Goal: Task Accomplishment & Management: Manage account settings

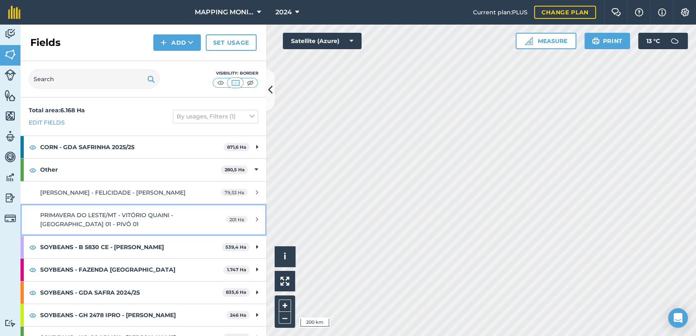
click at [145, 216] on span "PRIMAVERA DO LESTE/MT - VITÓRIO QUAINI - [GEOGRAPHIC_DATA] 01 - PIVÔ 01" at bounding box center [106, 219] width 133 height 16
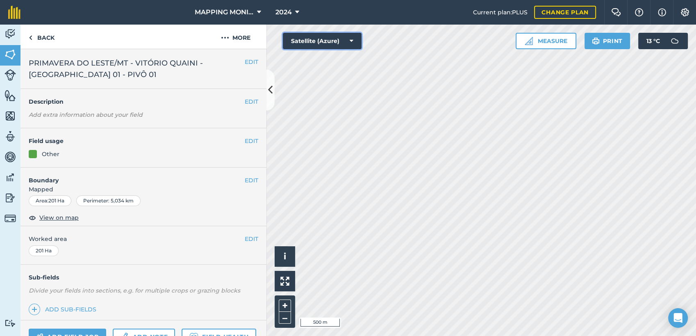
click at [356, 40] on button "Satellite (Azure)" at bounding box center [322, 41] width 79 height 16
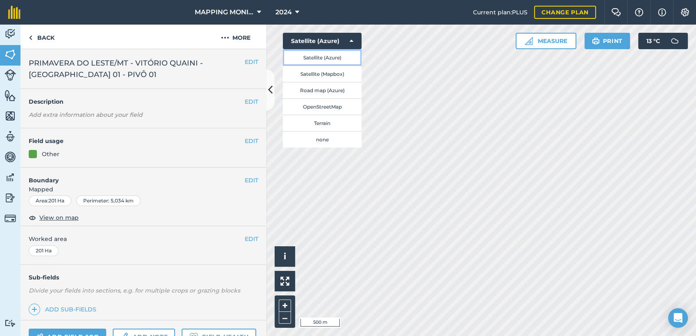
click at [336, 57] on button "Satellite (Azure)" at bounding box center [322, 57] width 79 height 16
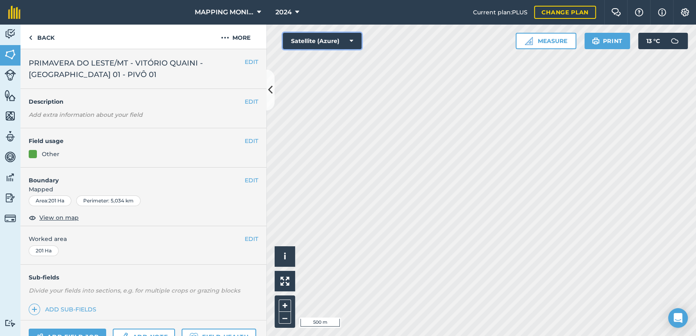
click at [353, 42] on icon at bounding box center [351, 41] width 4 height 8
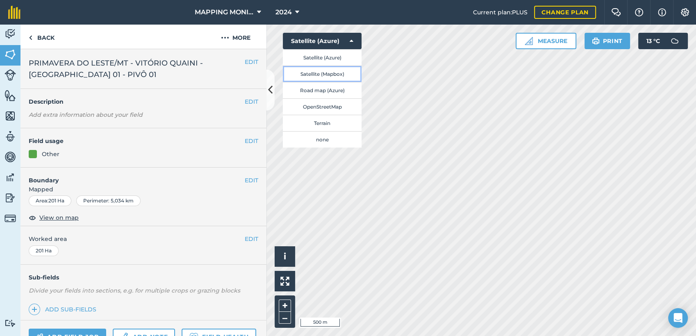
click at [345, 76] on button "Satellite (Mapbox)" at bounding box center [322, 74] width 79 height 16
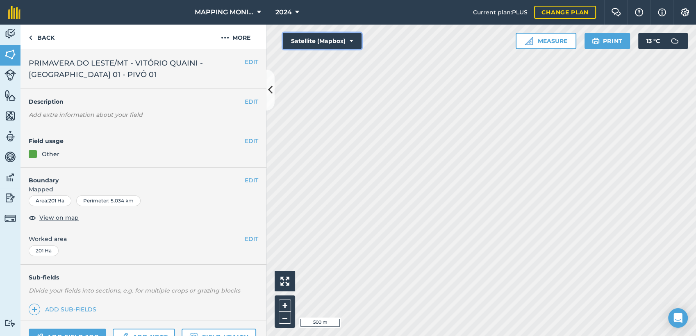
click at [350, 44] on icon at bounding box center [351, 41] width 4 height 8
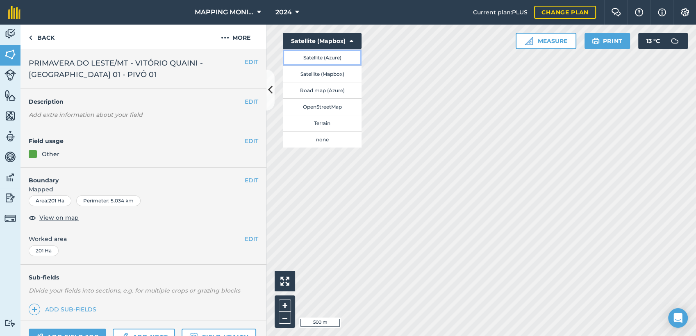
click at [343, 59] on button "Satellite (Azure)" at bounding box center [322, 57] width 79 height 16
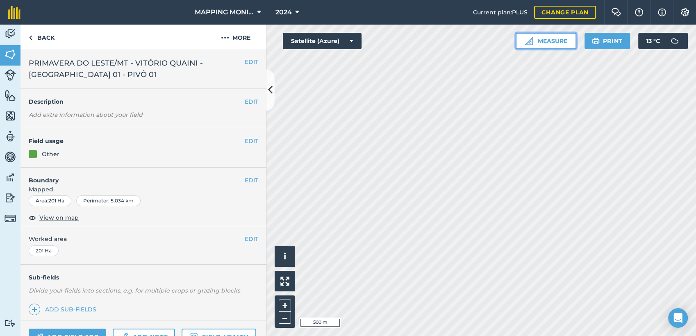
click at [558, 37] on button "Measure" at bounding box center [545, 41] width 61 height 16
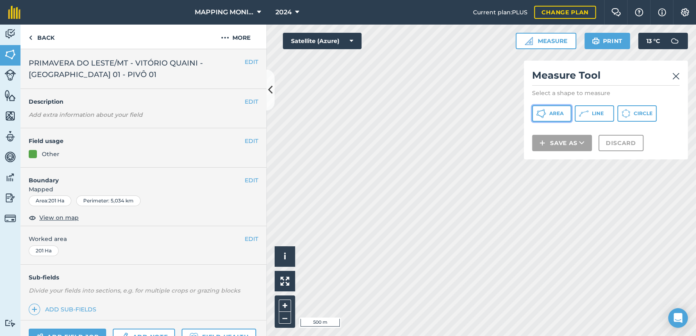
drag, startPoint x: 558, startPoint y: 113, endPoint x: 552, endPoint y: 126, distance: 13.9
click at [558, 113] on span "Area" at bounding box center [556, 113] width 14 height 7
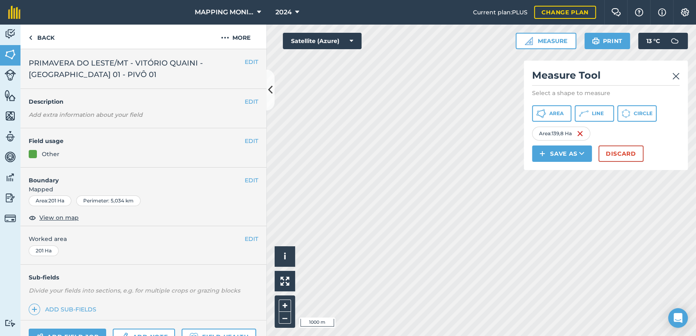
click at [678, 77] on img at bounding box center [675, 76] width 7 height 10
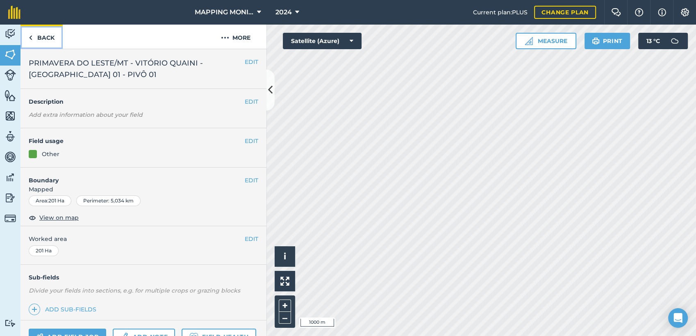
click at [49, 40] on link "Back" at bounding box center [41, 37] width 42 height 24
click at [246, 41] on button "More" at bounding box center [235, 37] width 61 height 24
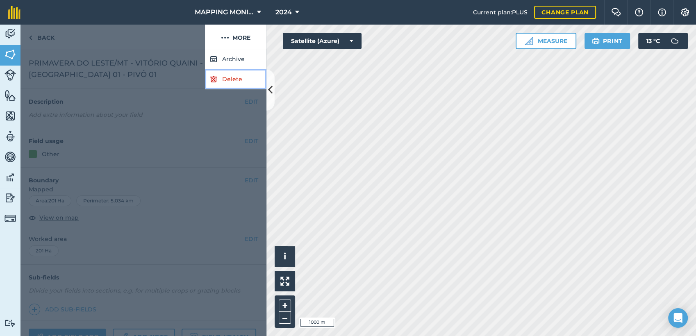
click at [247, 79] on link "Delete" at bounding box center [235, 79] width 61 height 20
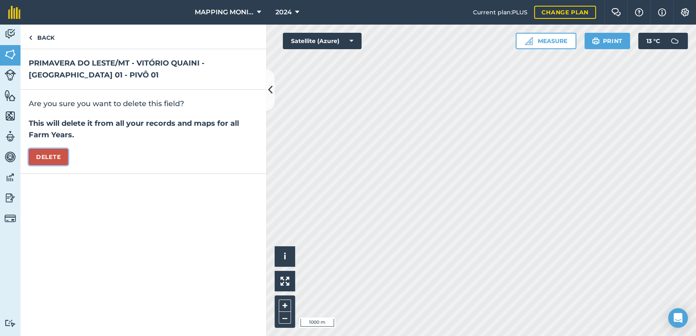
click at [43, 154] on button "Delete" at bounding box center [48, 157] width 39 height 16
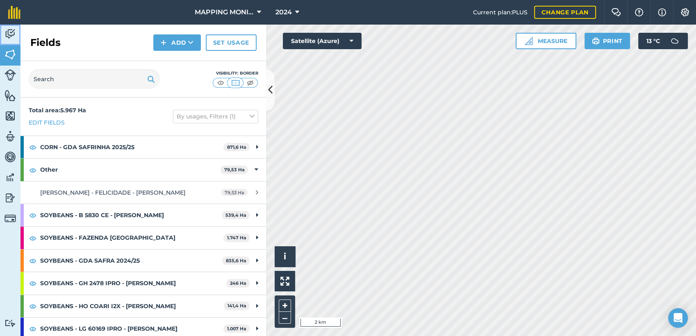
click at [8, 31] on img at bounding box center [10, 34] width 11 height 12
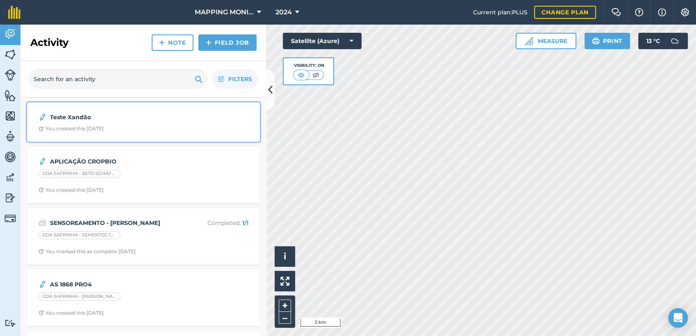
click at [128, 126] on span "You created this [DATE]" at bounding box center [144, 128] width 210 height 7
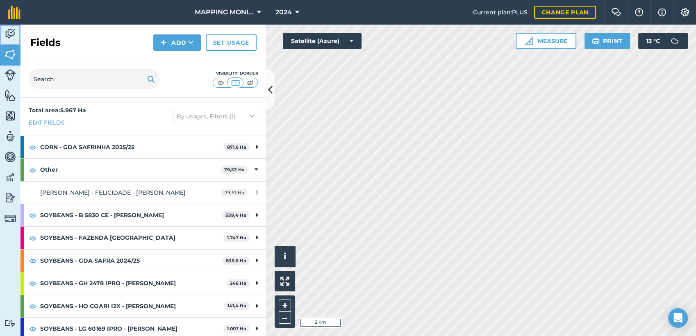
click at [9, 32] on img at bounding box center [10, 34] width 11 height 12
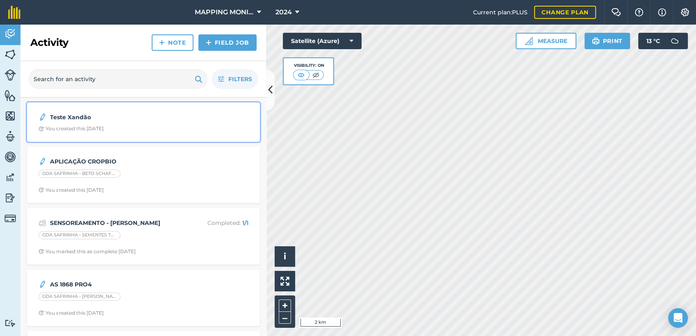
click at [95, 121] on strong "Teste Xandão" at bounding box center [115, 117] width 130 height 9
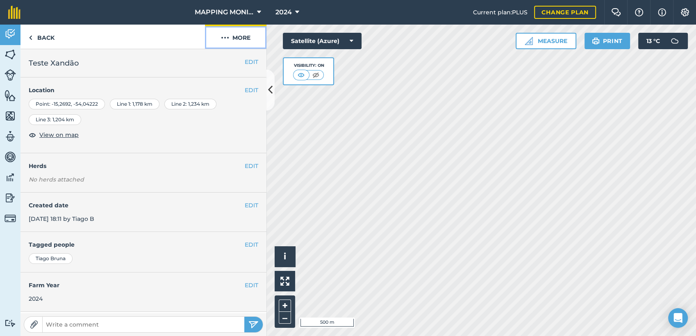
click at [236, 39] on button "More" at bounding box center [235, 37] width 61 height 24
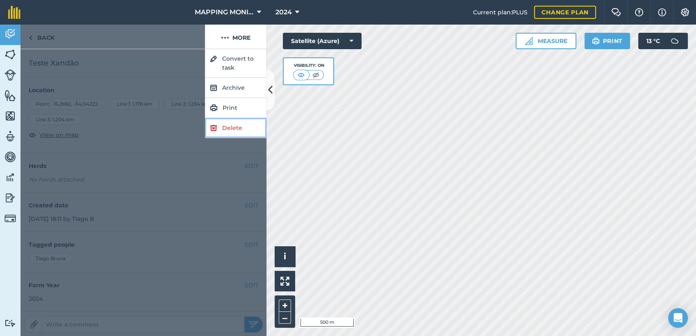
click at [233, 129] on link "Delete" at bounding box center [235, 128] width 61 height 20
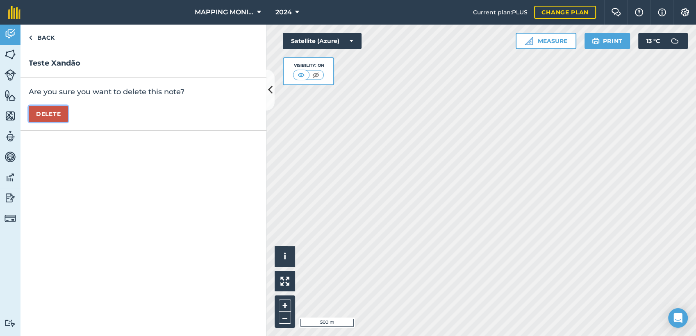
click at [38, 113] on button "Delete" at bounding box center [48, 114] width 39 height 16
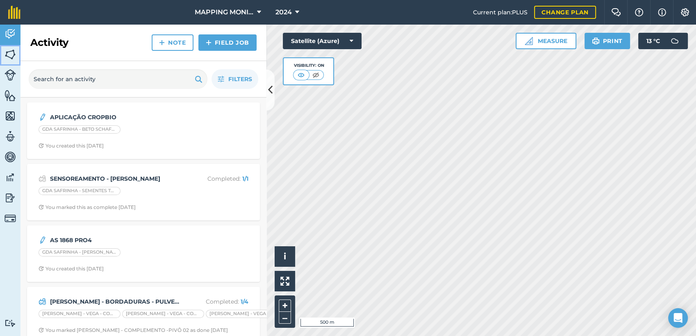
click at [10, 55] on img at bounding box center [10, 54] width 11 height 12
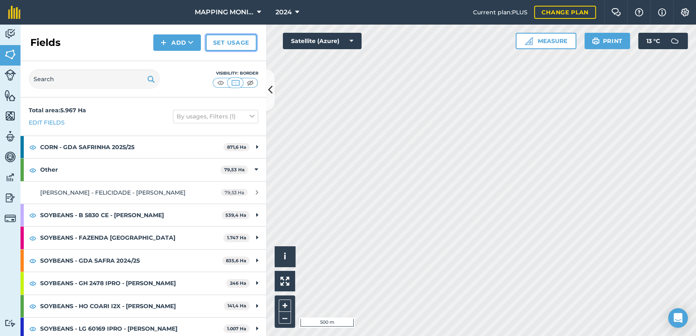
click at [233, 46] on link "Set usage" at bounding box center [231, 42] width 51 height 16
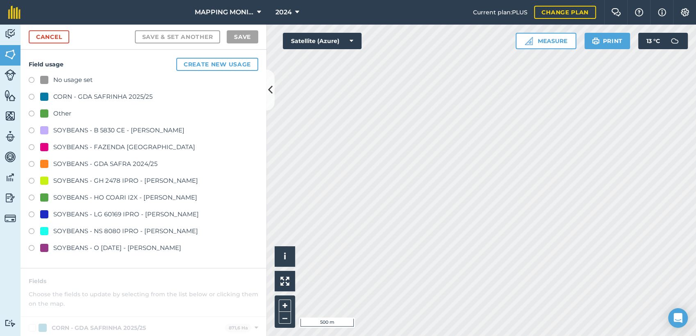
click at [66, 113] on div "Other" at bounding box center [62, 114] width 18 height 10
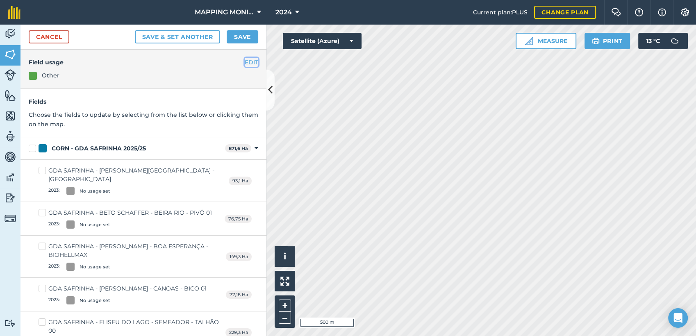
click at [245, 60] on button "EDIT" at bounding box center [252, 62] width 14 height 9
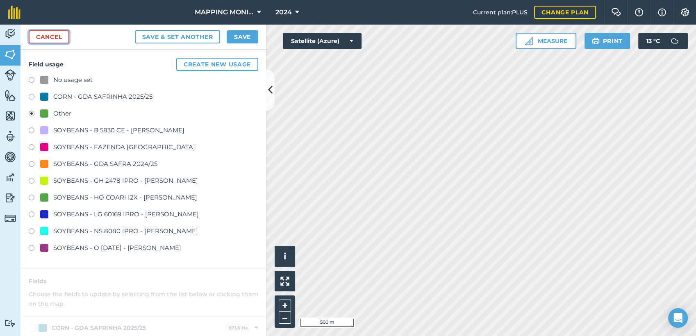
click at [45, 32] on link "Cancel" at bounding box center [49, 36] width 41 height 13
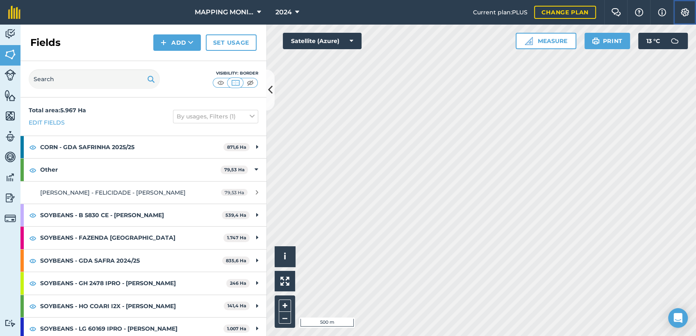
click at [688, 13] on img at bounding box center [685, 12] width 10 height 8
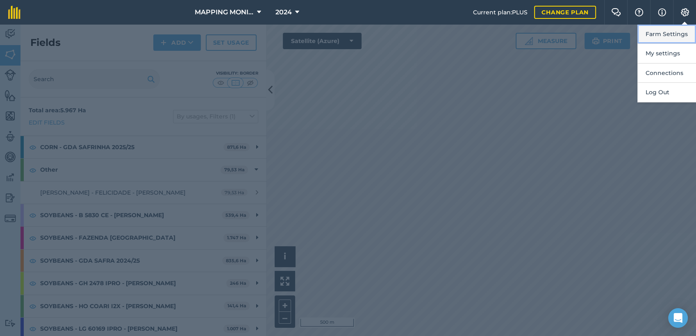
click at [667, 36] on button "Farm Settings" at bounding box center [666, 34] width 59 height 19
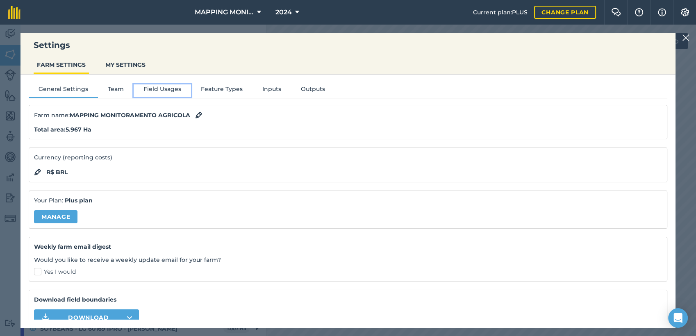
click at [162, 87] on button "Field Usages" at bounding box center [162, 90] width 57 height 12
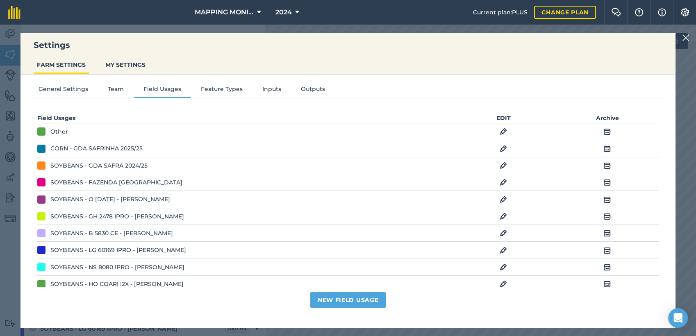
click at [499, 133] on img at bounding box center [502, 132] width 7 height 10
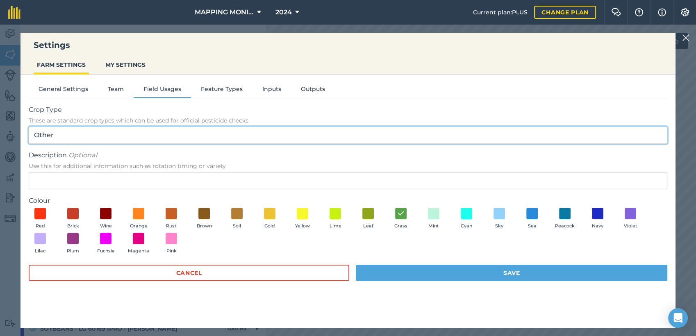
click at [82, 134] on input "Other" at bounding box center [348, 135] width 638 height 17
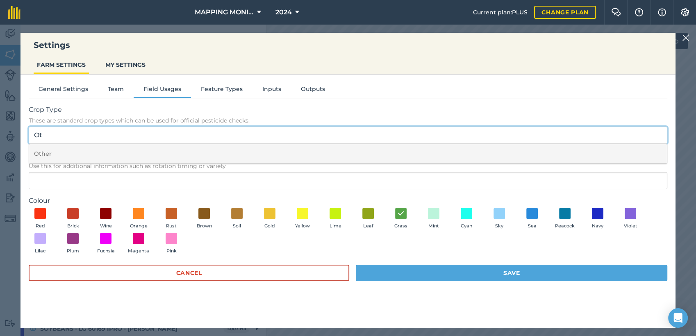
type input "O"
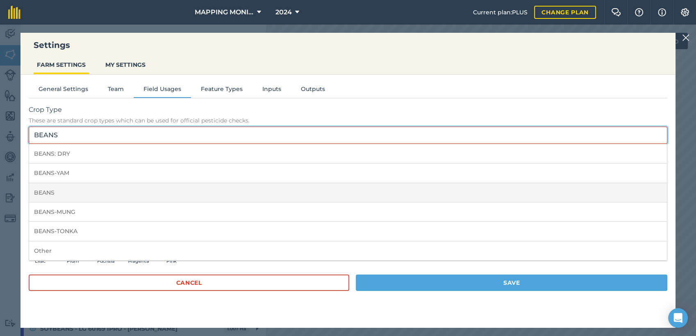
type input "BEANS"
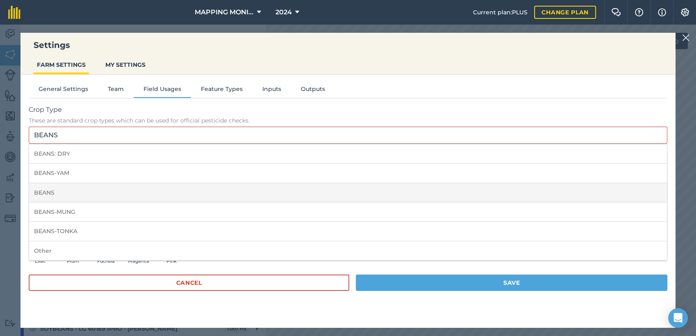
click at [75, 189] on li "BEANS" at bounding box center [348, 192] width 638 height 19
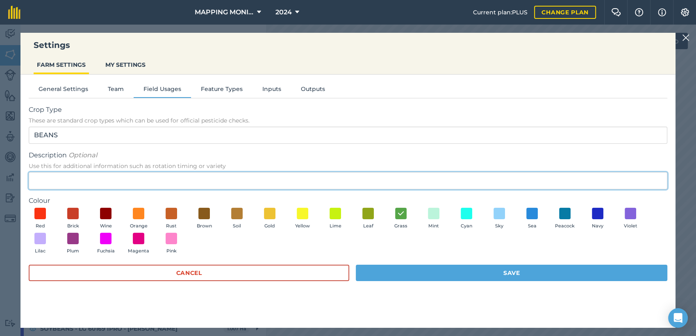
click at [79, 185] on input "Description Optional Use this for additional information such as rotation timin…" at bounding box center [348, 180] width 638 height 17
type input "A"
type input "SAFRINHA"
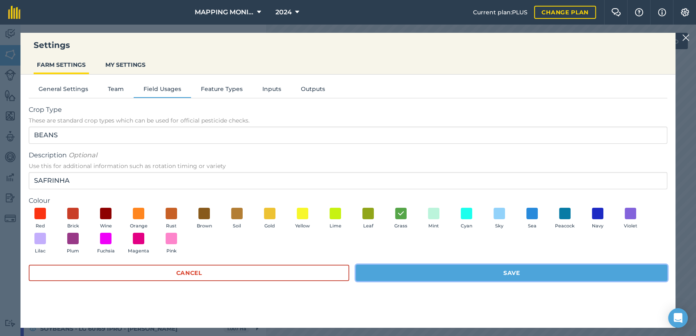
click at [520, 272] on button "Save" at bounding box center [511, 273] width 311 height 16
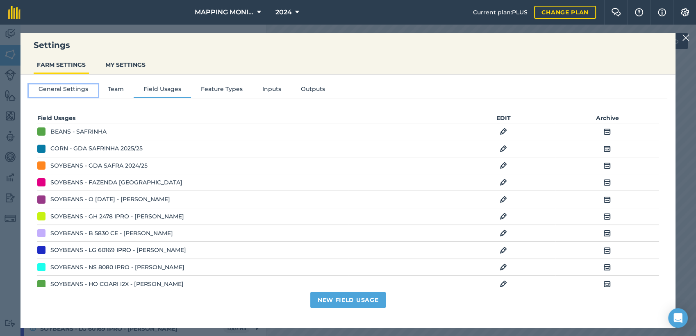
click at [76, 88] on button "General Settings" at bounding box center [63, 90] width 69 height 12
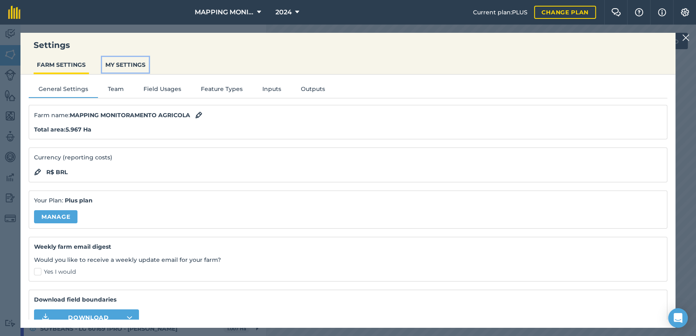
click at [133, 64] on button "MY SETTINGS" at bounding box center [125, 65] width 47 height 16
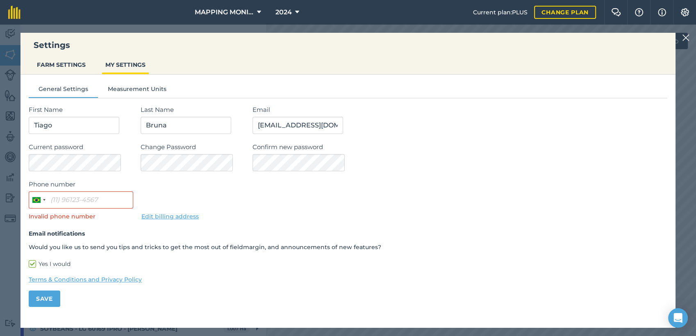
click at [685, 38] on img at bounding box center [685, 38] width 7 height 10
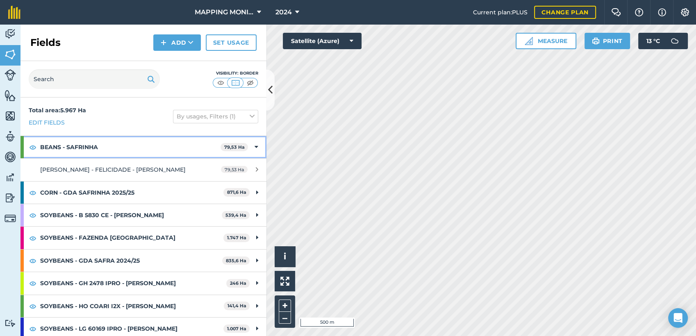
click at [254, 149] on icon at bounding box center [256, 147] width 4 height 9
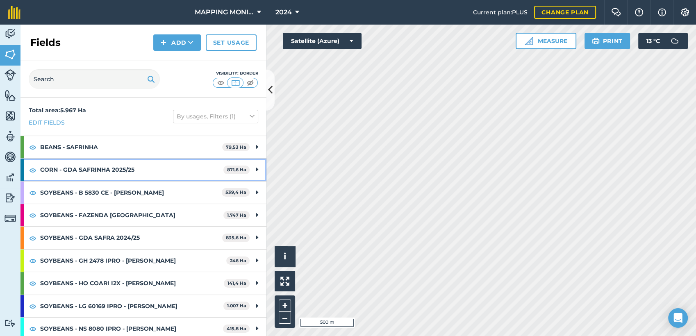
click at [253, 170] on div "CORN - GDA SAFRINHA 2025/25 871,6 Ha" at bounding box center [143, 170] width 246 height 22
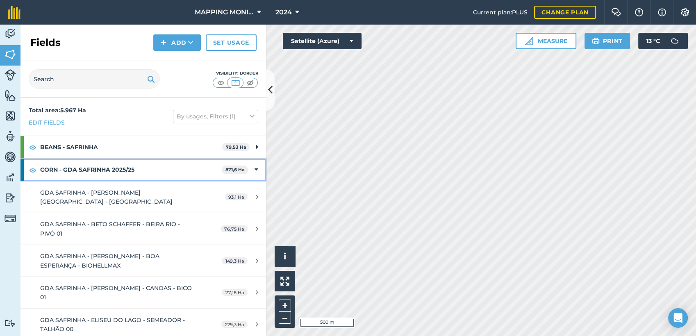
click at [252, 171] on div "CORN - GDA SAFRINHA 2025/25 871,6 Ha" at bounding box center [143, 170] width 246 height 22
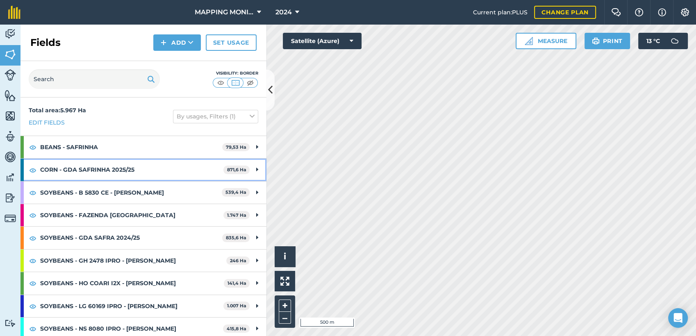
click at [153, 170] on strong "CORN - GDA SAFRINHA 2025/25" at bounding box center [131, 170] width 183 height 22
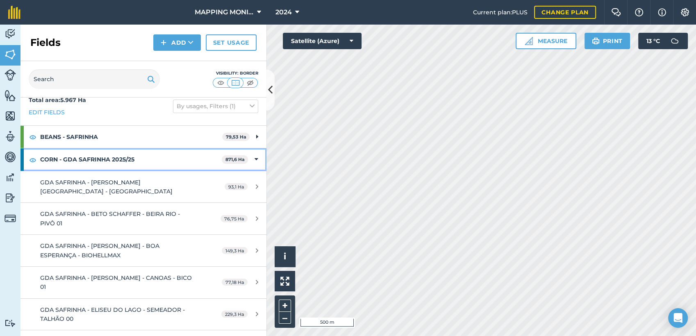
scroll to position [45, 0]
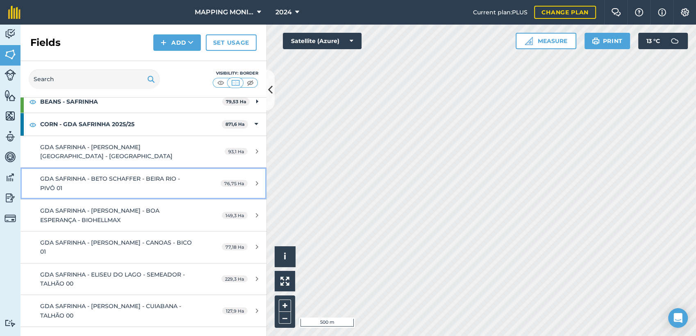
click at [142, 186] on div "GDA SAFRINHA - BETO SCHAFFER - BEIRA RIO - PIVÔ 01" at bounding box center [117, 183] width 154 height 18
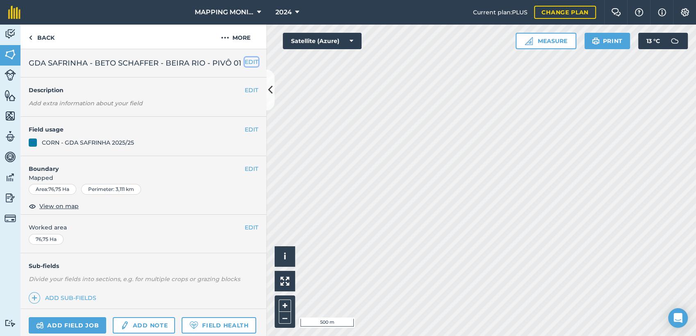
click at [245, 61] on button "EDIT" at bounding box center [252, 61] width 14 height 9
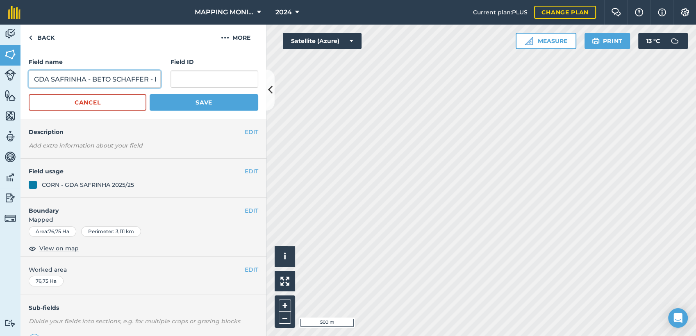
click at [89, 75] on input "GDA SAFRINHA - BETO SCHAFFER - BEIRA RIO - PIVÔ 01" at bounding box center [95, 78] width 132 height 17
click at [115, 102] on button "Cancel" at bounding box center [88, 102] width 118 height 16
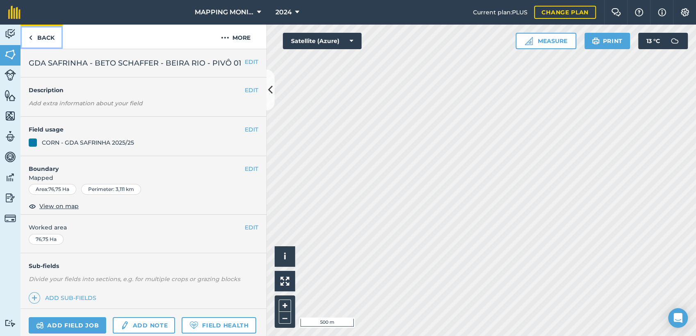
click at [50, 41] on link "Back" at bounding box center [41, 37] width 42 height 24
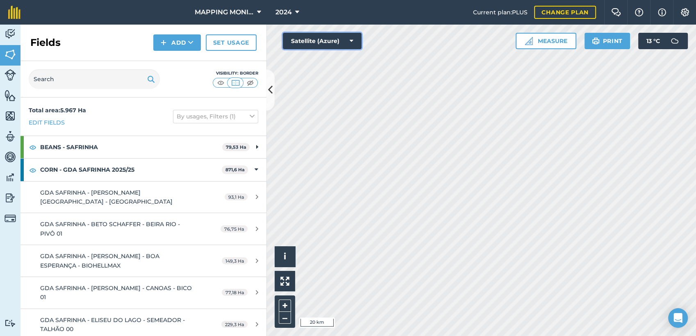
click at [351, 41] on icon at bounding box center [351, 41] width 4 height 8
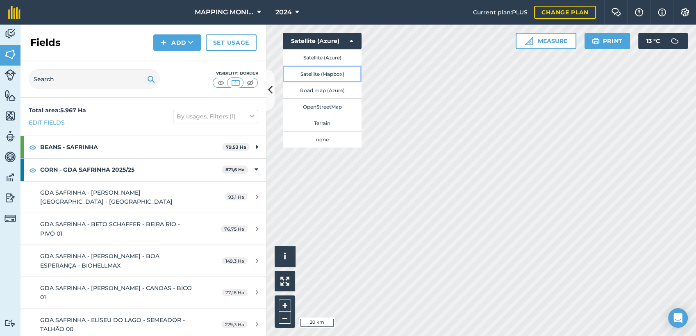
click at [331, 73] on button "Satellite (Mapbox)" at bounding box center [322, 74] width 79 height 16
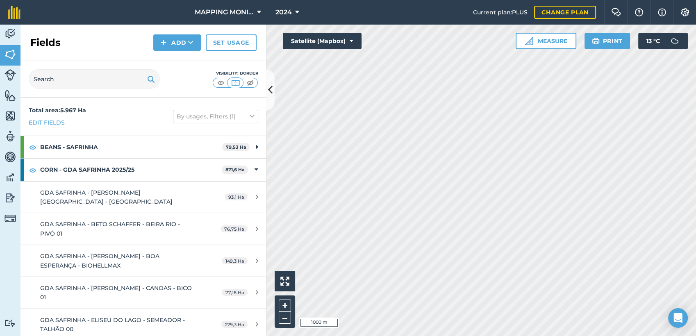
click at [441, 336] on html "MAPPING MONITORAMENTO AGRICOLA 2024 Current plan : PLUS Change plan Farm Chat H…" at bounding box center [348, 168] width 696 height 336
click at [528, 336] on html "MAPPING MONITORAMENTO AGRICOLA 2024 Current plan : PLUS Change plan Farm Chat H…" at bounding box center [348, 168] width 696 height 336
click at [181, 44] on button "Add" at bounding box center [177, 42] width 48 height 16
click at [178, 63] on link "Draw" at bounding box center [176, 61] width 45 height 18
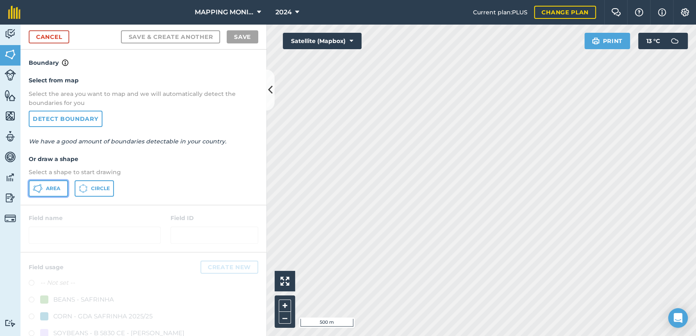
click at [38, 189] on icon at bounding box center [38, 189] width 10 height 10
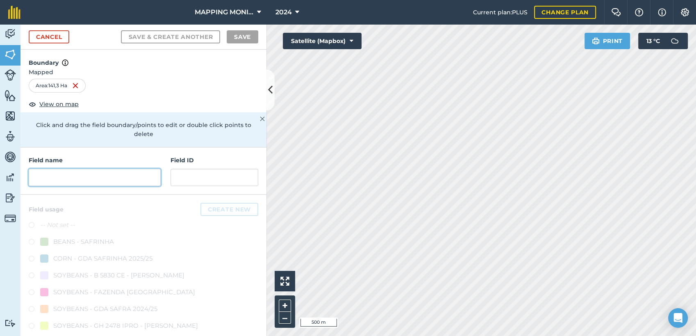
click at [82, 179] on input "text" at bounding box center [95, 177] width 132 height 17
paste input "GDA SAFRINHA - BETO SCHAFFER - BEIRA RIO - PIVÔ 01"
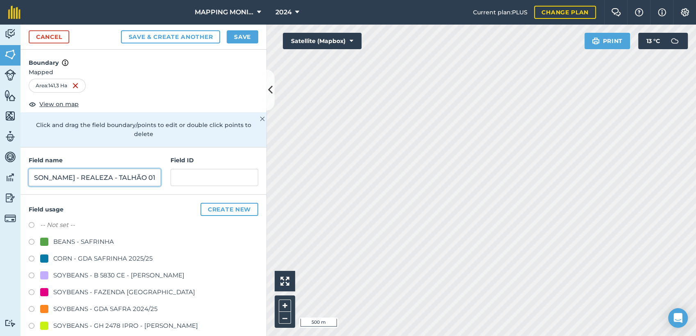
scroll to position [0, 88]
type input "GDA SAFRINHA - [PERSON_NAME] - REALEZA - TALHÃO 01"
click at [121, 30] on button "Save & Create Another" at bounding box center [170, 36] width 99 height 13
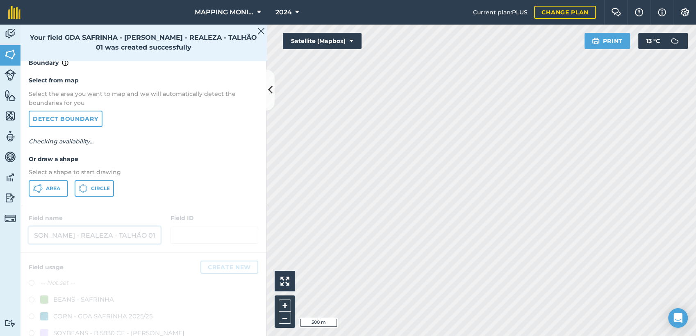
scroll to position [0, 0]
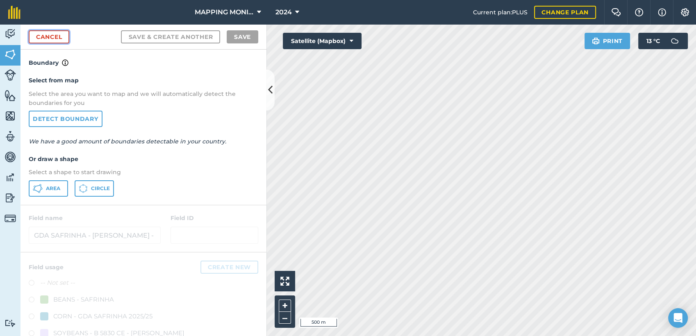
click at [56, 38] on link "Cancel" at bounding box center [49, 36] width 41 height 13
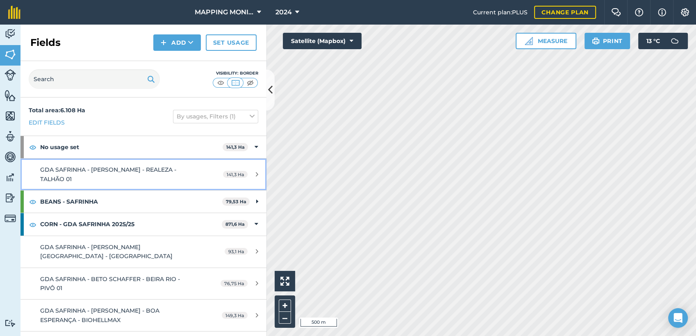
click at [108, 171] on span "GDA SAFRINHA - [PERSON_NAME] - REALEZA - TALHÃO 01" at bounding box center [108, 174] width 136 height 16
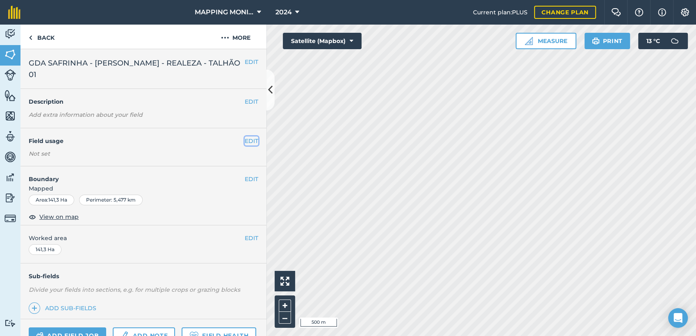
click at [245, 137] on button "EDIT" at bounding box center [252, 140] width 14 height 9
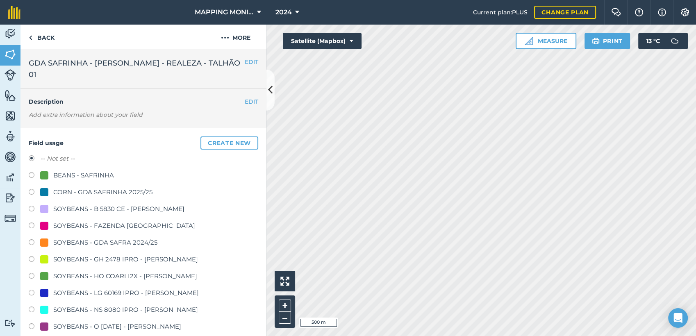
click at [82, 193] on div "CORN - GDA SAFRINHA 2025/25" at bounding box center [102, 192] width 99 height 10
radio input "true"
radio input "false"
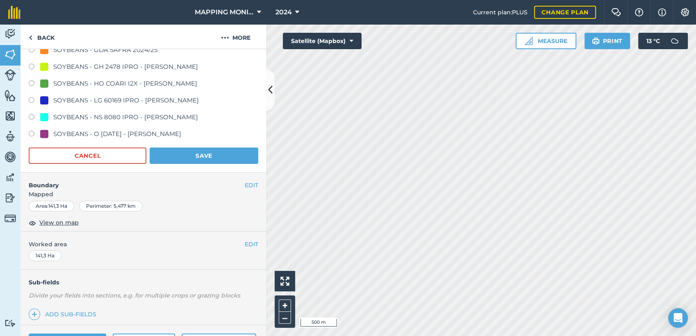
scroll to position [227, 0]
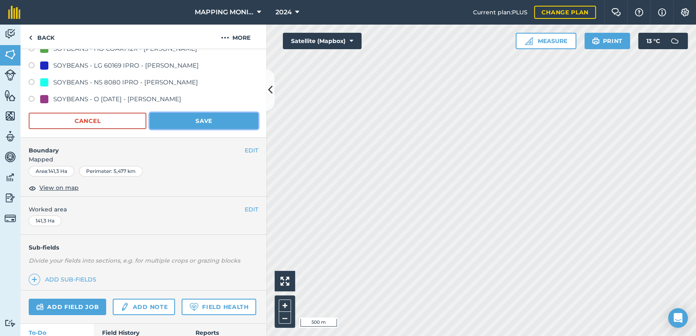
click at [199, 119] on button "Save" at bounding box center [204, 121] width 109 height 16
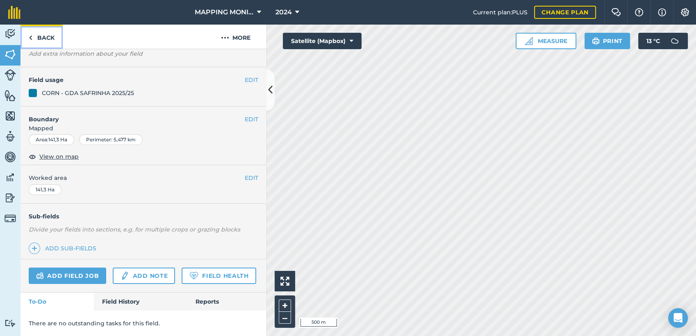
click at [49, 41] on link "Back" at bounding box center [41, 37] width 42 height 24
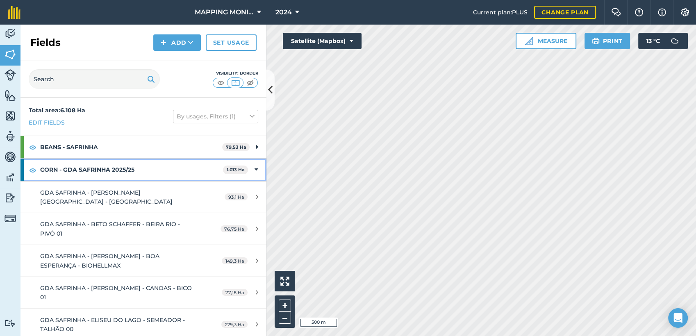
click at [252, 170] on div "CORN - GDA SAFRINHA 2025/25 1.013 Ha" at bounding box center [143, 170] width 246 height 22
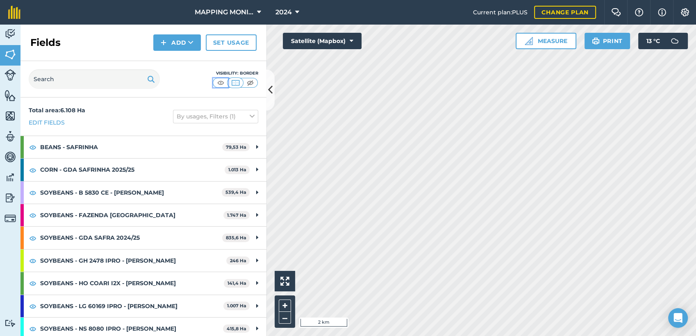
click at [216, 84] on img at bounding box center [221, 83] width 10 height 8
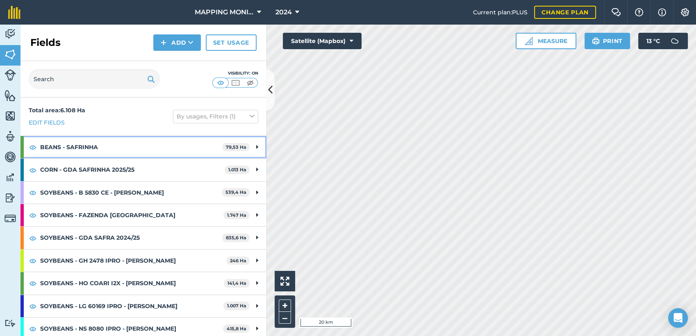
click at [81, 147] on strong "BEANS - SAFRINHA" at bounding box center [131, 147] width 182 height 22
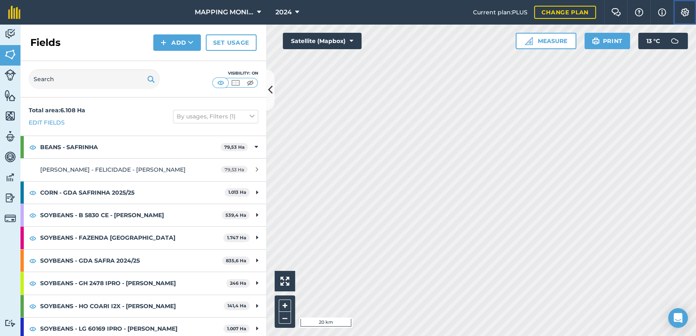
click at [690, 13] on button "Settings" at bounding box center [684, 12] width 23 height 25
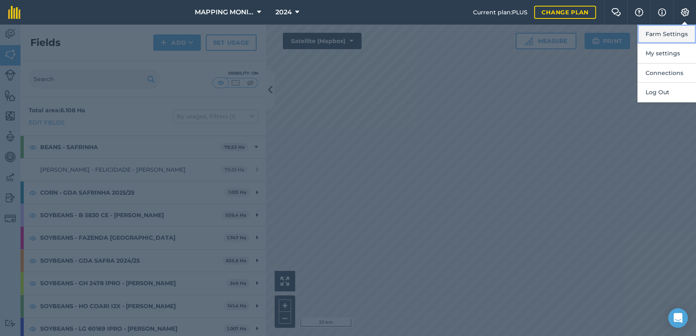
click at [682, 39] on button "Farm Settings" at bounding box center [666, 34] width 59 height 19
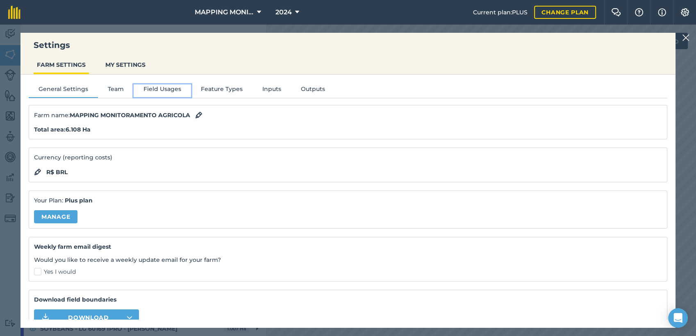
click at [143, 89] on button "Field Usages" at bounding box center [162, 90] width 57 height 12
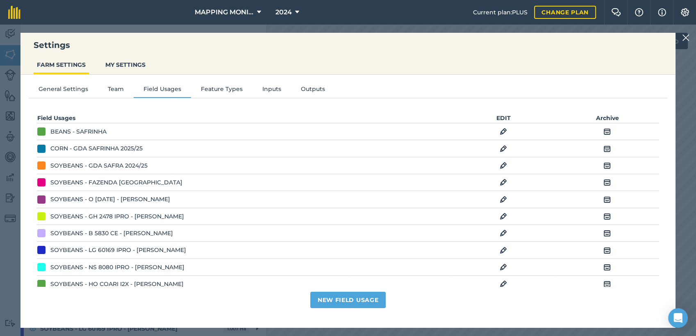
click at [500, 132] on img at bounding box center [502, 132] width 7 height 10
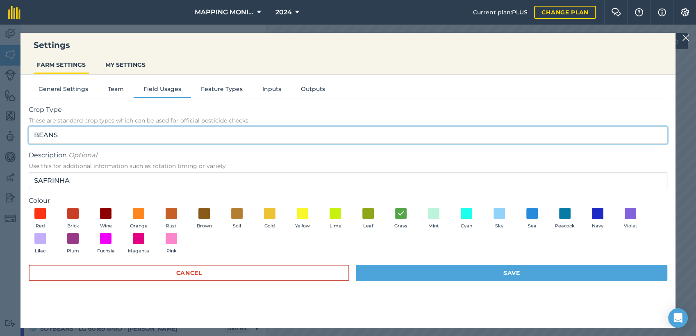
click at [60, 138] on input "BEANS" at bounding box center [348, 135] width 638 height 17
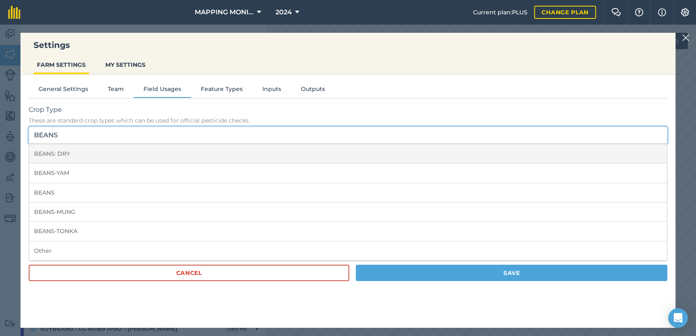
type input "BEANS"
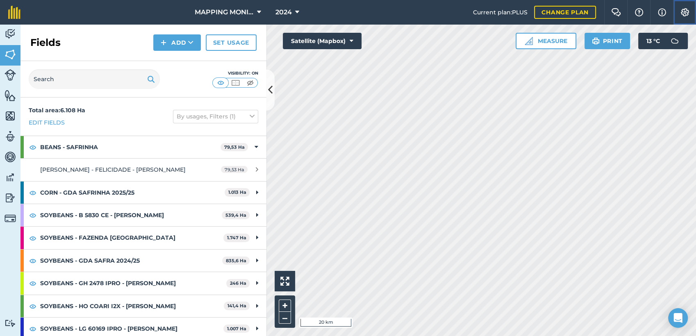
click at [687, 12] on img at bounding box center [685, 12] width 10 height 8
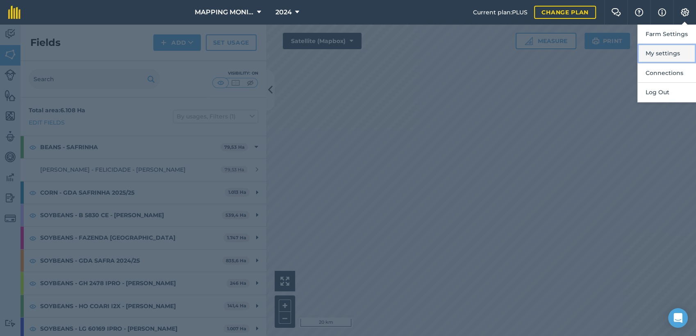
click at [651, 54] on button "My settings" at bounding box center [666, 53] width 59 height 19
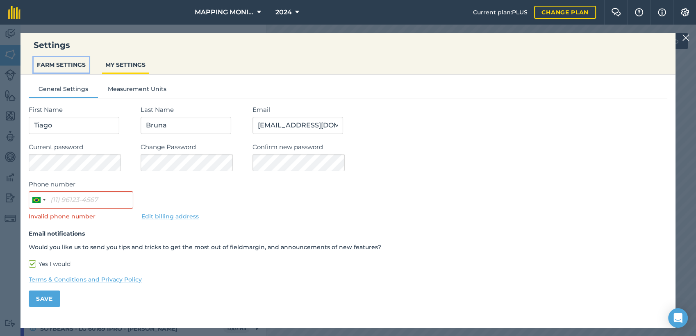
drag, startPoint x: 68, startPoint y: 69, endPoint x: 94, endPoint y: 74, distance: 26.8
click at [68, 68] on button "FARM SETTINGS" at bounding box center [61, 65] width 55 height 16
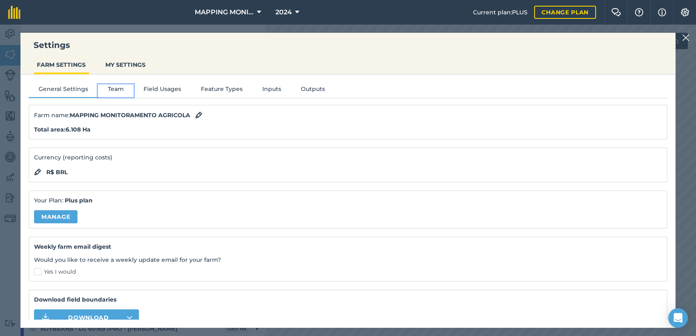
click at [117, 90] on button "Team" at bounding box center [116, 90] width 36 height 12
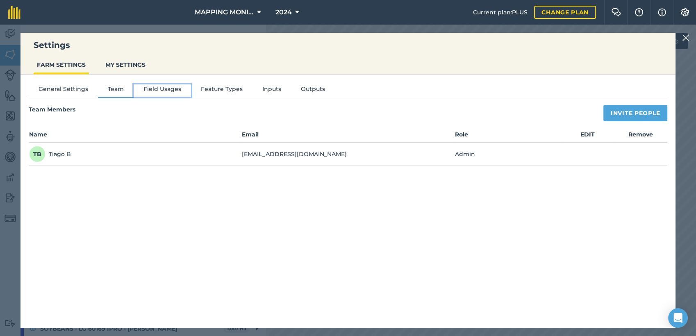
click at [155, 90] on button "Field Usages" at bounding box center [162, 90] width 57 height 12
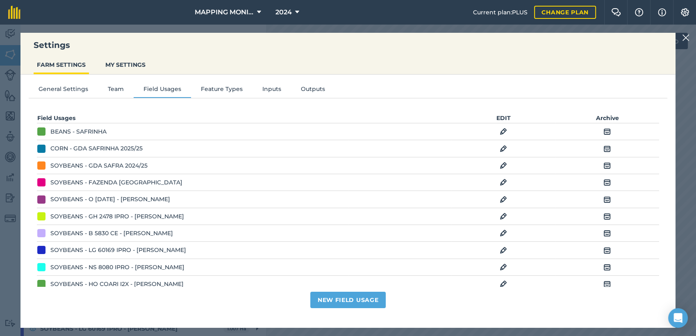
click at [499, 133] on img at bounding box center [502, 132] width 7 height 10
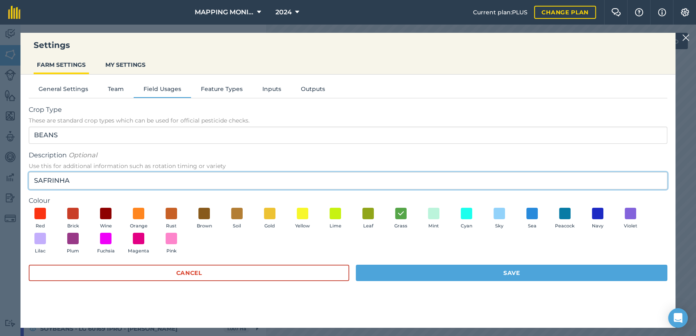
click at [116, 179] on input "SAFRINHA" at bounding box center [348, 180] width 638 height 17
type input "GDA SAFRINHA"
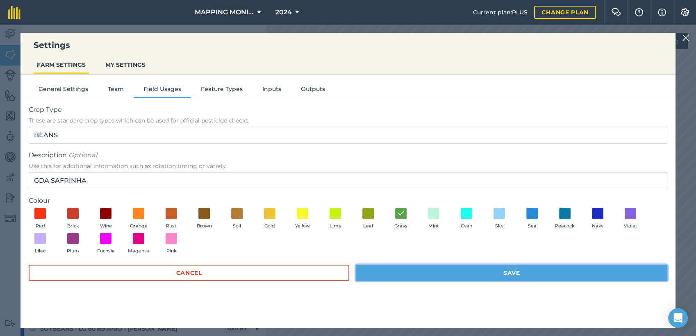
click at [460, 277] on button "Save" at bounding box center [511, 273] width 311 height 16
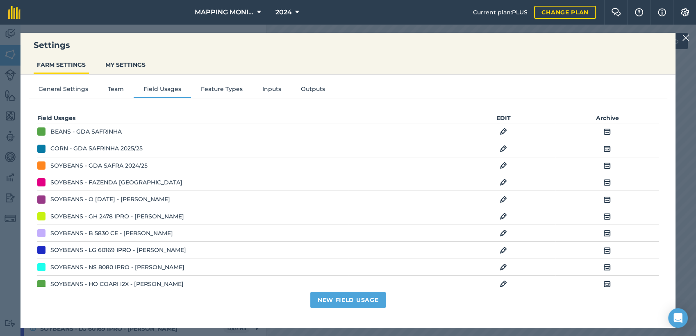
click at [687, 39] on img at bounding box center [685, 38] width 7 height 10
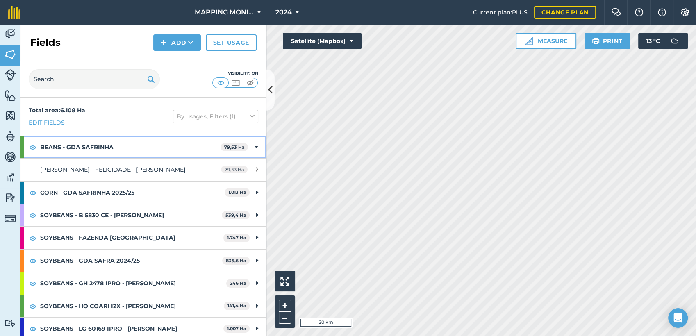
drag, startPoint x: 248, startPoint y: 147, endPoint x: 259, endPoint y: 150, distance: 10.5
click at [254, 148] on icon at bounding box center [256, 147] width 4 height 9
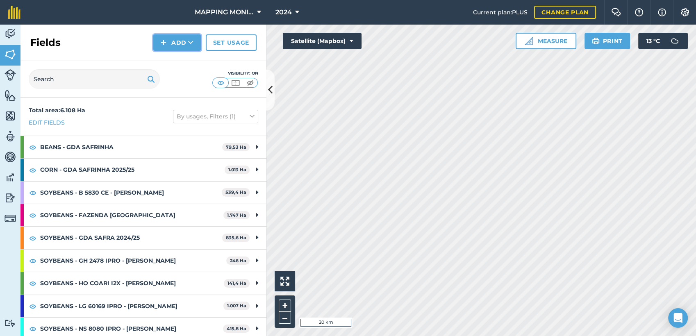
click at [195, 43] on button "Add" at bounding box center [177, 42] width 48 height 16
click at [244, 47] on link "Set usage" at bounding box center [231, 42] width 51 height 16
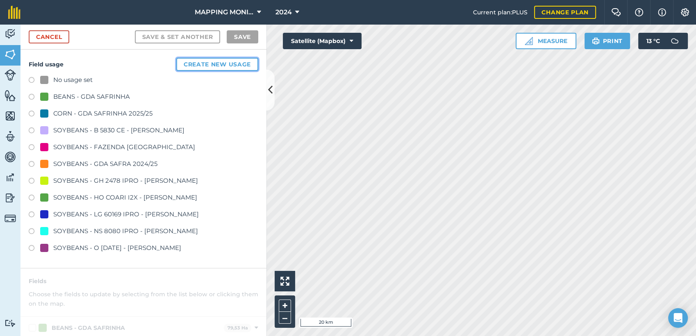
click at [230, 66] on button "Create new usage" at bounding box center [217, 64] width 82 height 13
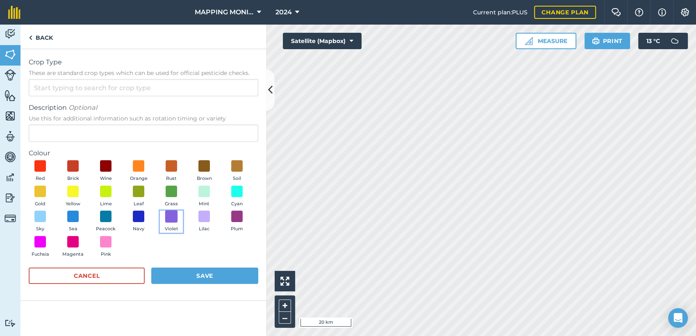
click at [171, 217] on span at bounding box center [171, 216] width 13 height 13
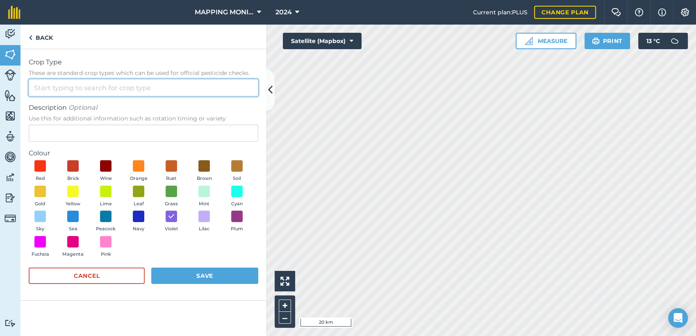
click at [88, 95] on input "Crop Type These are standard crop types which can be used for official pesticid…" at bounding box center [143, 87] width 229 height 17
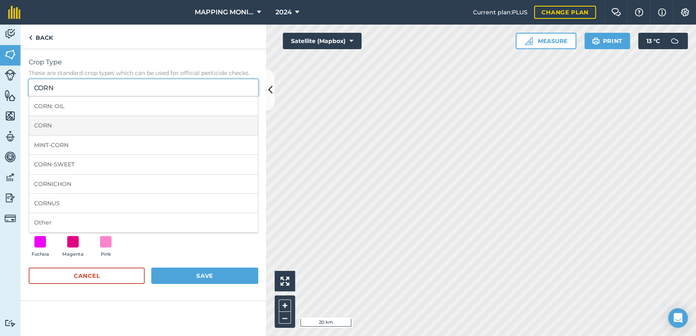
type input "CORN"
click at [82, 125] on li "CORN" at bounding box center [143, 125] width 229 height 19
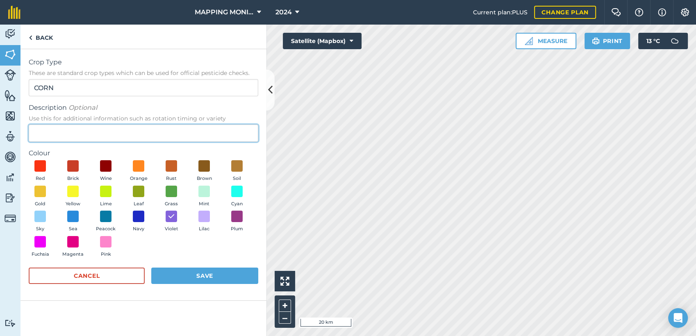
click at [59, 136] on input "Description Optional Use this for additional information such as rotation timin…" at bounding box center [143, 133] width 229 height 17
type input "MAPPING SAFRINHA"
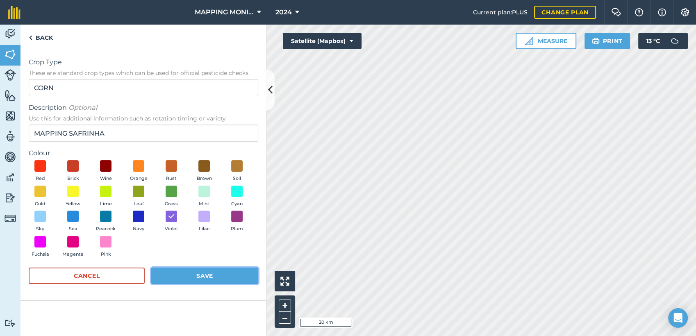
click at [204, 280] on button "Save" at bounding box center [204, 276] width 107 height 16
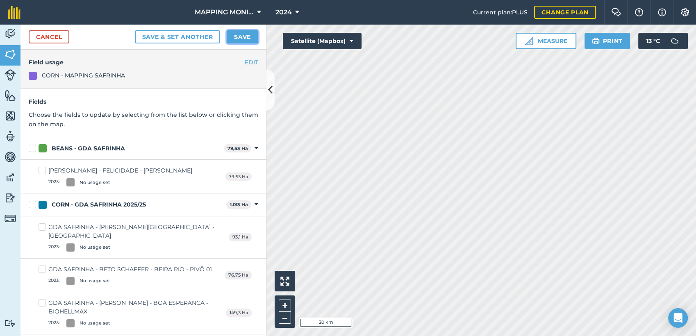
click at [252, 38] on button "Save" at bounding box center [243, 36] width 32 height 13
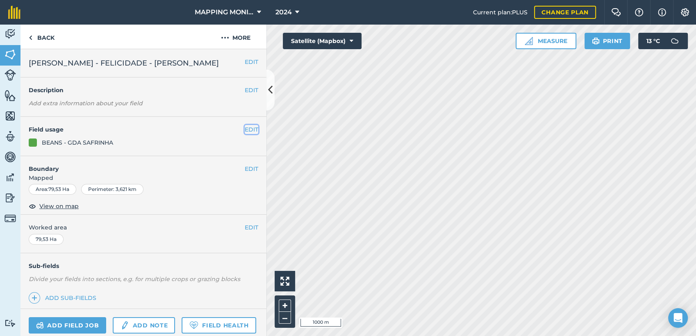
click at [245, 131] on button "EDIT" at bounding box center [252, 129] width 14 height 9
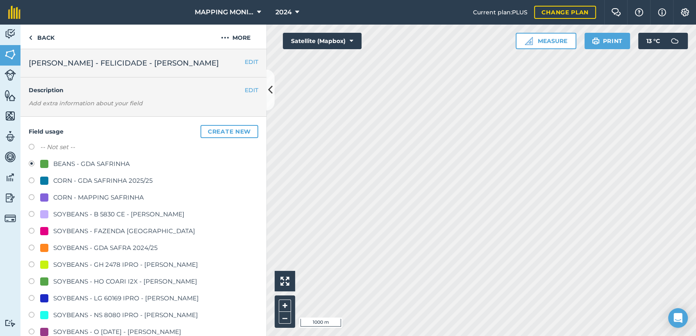
click at [118, 198] on div "CORN - MAPPING SAFRINHA" at bounding box center [98, 198] width 91 height 10
radio input "true"
radio input "false"
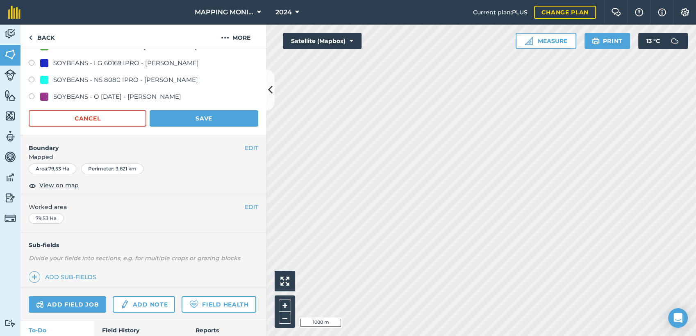
scroll to position [227, 0]
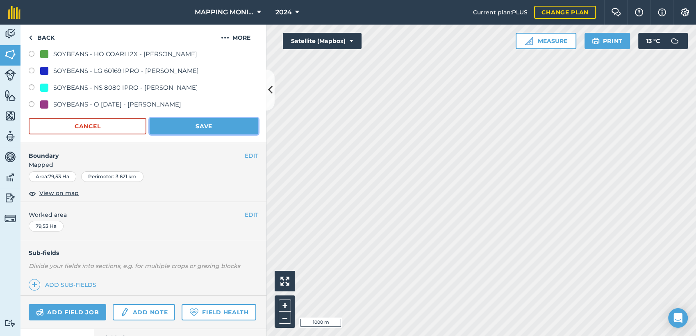
click at [223, 127] on button "Save" at bounding box center [204, 126] width 109 height 16
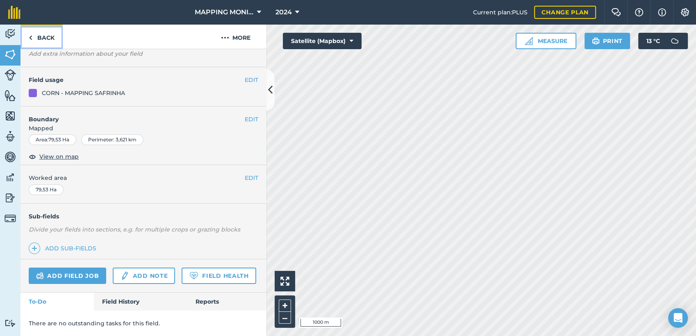
click at [37, 40] on link "Back" at bounding box center [41, 37] width 42 height 24
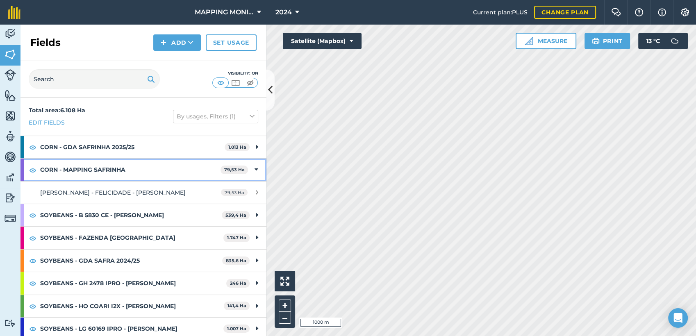
click at [252, 170] on div "CORN - MAPPING SAFRINHA 79,53 Ha" at bounding box center [143, 170] width 246 height 22
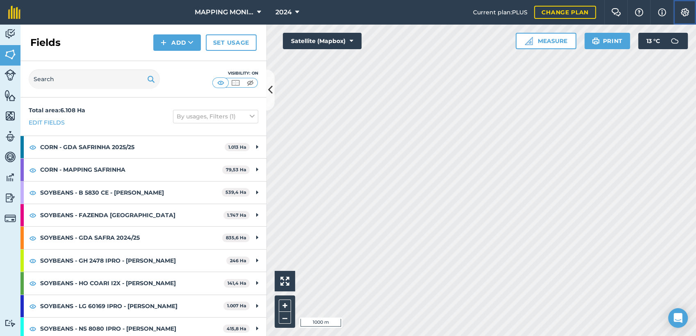
click at [687, 13] on img at bounding box center [685, 12] width 10 height 8
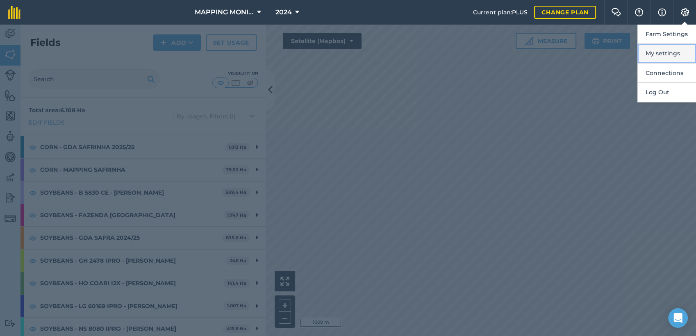
click at [658, 59] on button "My settings" at bounding box center [666, 53] width 59 height 19
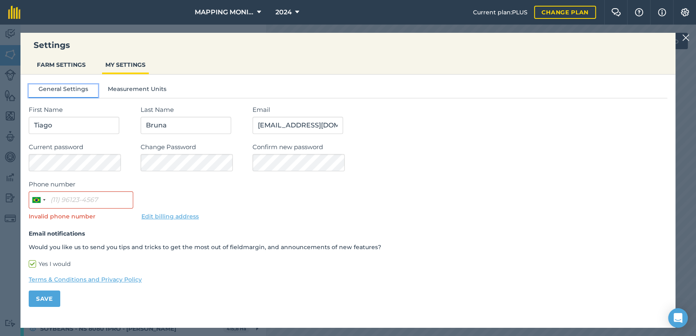
click at [69, 89] on button "General Settings" at bounding box center [63, 90] width 69 height 12
click at [76, 72] on button "FARM SETTINGS" at bounding box center [61, 65] width 55 height 16
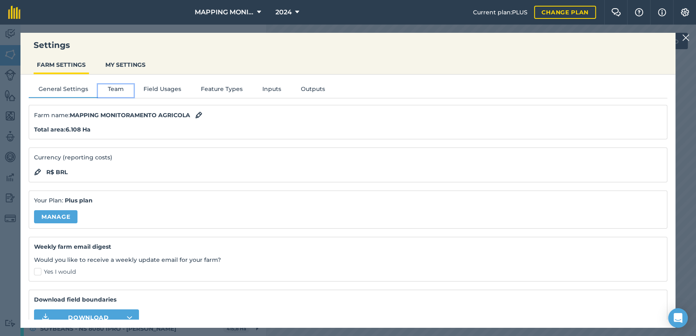
click at [120, 88] on button "Team" at bounding box center [116, 90] width 36 height 12
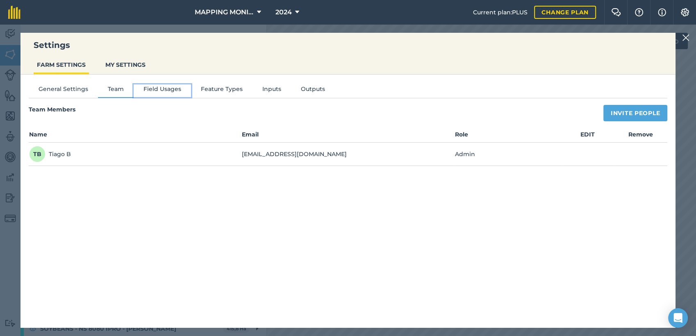
click at [177, 93] on button "Field Usages" at bounding box center [162, 90] width 57 height 12
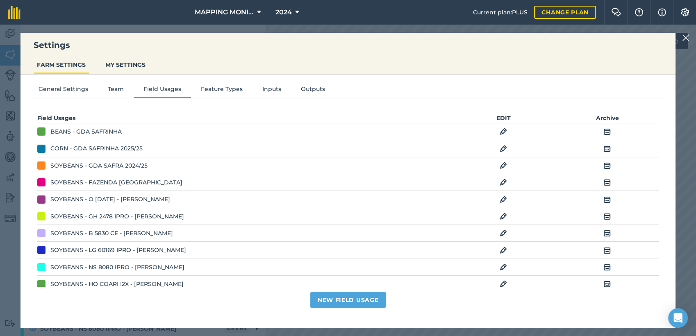
click at [499, 131] on img at bounding box center [502, 132] width 7 height 10
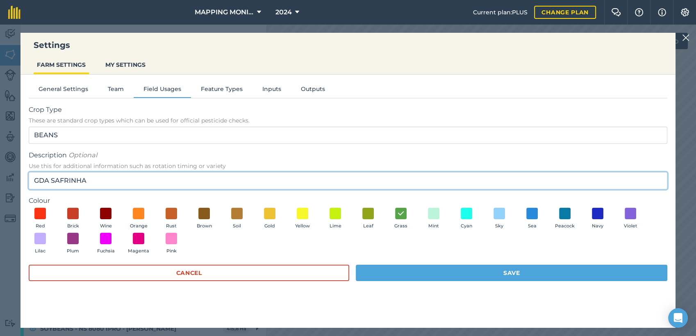
click at [112, 184] on input "GDA SAFRINHA" at bounding box center [348, 180] width 638 height 17
type input "GDA SAFRINHA 2025/25"
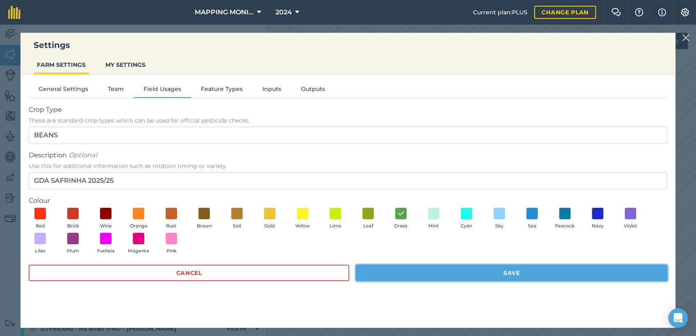
click at [442, 267] on button "Save" at bounding box center [511, 273] width 311 height 16
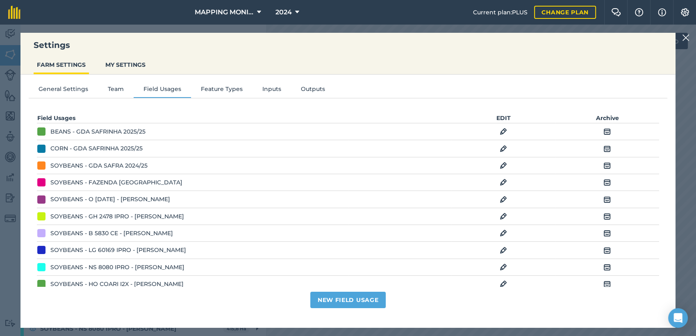
click at [500, 132] on img at bounding box center [502, 132] width 7 height 10
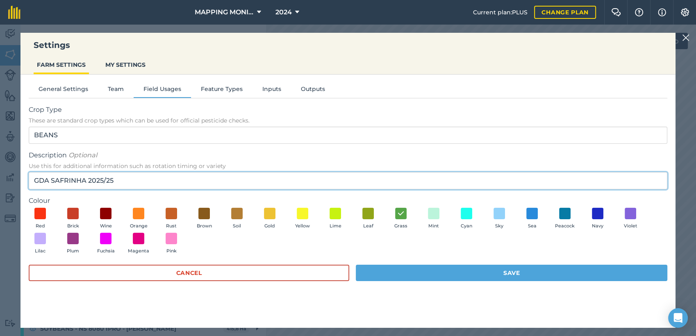
drag, startPoint x: 49, startPoint y: 181, endPoint x: 71, endPoint y: 180, distance: 22.1
click at [71, 180] on input "GDA SAFRINHA 2025/25" at bounding box center [348, 180] width 638 height 17
click at [88, 179] on input "GDA SAFRINHA 2025/25" at bounding box center [348, 180] width 638 height 17
click at [85, 180] on input "GDA SAFRINHA 2025/25" at bounding box center [348, 180] width 638 height 17
paste input "SAFRINHA"
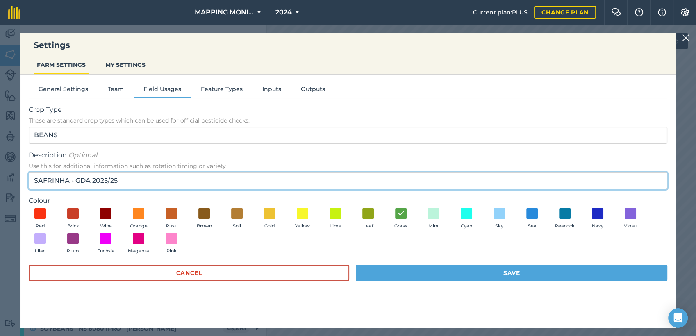
type input "SAFRINHA - GDA 2025/25"
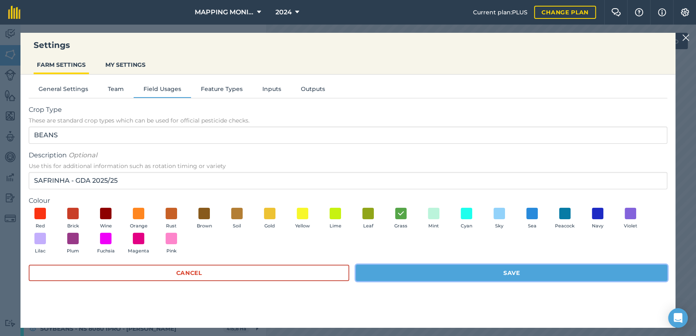
click at [460, 270] on button "Save" at bounding box center [511, 273] width 311 height 16
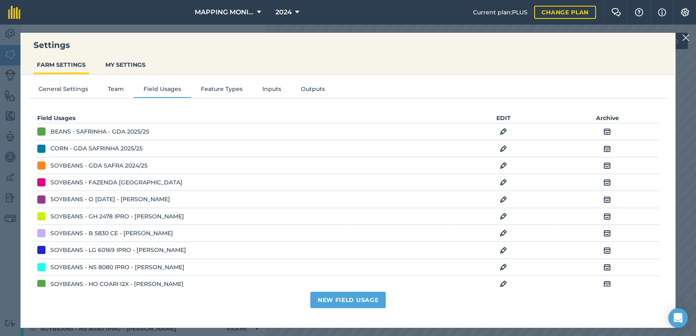
click at [499, 147] on img at bounding box center [502, 149] width 7 height 10
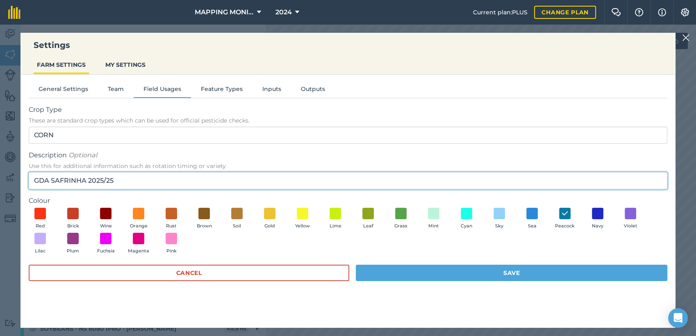
click at [34, 180] on input "GDA SAFRINHA 2025/25" at bounding box center [348, 180] width 638 height 17
paste input "SAFRINHA"
type input "SAFRINHA - GDA 2025/25"
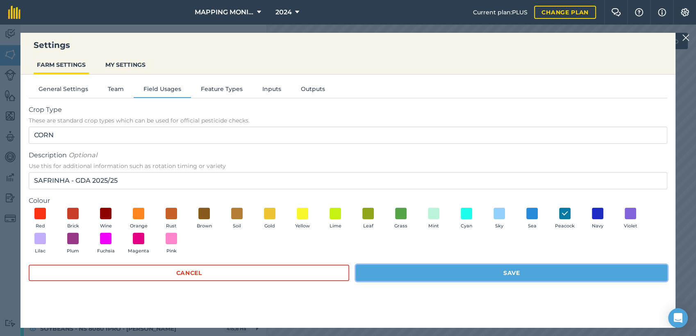
click at [482, 268] on button "Save" at bounding box center [511, 273] width 311 height 16
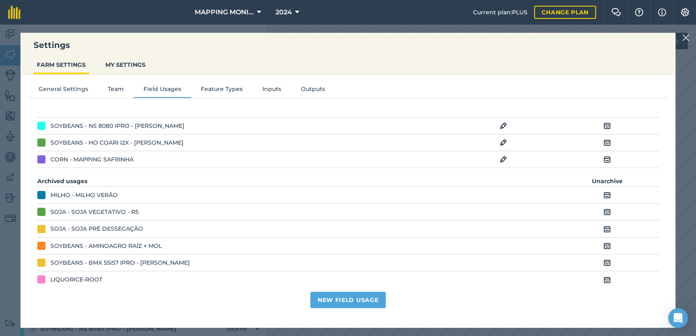
scroll to position [136, 0]
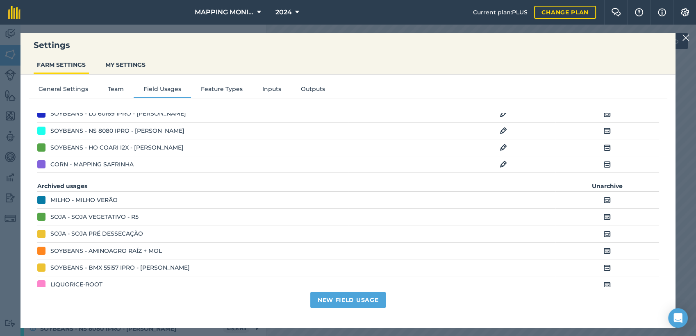
click at [499, 163] on img at bounding box center [502, 164] width 7 height 10
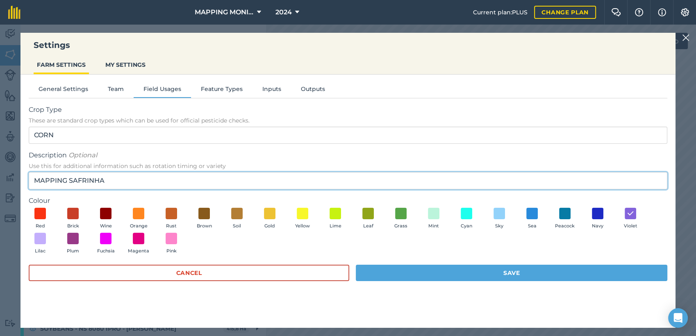
click at [34, 182] on input "MAPPING SAFRINHA" at bounding box center [348, 180] width 638 height 17
paste input "SAFRINHA"
type input "SAFRINHA - MAPPING 2025/25"
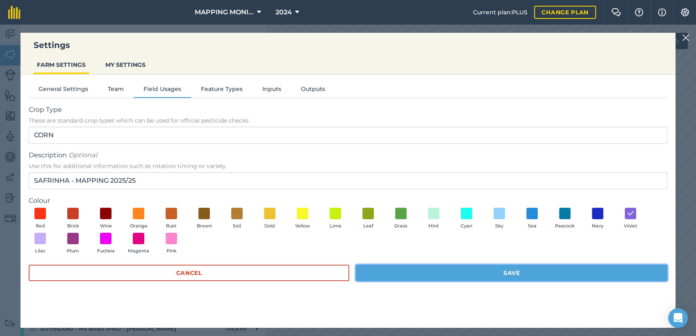
click at [447, 277] on button "Save" at bounding box center [511, 273] width 311 height 16
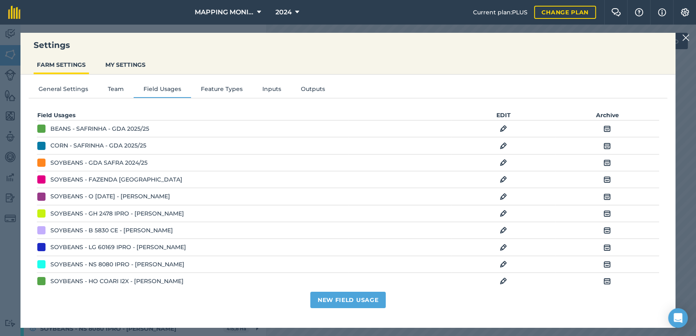
scroll to position [0, 0]
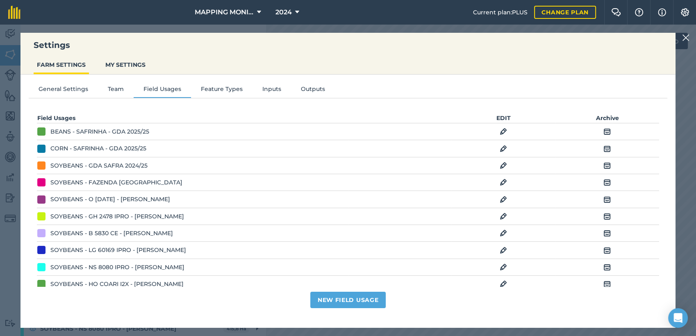
click at [685, 36] on img at bounding box center [685, 38] width 7 height 10
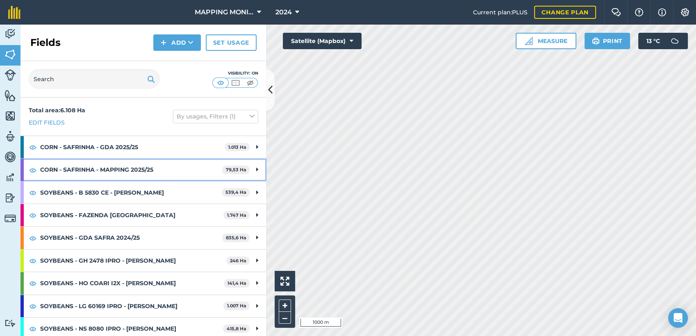
click at [252, 169] on div "CORN - SAFRINHA - MAPPING 2025/25 79,53 Ha" at bounding box center [143, 170] width 246 height 22
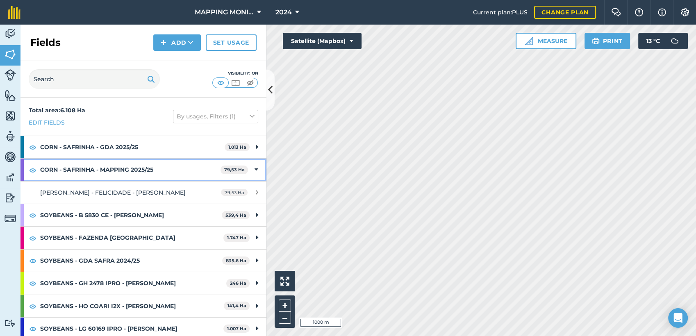
click at [252, 173] on div "CORN - SAFRINHA - MAPPING 2025/25 79,53 Ha" at bounding box center [143, 170] width 246 height 22
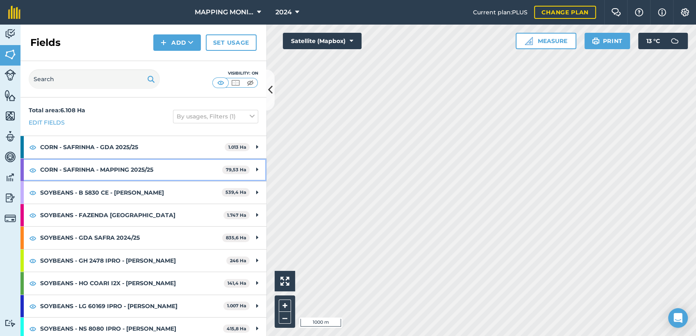
click at [118, 169] on strong "CORN - SAFRINHA - MAPPING 2025/25" at bounding box center [131, 170] width 182 height 22
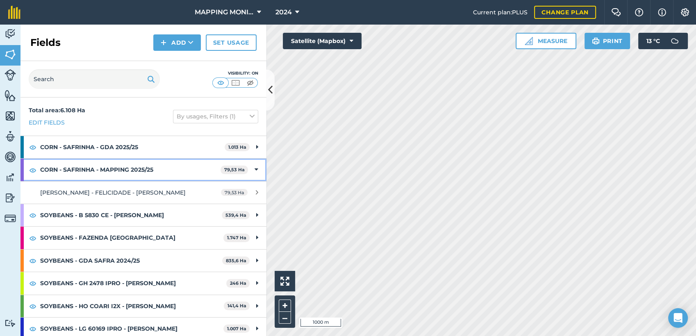
click at [253, 170] on div "CORN - SAFRINHA - MAPPING 2025/25 79,53 Ha" at bounding box center [143, 170] width 246 height 22
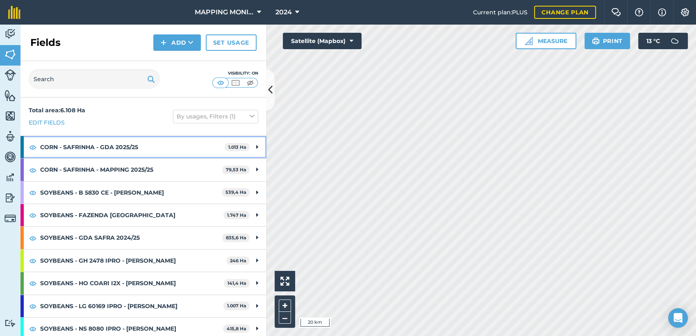
click at [93, 147] on strong "CORN - SAFRINHA - GDA 2025/25" at bounding box center [132, 147] width 184 height 22
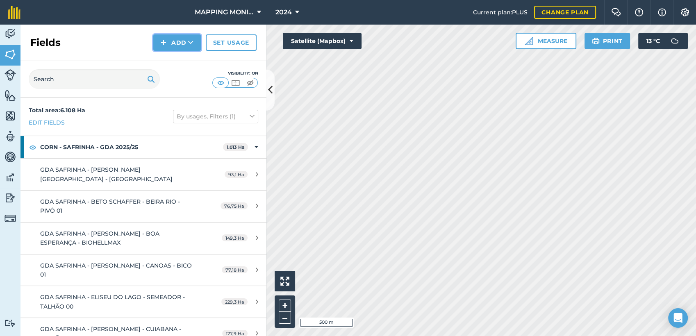
click at [195, 41] on button "Add" at bounding box center [177, 42] width 48 height 16
click at [190, 65] on link "Draw" at bounding box center [176, 61] width 45 height 18
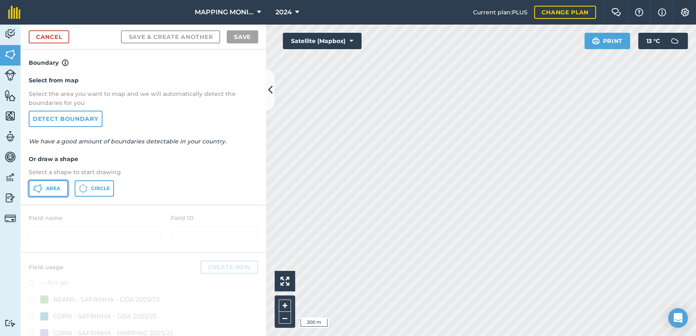
click at [40, 185] on icon at bounding box center [40, 186] width 1 height 2
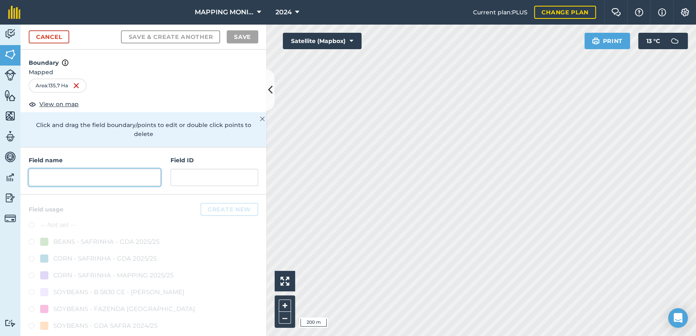
click at [95, 175] on input "text" at bounding box center [95, 177] width 132 height 17
paste input "SAFRINHA"
type input "SAFRINHA"
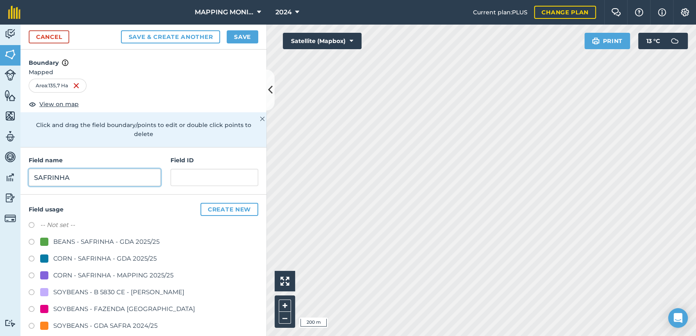
drag, startPoint x: 70, startPoint y: 177, endPoint x: -2, endPoint y: 163, distance: 73.8
click at [0, 163] on html "MAPPING MONITORAMENTO AGRICOLA 2024 Current plan : PLUS Change plan Farm Chat H…" at bounding box center [348, 168] width 696 height 336
type input "[PERSON_NAME]"
click at [133, 274] on div "CORN - SAFRINHA - MAPPING 2025/25" at bounding box center [113, 275] width 120 height 10
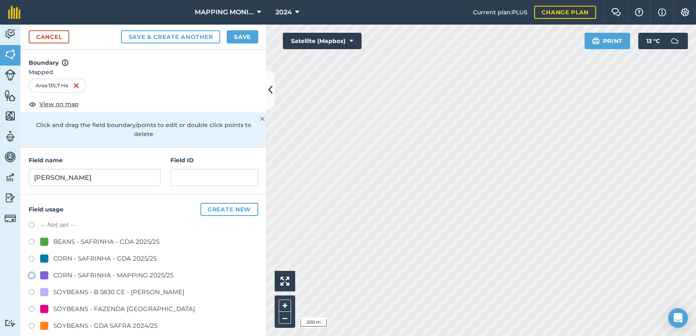
radio input "true"
click at [240, 39] on button "Save" at bounding box center [243, 36] width 32 height 13
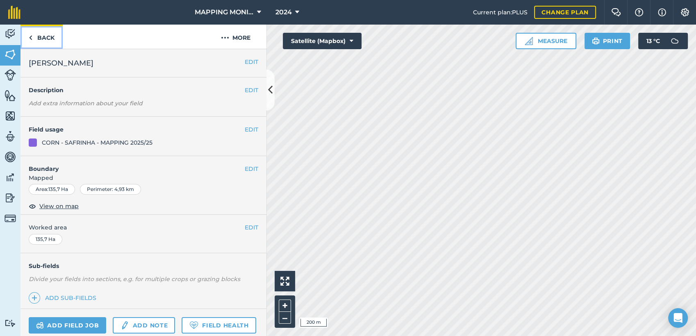
click at [43, 36] on link "Back" at bounding box center [41, 37] width 42 height 24
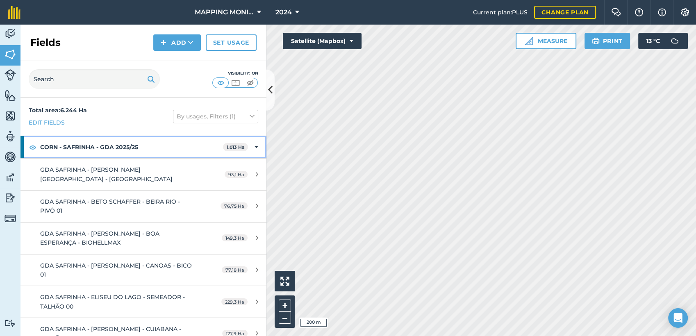
click at [252, 147] on div "CORN - SAFRINHA - GDA 2025/25 1.013 Ha" at bounding box center [143, 147] width 246 height 22
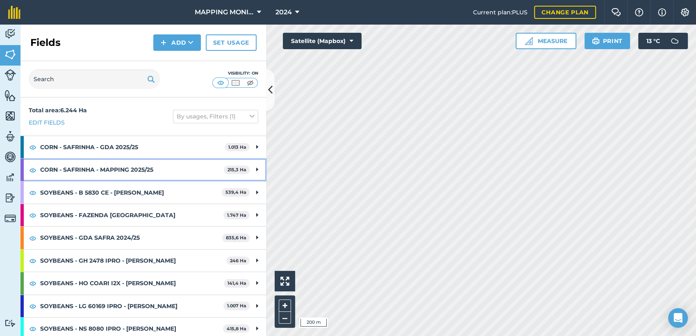
click at [247, 172] on div "CORN - SAFRINHA - MAPPING 2025/25 215,3 Ha" at bounding box center [143, 170] width 246 height 22
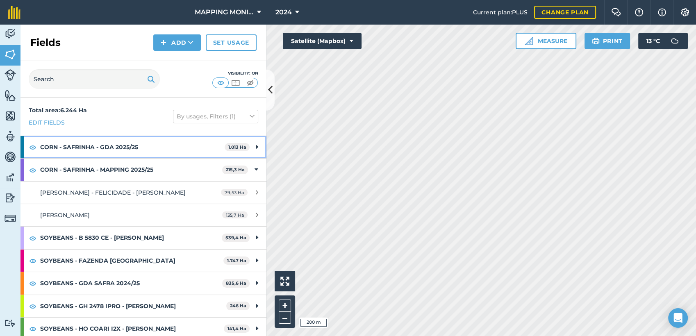
click at [256, 145] on icon at bounding box center [257, 147] width 2 height 9
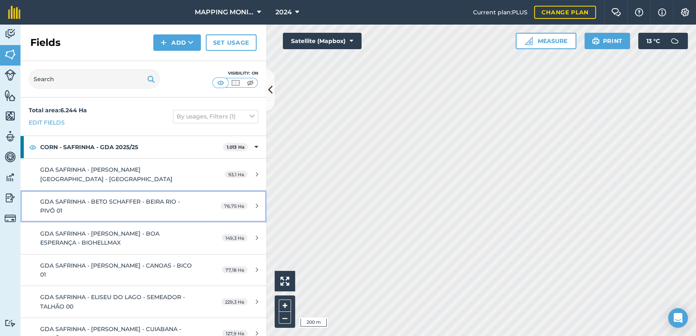
click at [140, 202] on span "GDA SAFRINHA - BETO SCHAFFER - BEIRA RIO - PIVÔ 01" at bounding box center [110, 206] width 140 height 16
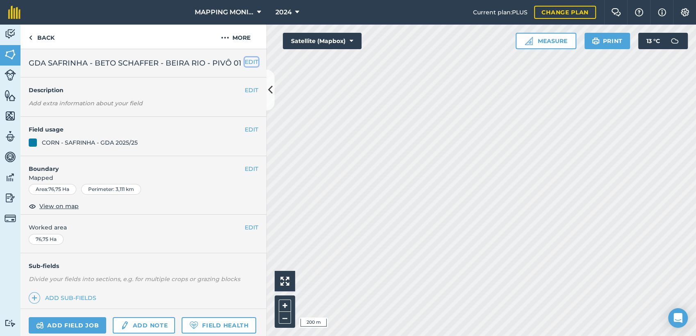
click at [245, 61] on button "EDIT" at bounding box center [252, 61] width 14 height 9
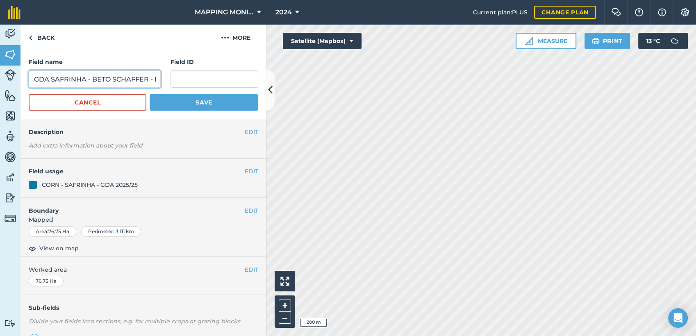
click at [109, 78] on input "GDA SAFRINHA - BETO SCHAFFER - BEIRA RIO - PIVÔ 01" at bounding box center [95, 78] width 132 height 17
type input "MAPPING SAFRINHA - [PERSON_NAME] - PONTAL - [GEOGRAPHIC_DATA] 01"
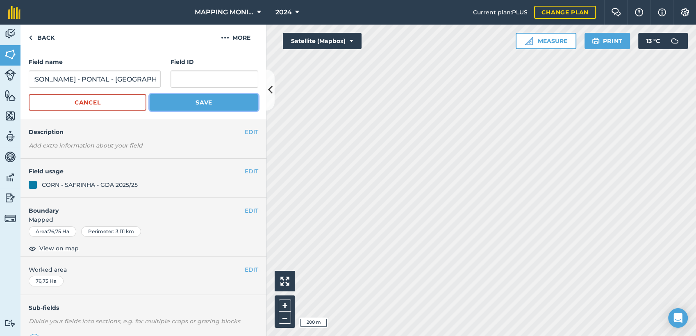
scroll to position [0, 0]
click at [190, 105] on button "Save" at bounding box center [204, 102] width 109 height 16
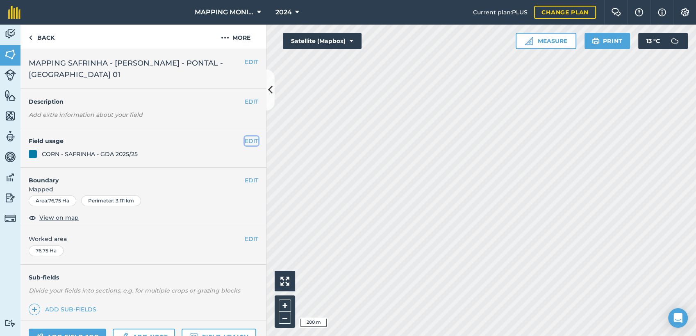
click at [247, 142] on button "EDIT" at bounding box center [252, 140] width 14 height 9
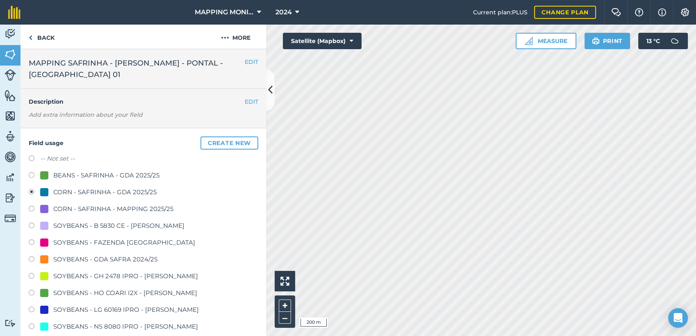
click at [153, 205] on div "CORN - SAFRINHA - MAPPING 2025/25" at bounding box center [113, 209] width 120 height 10
radio input "true"
radio input "false"
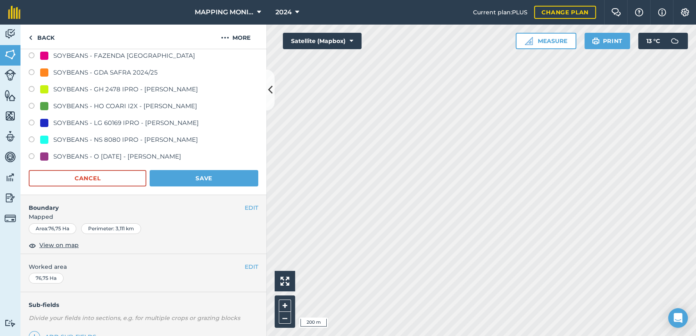
scroll to position [227, 0]
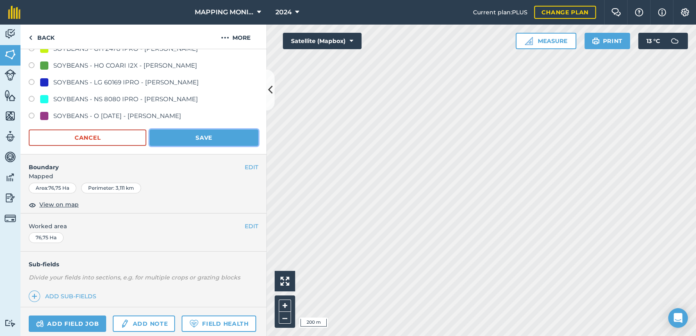
click at [200, 144] on button "Save" at bounding box center [204, 137] width 109 height 16
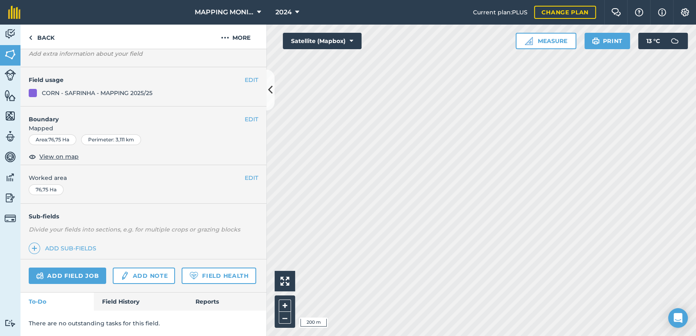
scroll to position [83, 0]
click at [44, 33] on link "Back" at bounding box center [41, 37] width 42 height 24
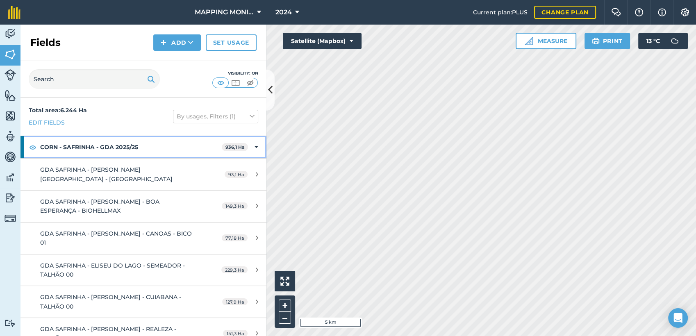
click at [252, 146] on div "CORN - SAFRINHA - GDA 2025/25 936,1 Ha" at bounding box center [143, 147] width 246 height 22
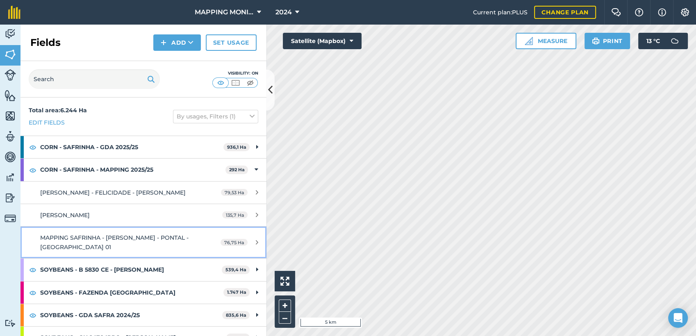
click at [183, 239] on div "MAPPING SAFRINHA - [PERSON_NAME] - PONTAL - [GEOGRAPHIC_DATA] 01" at bounding box center [117, 242] width 154 height 18
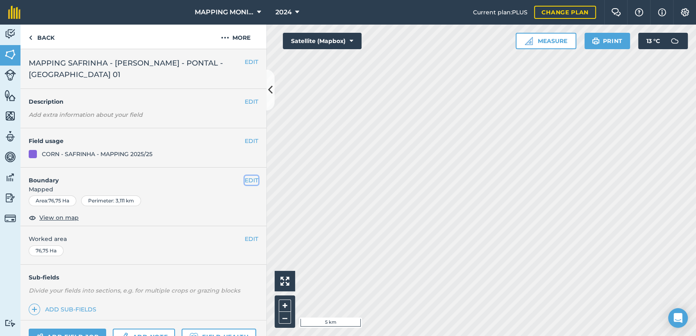
click at [245, 183] on button "EDIT" at bounding box center [252, 180] width 14 height 9
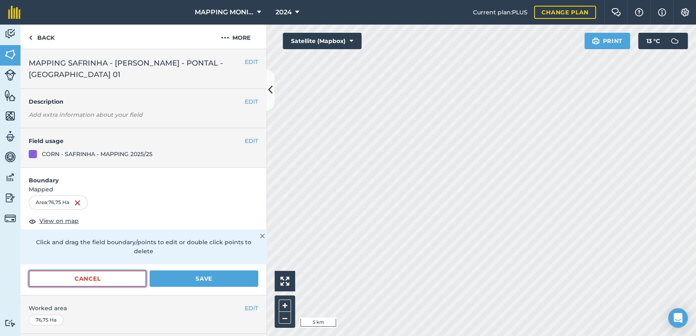
click at [124, 275] on button "Cancel" at bounding box center [88, 278] width 118 height 16
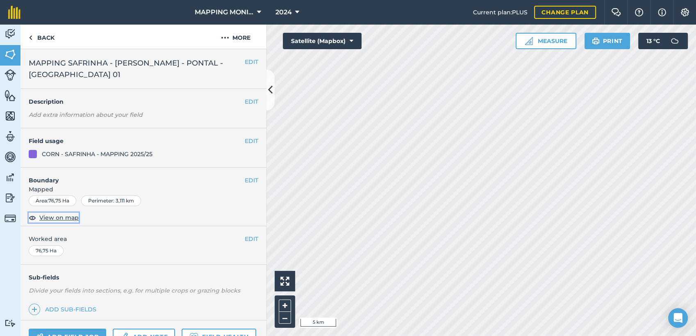
click at [60, 215] on span "View on map" at bounding box center [58, 217] width 39 height 9
click at [245, 59] on button "EDIT" at bounding box center [252, 61] width 14 height 9
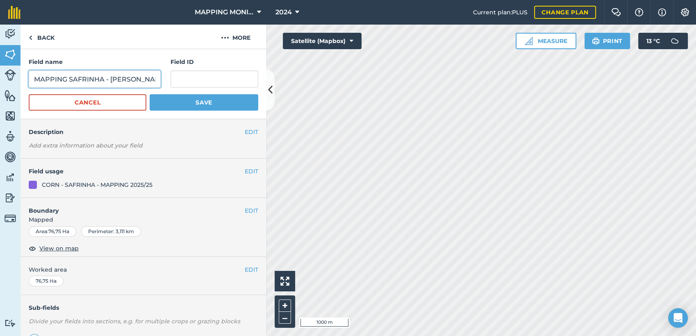
click at [114, 78] on input "MAPPING SAFRINHA - [PERSON_NAME] - PONTAL - [GEOGRAPHIC_DATA] 01" at bounding box center [95, 78] width 132 height 17
click at [42, 36] on link "Back" at bounding box center [41, 37] width 42 height 24
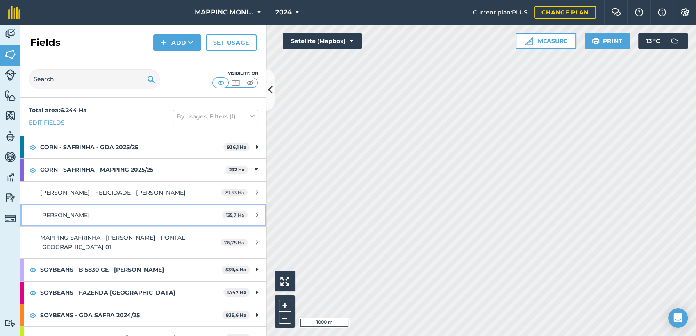
click at [98, 218] on div "[PERSON_NAME]" at bounding box center [117, 215] width 154 height 9
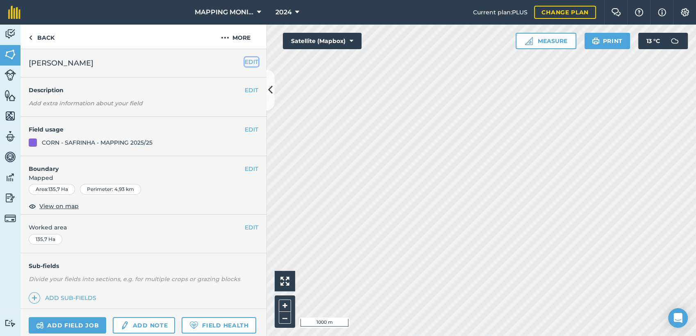
click at [245, 59] on button "EDIT" at bounding box center [252, 61] width 14 height 9
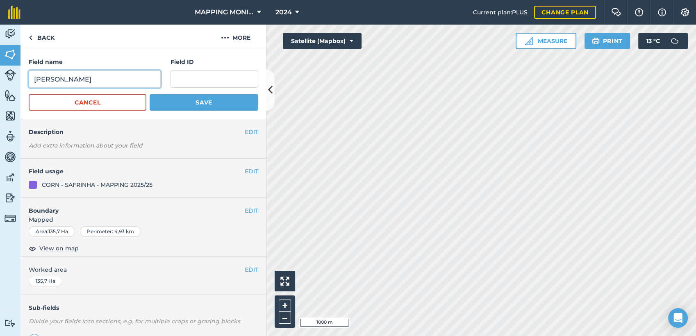
click at [101, 76] on input "[PERSON_NAME]" at bounding box center [95, 78] width 132 height 17
paste input "MAPPING SAFRINHA - [PERSON_NAME] - PONTAL - [GEOGRAPHIC_DATA] 01"
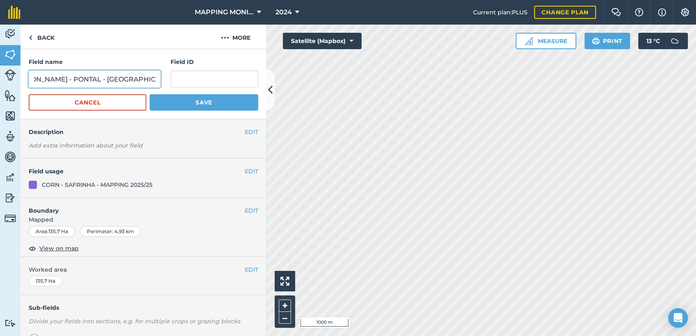
type input "MAPPING SAFRINHA - [PERSON_NAME] - PONTAL - [GEOGRAPHIC_DATA] 01"
click at [190, 104] on button "Save" at bounding box center [204, 102] width 109 height 16
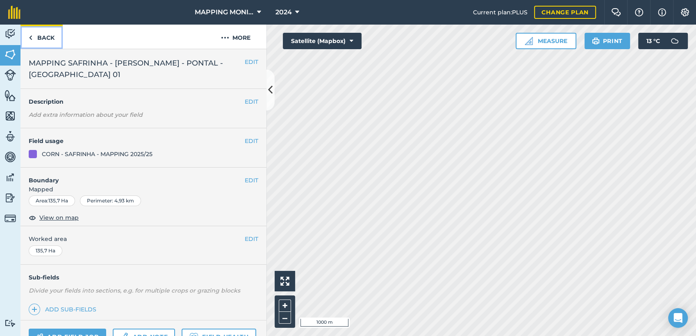
click at [39, 34] on link "Back" at bounding box center [41, 37] width 42 height 24
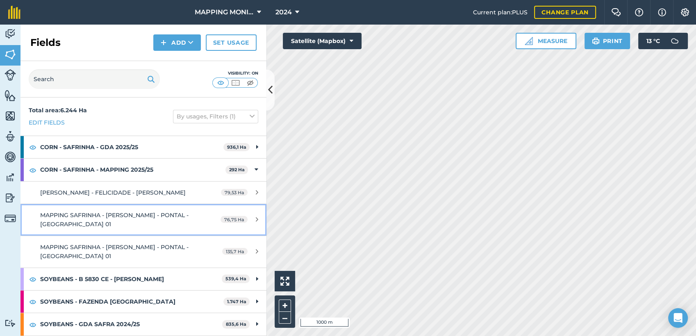
click at [113, 219] on div "MAPPING SAFRINHA - [PERSON_NAME] - PONTAL - [GEOGRAPHIC_DATA] 01" at bounding box center [117, 220] width 154 height 18
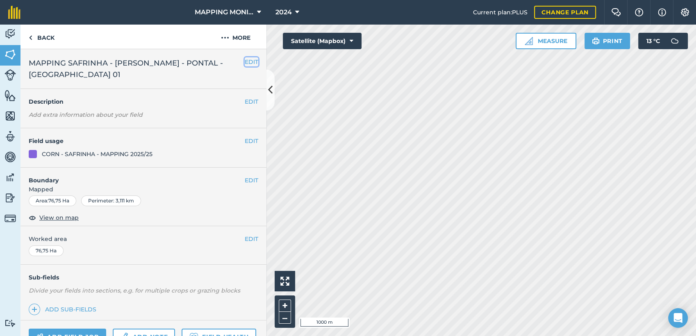
drag, startPoint x: 246, startPoint y: 62, endPoint x: 261, endPoint y: 65, distance: 15.1
click at [247, 62] on button "EDIT" at bounding box center [252, 61] width 14 height 9
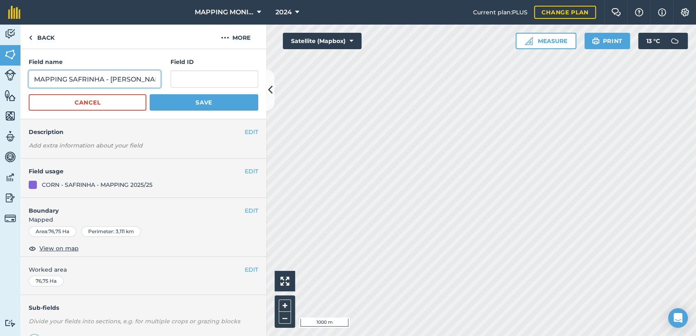
click at [69, 79] on input "MAPPING SAFRINHA - [PERSON_NAME] - PONTAL - [GEOGRAPHIC_DATA] 01" at bounding box center [95, 78] width 132 height 17
click at [93, 80] on input "GDA SAFRINHA - [PERSON_NAME] - [GEOGRAPHIC_DATA] 01" at bounding box center [95, 78] width 132 height 17
type input "GDA SAFRINHA - [PERSON_NAME] - BEIRA RIO - PIVÔ 01"
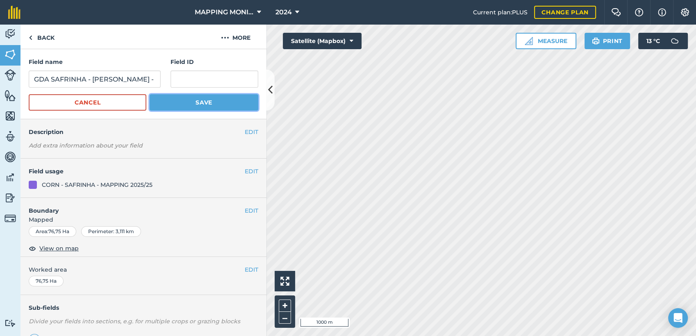
click at [211, 105] on button "Save" at bounding box center [204, 102] width 109 height 16
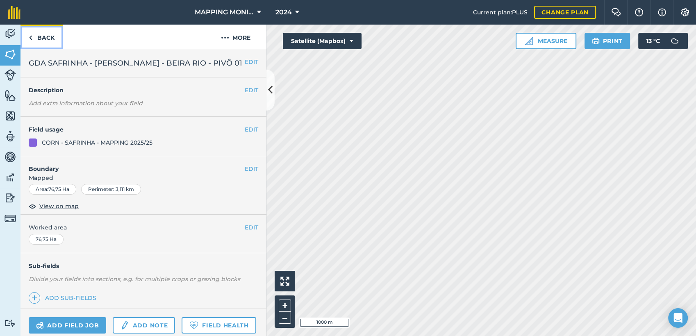
click at [38, 37] on link "Back" at bounding box center [41, 37] width 42 height 24
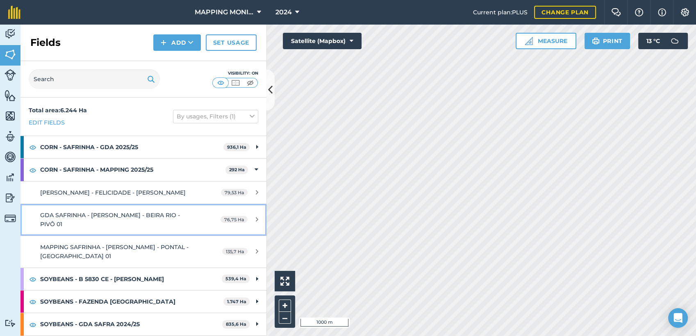
click at [194, 221] on link "GDA SAFRINHA - [PERSON_NAME] - BEIRA RIO - PIVÔ 01 76,75 Ha" at bounding box center [143, 220] width 246 height 32
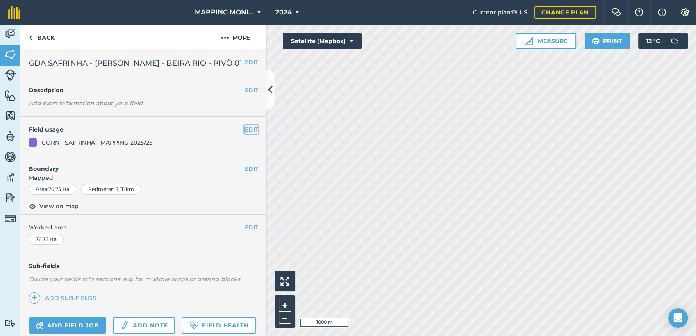
click at [245, 134] on button "EDIT" at bounding box center [252, 129] width 14 height 9
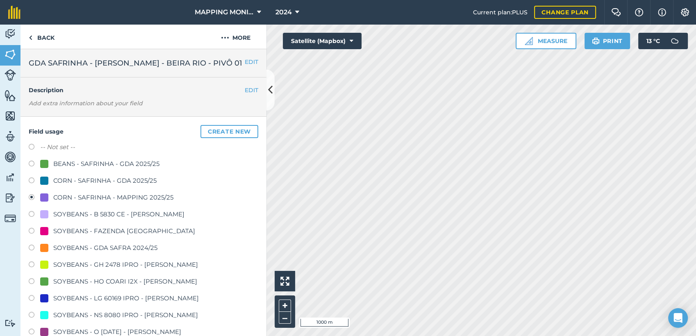
click at [75, 186] on div "CORN - SAFRINHA - GDA 2025/25" at bounding box center [104, 181] width 103 height 10
radio input "true"
radio input "false"
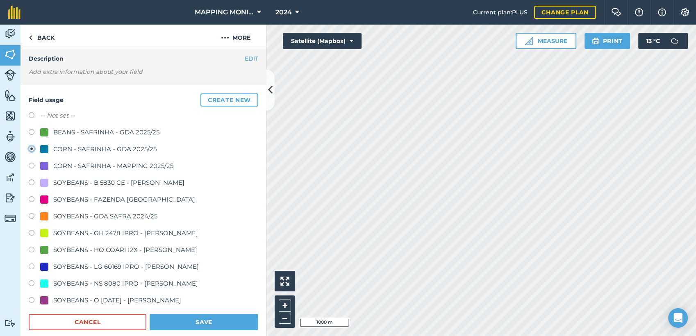
scroll to position [182, 0]
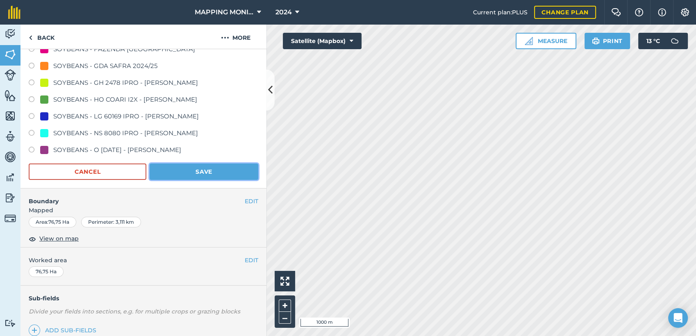
click at [217, 180] on button "Save" at bounding box center [204, 171] width 109 height 16
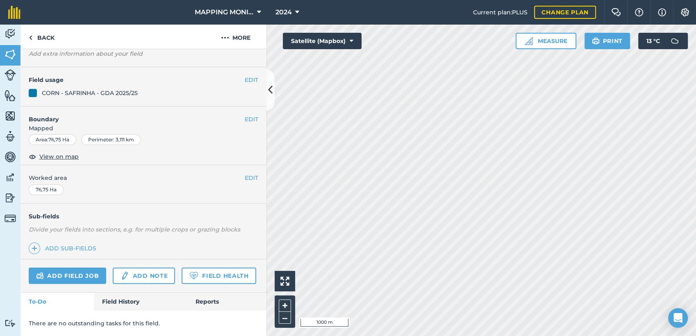
scroll to position [83, 0]
click at [47, 37] on link "Back" at bounding box center [41, 37] width 42 height 24
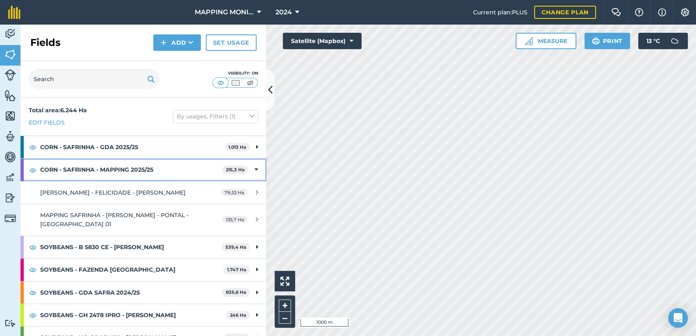
click at [254, 169] on icon at bounding box center [256, 169] width 4 height 9
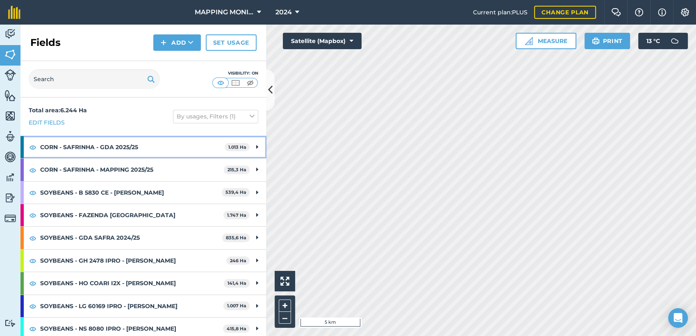
click at [256, 147] on icon at bounding box center [257, 147] width 2 height 9
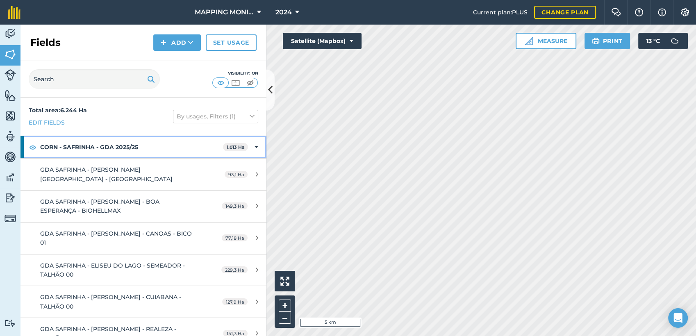
click at [254, 147] on icon at bounding box center [256, 147] width 4 height 9
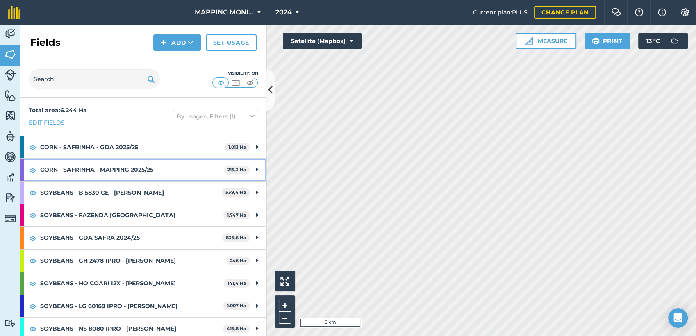
click at [256, 171] on icon at bounding box center [257, 169] width 2 height 9
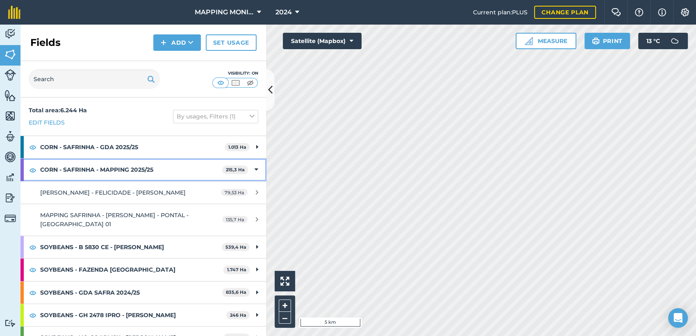
click at [254, 169] on icon at bounding box center [256, 169] width 4 height 9
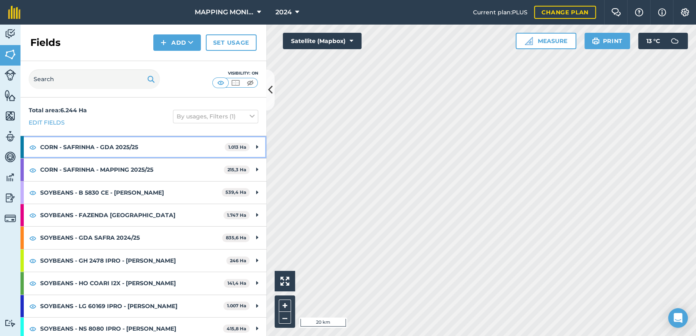
click at [62, 149] on strong "CORN - SAFRINHA - GDA 2025/25" at bounding box center [132, 147] width 184 height 22
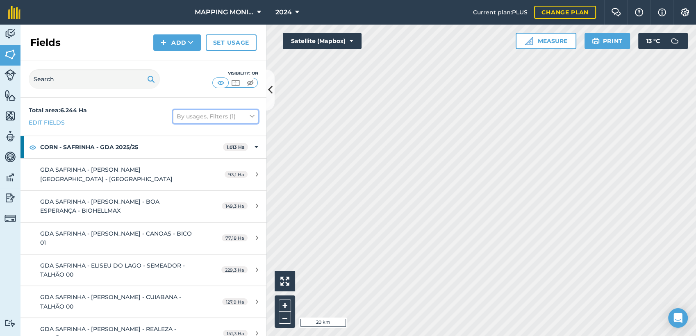
click at [250, 114] on icon at bounding box center [252, 116] width 5 height 9
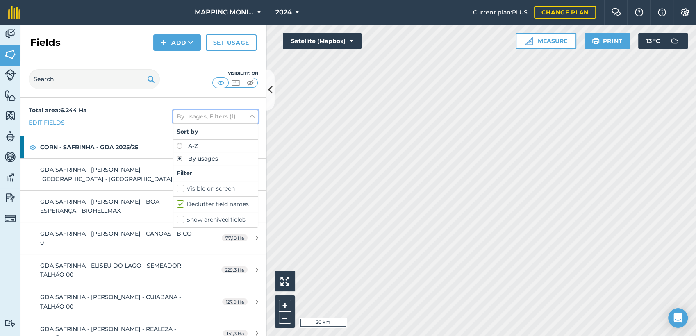
click at [250, 114] on icon at bounding box center [252, 116] width 5 height 9
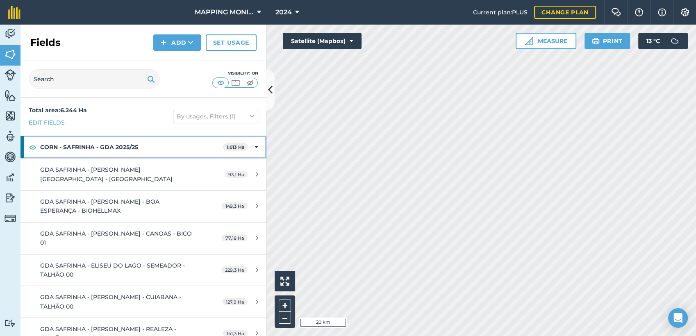
click at [254, 150] on icon at bounding box center [256, 147] width 4 height 9
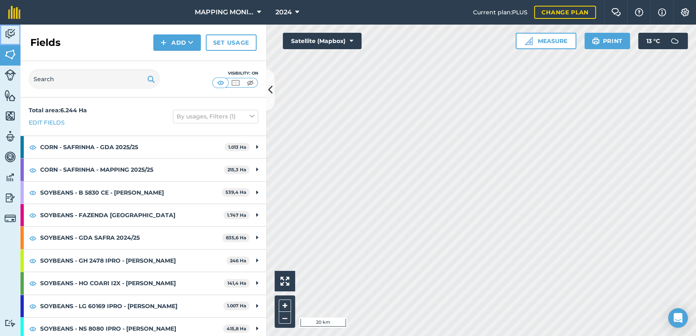
click at [14, 29] on img at bounding box center [10, 34] width 11 height 12
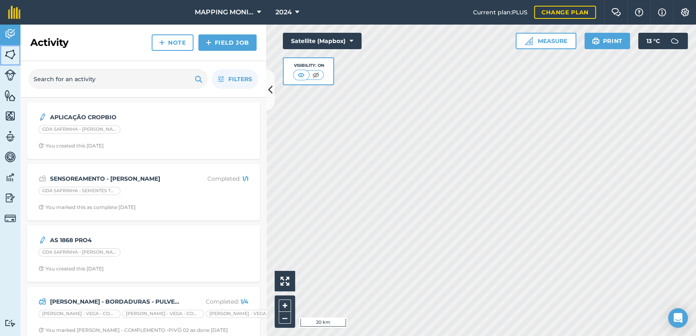
click at [9, 59] on img at bounding box center [10, 54] width 11 height 12
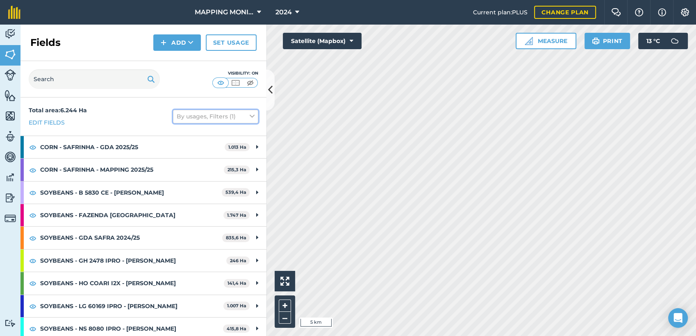
click at [250, 116] on icon at bounding box center [252, 116] width 5 height 9
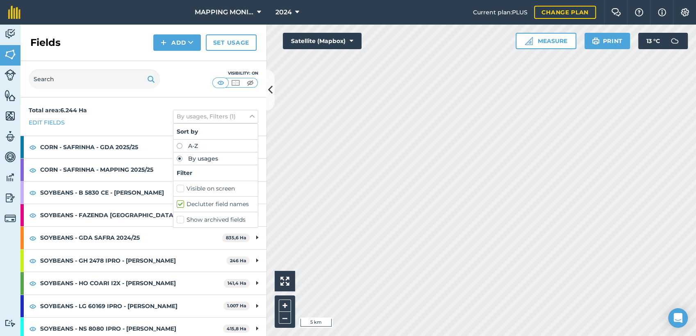
click at [177, 205] on label "Declutter field names" at bounding box center [216, 204] width 78 height 9
click at [177, 205] on input "Declutter field names" at bounding box center [179, 202] width 5 height 5
click at [177, 205] on label "Declutter field names" at bounding box center [216, 204] width 78 height 9
click at [177, 205] on input "Declutter field names" at bounding box center [179, 202] width 5 height 5
checkbox input "true"
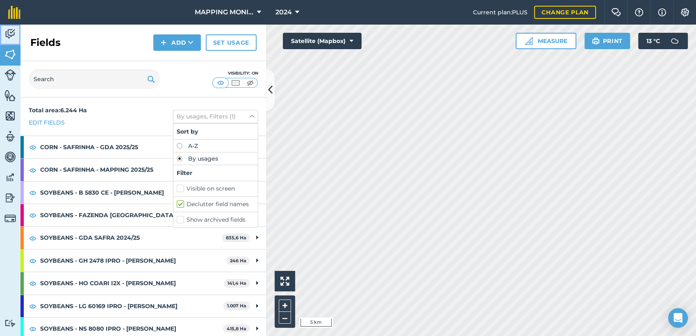
click at [10, 39] on img at bounding box center [10, 34] width 11 height 12
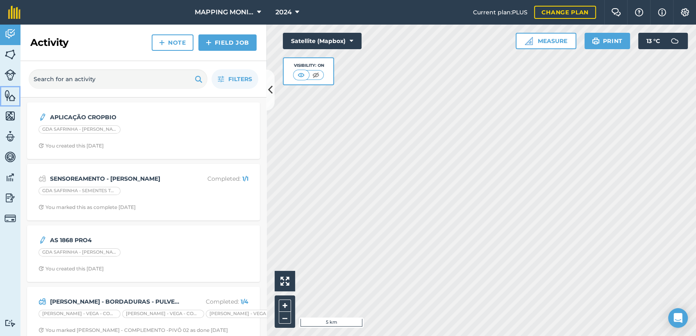
click at [11, 97] on img at bounding box center [10, 95] width 11 height 12
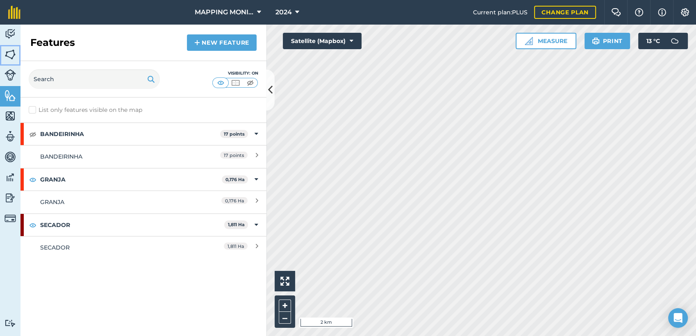
click at [14, 54] on img at bounding box center [10, 54] width 11 height 12
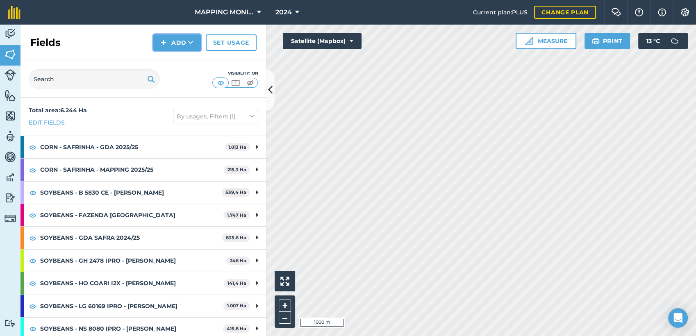
click at [187, 44] on button "Add" at bounding box center [177, 42] width 48 height 16
click at [190, 57] on link "Draw" at bounding box center [176, 61] width 45 height 18
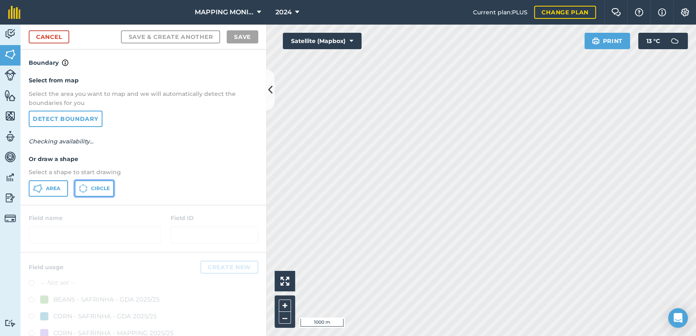
click at [108, 186] on span "Circle" at bounding box center [100, 188] width 19 height 7
click at [353, 44] on icon at bounding box center [351, 41] width 4 height 8
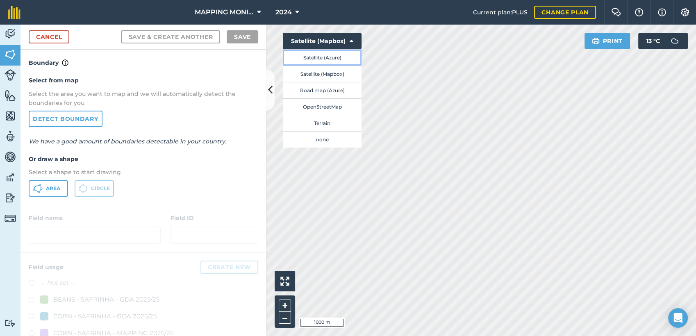
click at [333, 59] on button "Satellite (Azure)" at bounding box center [322, 57] width 79 height 16
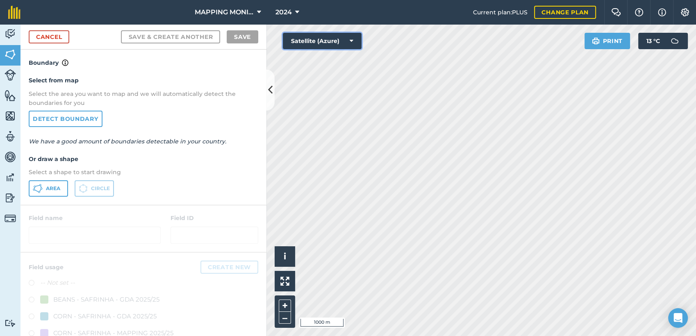
click at [353, 45] on button "Satellite (Azure)" at bounding box center [322, 41] width 79 height 16
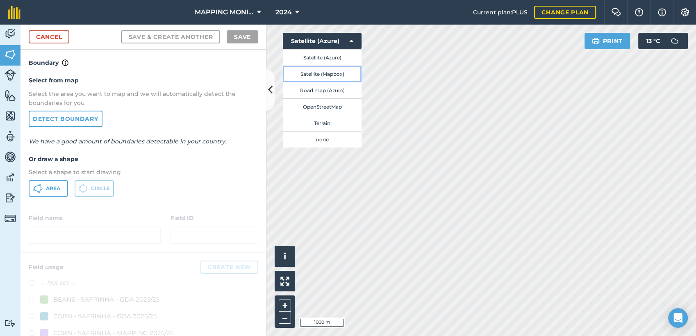
click at [340, 75] on button "Satellite (Mapbox)" at bounding box center [322, 74] width 79 height 16
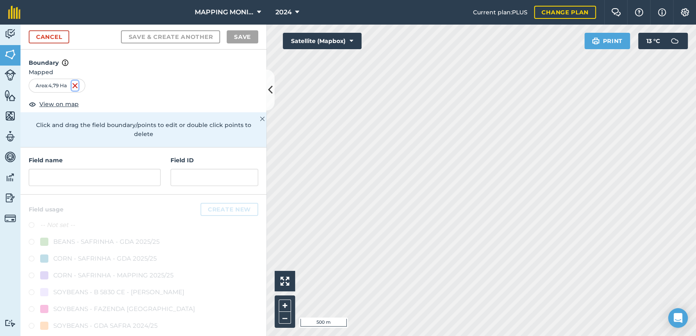
click at [77, 82] on img at bounding box center [75, 86] width 7 height 10
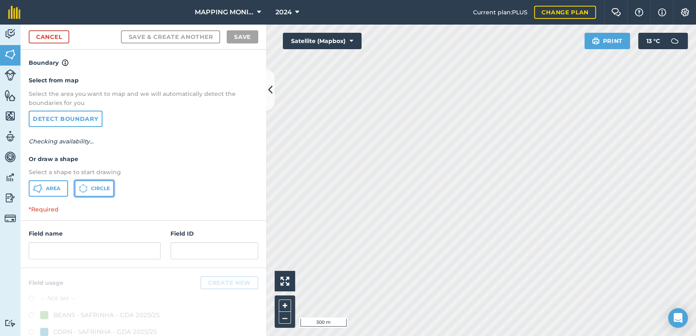
click at [92, 188] on span "Circle" at bounding box center [100, 188] width 19 height 7
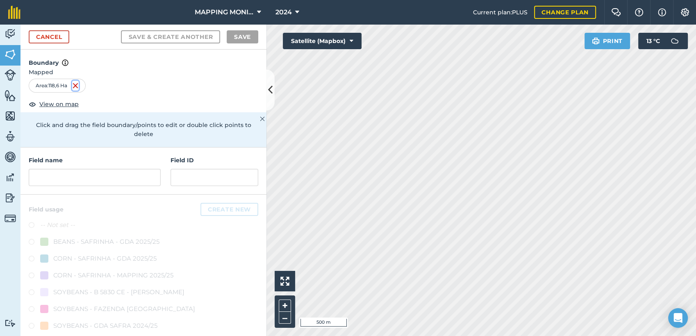
drag, startPoint x: 466, startPoint y: 162, endPoint x: 77, endPoint y: 85, distance: 396.0
click at [77, 85] on img at bounding box center [75, 86] width 7 height 10
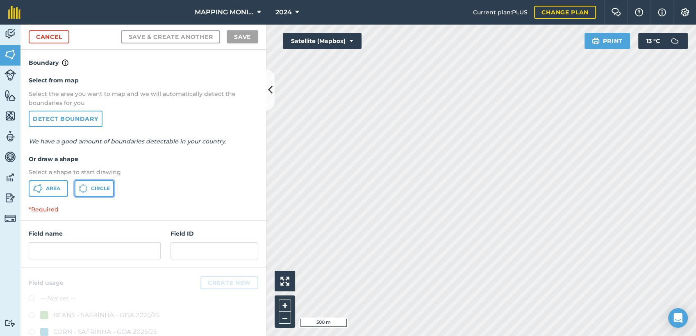
click at [103, 187] on span "Circle" at bounding box center [100, 188] width 19 height 7
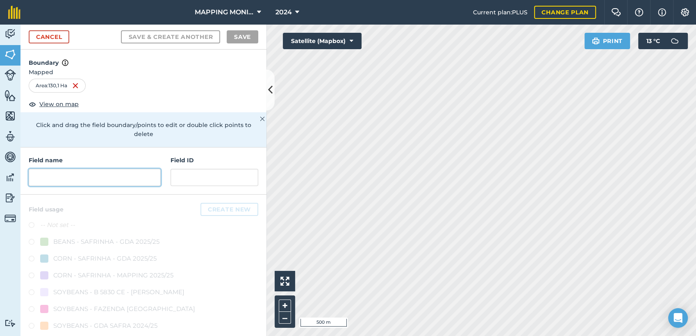
drag, startPoint x: 43, startPoint y: 180, endPoint x: 76, endPoint y: 186, distance: 34.2
click at [43, 180] on input "text" at bounding box center [95, 177] width 132 height 17
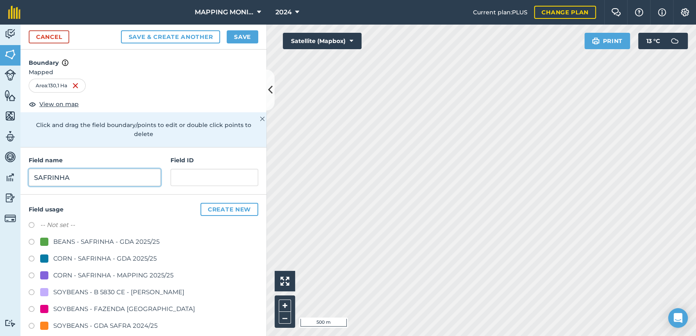
type input "SAFRINHA"
click at [241, 40] on button "Save" at bounding box center [243, 36] width 32 height 13
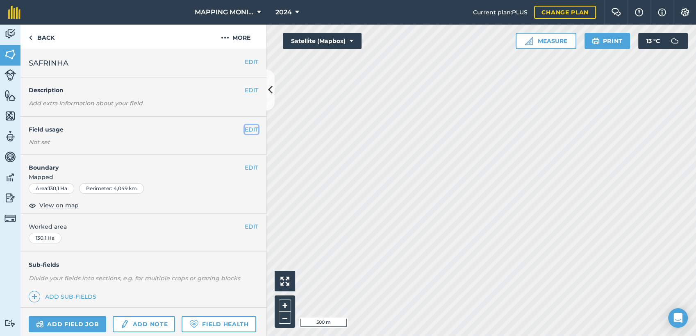
click at [245, 131] on button "EDIT" at bounding box center [252, 129] width 14 height 9
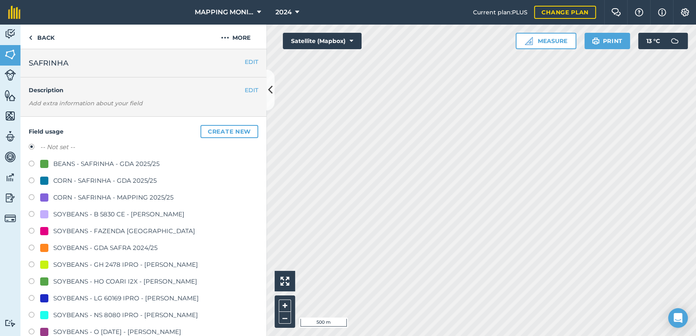
click at [107, 195] on div "CORN - SAFRINHA - MAPPING 2025/25" at bounding box center [113, 198] width 120 height 10
radio input "true"
radio input "false"
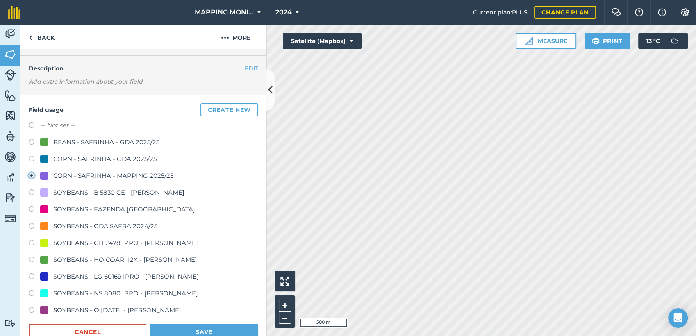
scroll to position [136, 0]
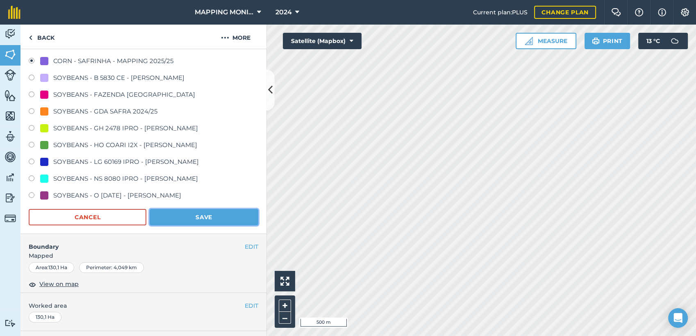
click at [219, 216] on button "Save" at bounding box center [204, 217] width 109 height 16
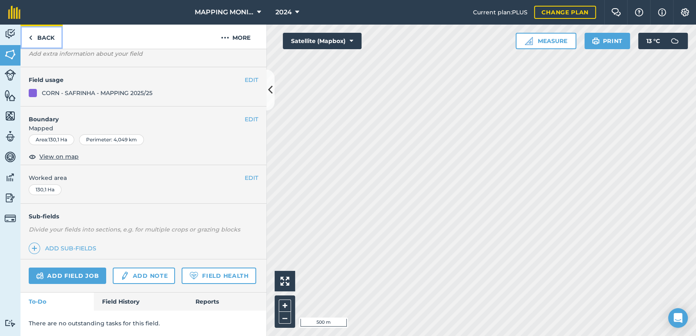
click at [46, 35] on link "Back" at bounding box center [41, 37] width 42 height 24
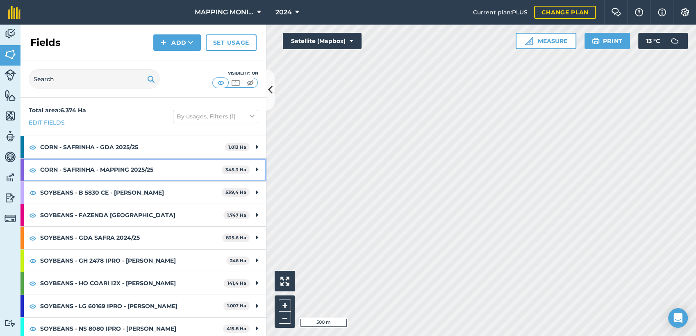
click at [252, 169] on div "CORN - SAFRINHA - MAPPING 2025/25 345,3 Ha" at bounding box center [143, 170] width 246 height 22
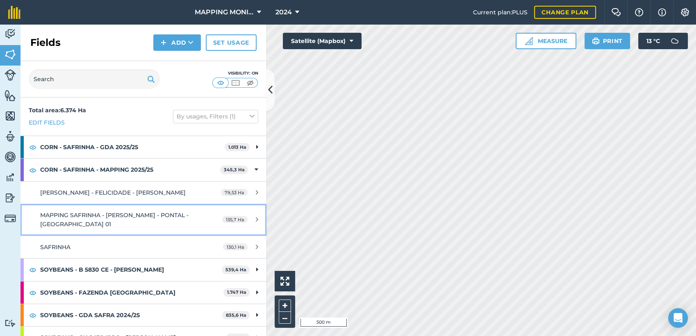
click at [104, 217] on span "MAPPING SAFRINHA - [PERSON_NAME] - PONTAL - [GEOGRAPHIC_DATA] 01" at bounding box center [114, 219] width 148 height 16
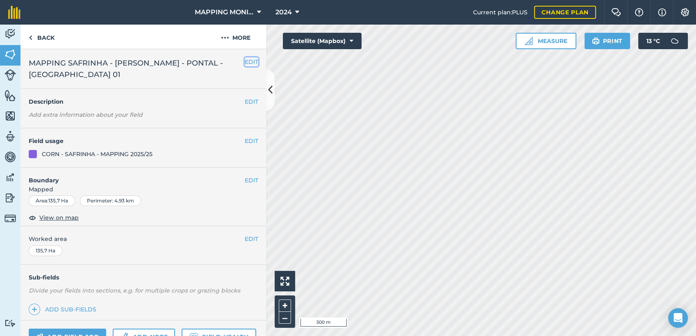
click at [245, 62] on button "EDIT" at bounding box center [252, 61] width 14 height 9
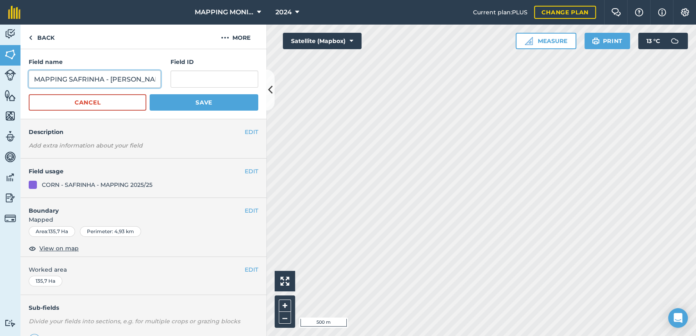
click at [95, 80] on input "MAPPING SAFRINHA - [PERSON_NAME] - PONTAL - [GEOGRAPHIC_DATA] 01" at bounding box center [95, 78] width 132 height 17
click at [90, 100] on button "Cancel" at bounding box center [88, 102] width 118 height 16
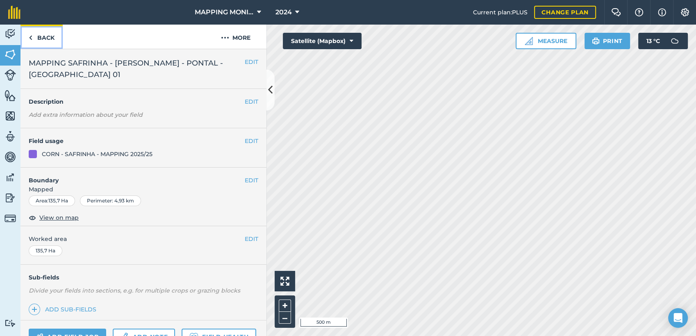
click at [48, 39] on link "Back" at bounding box center [41, 37] width 42 height 24
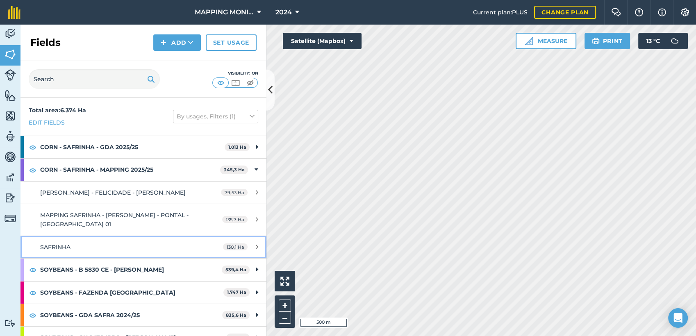
click at [89, 248] on div "SAFRINHA" at bounding box center [117, 247] width 154 height 9
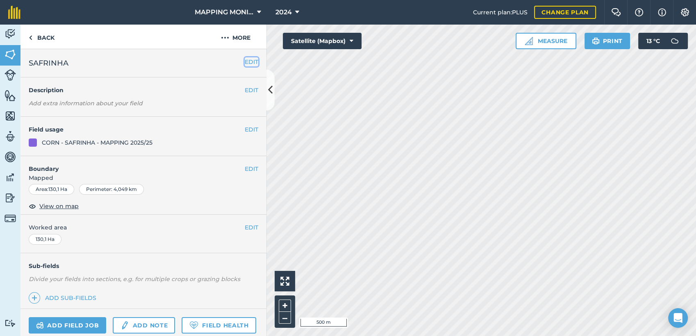
click at [245, 64] on button "EDIT" at bounding box center [252, 61] width 14 height 9
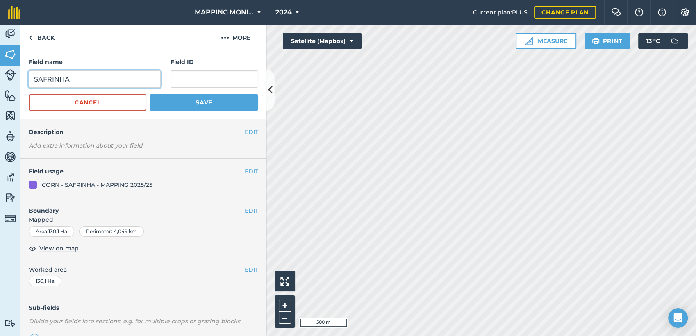
click at [95, 84] on input "SAFRINHA" at bounding box center [95, 78] width 132 height 17
paste input "MAPPING SAFRINHA - [PERSON_NAME] - PONTAL - [GEOGRAPHIC_DATA] 01"
type input "MAPPING SAFRINHA - VOTÓRIO QUAINI - [GEOGRAPHIC_DATA] - PIVÔ 02"
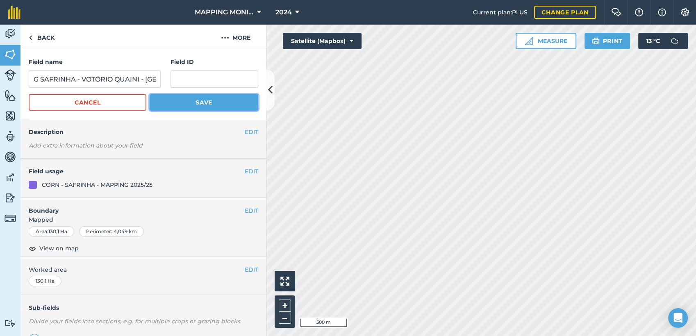
click at [203, 100] on button "Save" at bounding box center [204, 102] width 109 height 16
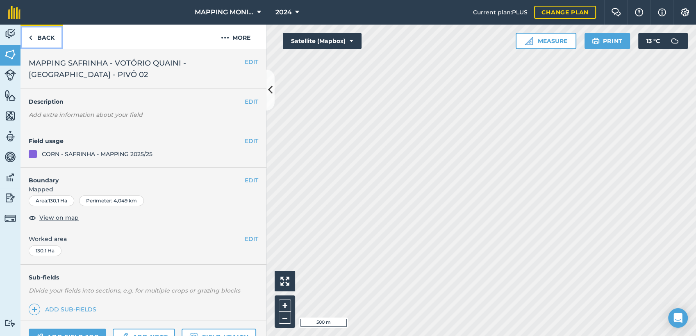
click at [41, 38] on link "Back" at bounding box center [41, 37] width 42 height 24
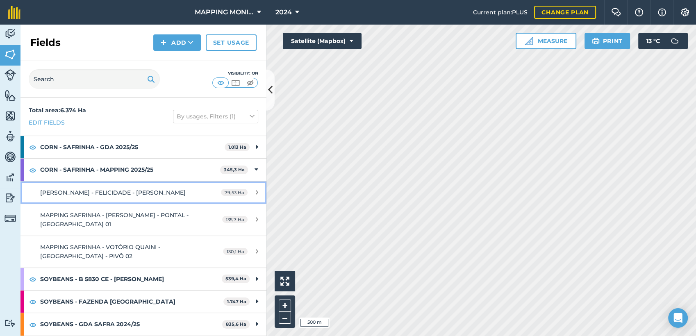
click at [179, 196] on div "[PERSON_NAME] - FELICIDADE - [PERSON_NAME]" at bounding box center [117, 192] width 154 height 9
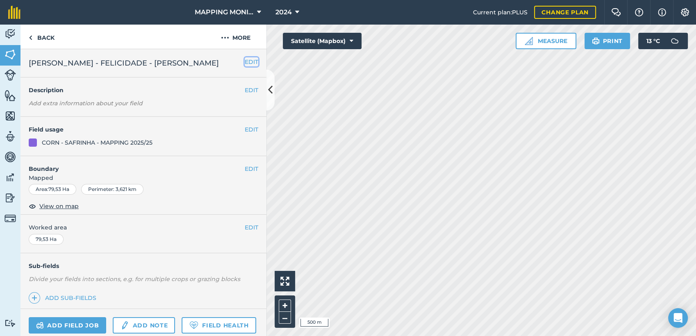
click at [247, 61] on button "EDIT" at bounding box center [252, 61] width 14 height 9
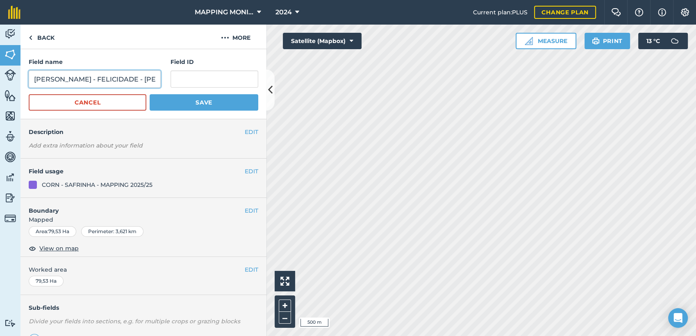
click at [33, 79] on input "[PERSON_NAME] - FELICIDADE - [PERSON_NAME]" at bounding box center [95, 78] width 132 height 17
type input "MAPPING SAFRINHA - [PERSON_NAME] - FELICIDADE - [PERSON_NAME]"
click at [177, 100] on button "Save" at bounding box center [204, 102] width 109 height 16
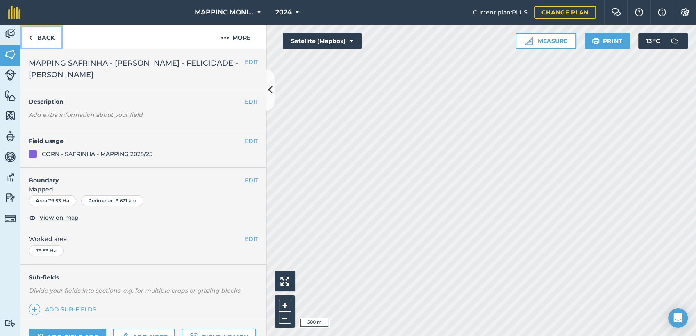
click at [52, 42] on link "Back" at bounding box center [41, 37] width 42 height 24
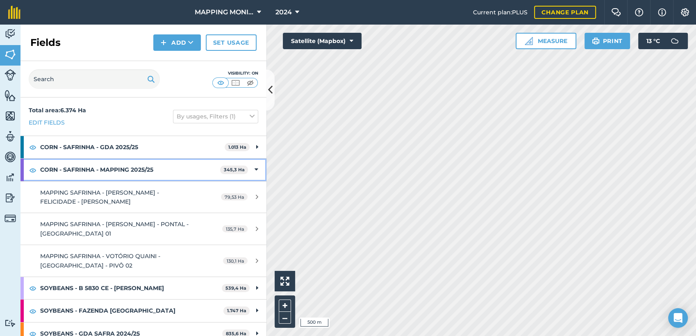
click at [254, 171] on icon at bounding box center [256, 169] width 4 height 9
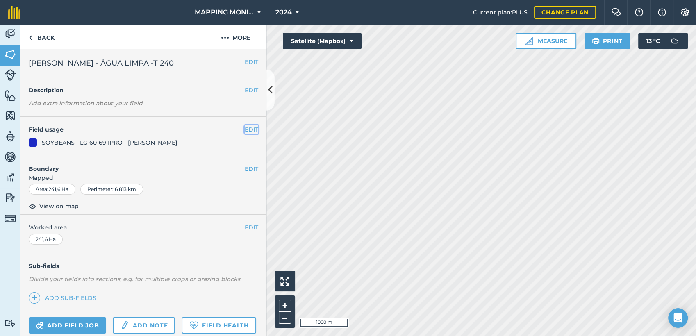
click at [245, 129] on button "EDIT" at bounding box center [252, 129] width 14 height 9
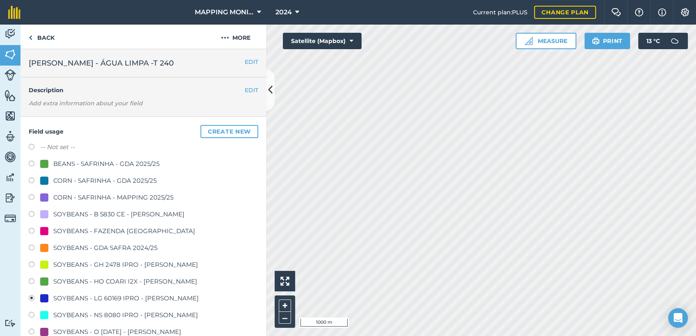
click at [95, 198] on div "CORN - SAFRINHA - MAPPING 2025/25" at bounding box center [113, 198] width 120 height 10
radio input "true"
radio input "false"
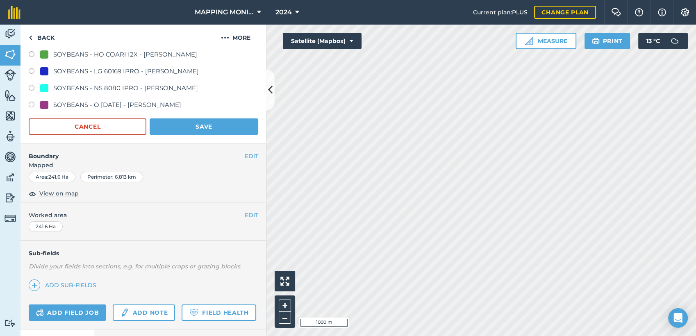
scroll to position [227, 0]
click at [217, 124] on button "Save" at bounding box center [204, 126] width 109 height 16
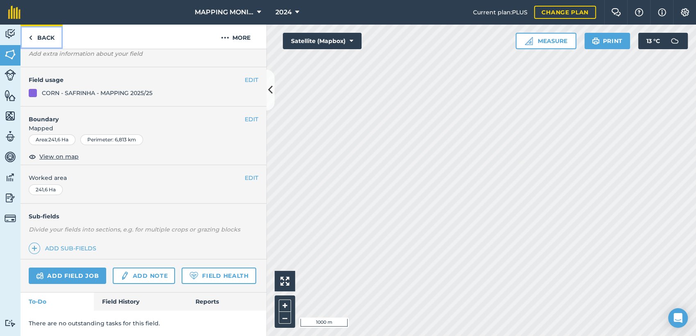
click at [48, 40] on link "Back" at bounding box center [41, 37] width 42 height 24
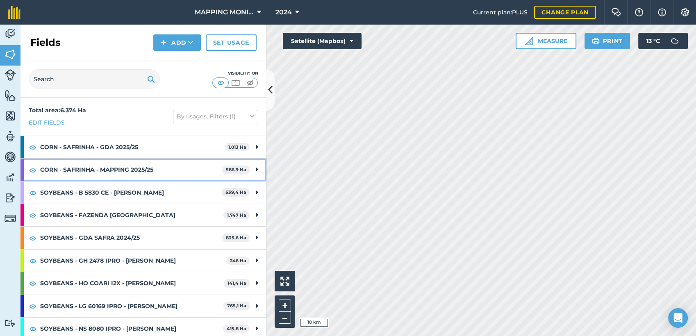
click at [248, 167] on div "CORN - SAFRINHA - MAPPING 2025/25 586,9 Ha" at bounding box center [143, 170] width 246 height 22
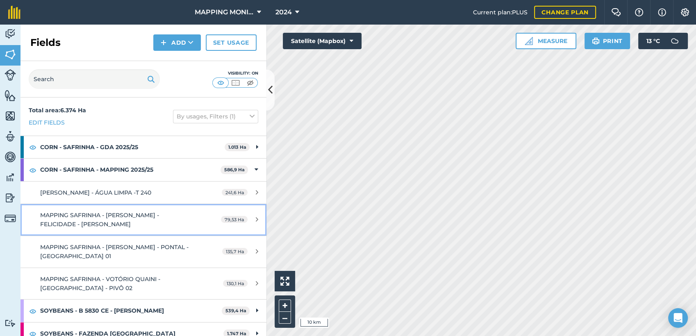
click at [256, 216] on icon at bounding box center [257, 219] width 2 height 6
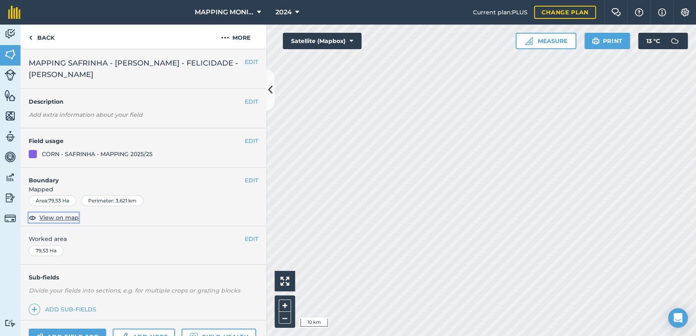
click at [67, 219] on span "View on map" at bounding box center [58, 217] width 39 height 9
click at [591, 336] on html "MAPPING MONITORAMENTO AGRICOLA 2024 Current plan : PLUS Change plan Farm Chat H…" at bounding box center [348, 168] width 696 height 336
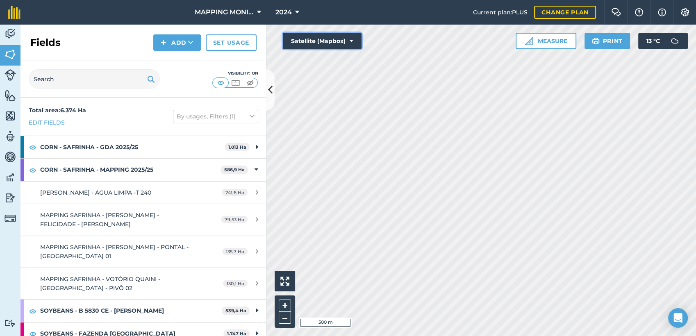
click at [354, 43] on button "Satellite (Mapbox)" at bounding box center [322, 41] width 79 height 16
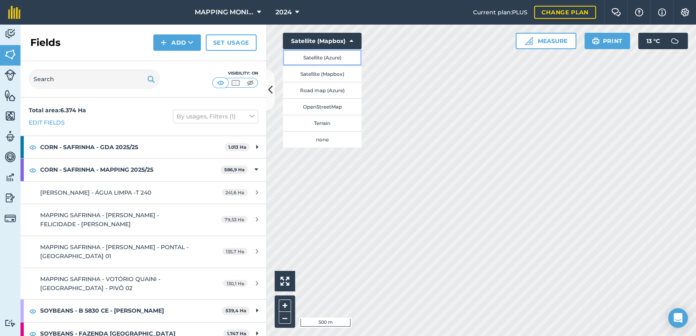
click at [341, 54] on button "Satellite (Azure)" at bounding box center [322, 57] width 79 height 16
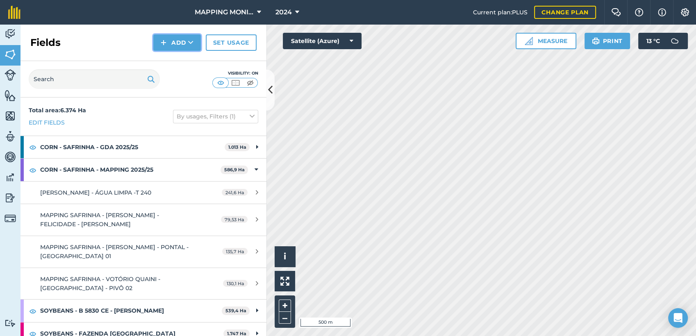
drag, startPoint x: 697, startPoint y: 29, endPoint x: 192, endPoint y: 44, distance: 505.0
click at [192, 44] on icon at bounding box center [190, 43] width 5 height 8
click at [184, 61] on link "Draw" at bounding box center [176, 61] width 45 height 18
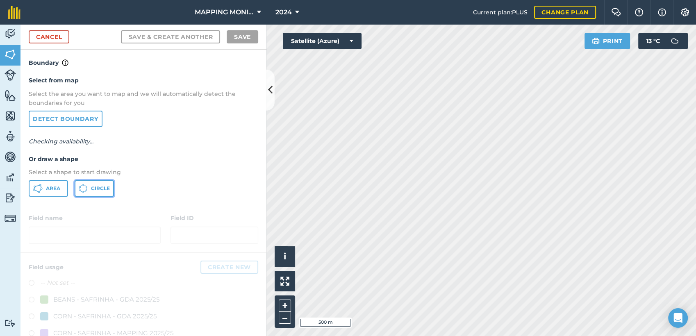
click at [93, 186] on span "Circle" at bounding box center [100, 188] width 19 height 7
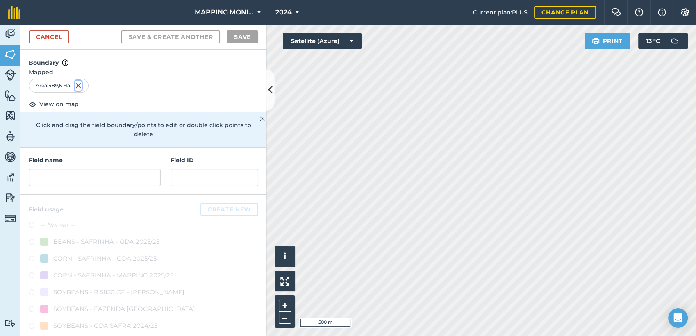
drag, startPoint x: 404, startPoint y: 173, endPoint x: 80, endPoint y: 84, distance: 335.7
click at [80, 84] on img at bounding box center [78, 86] width 7 height 10
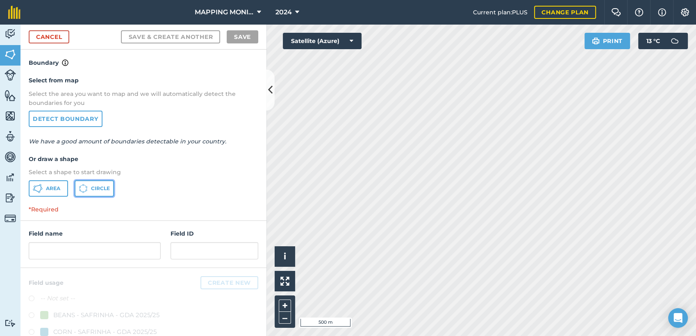
click at [100, 188] on span "Circle" at bounding box center [100, 188] width 19 height 7
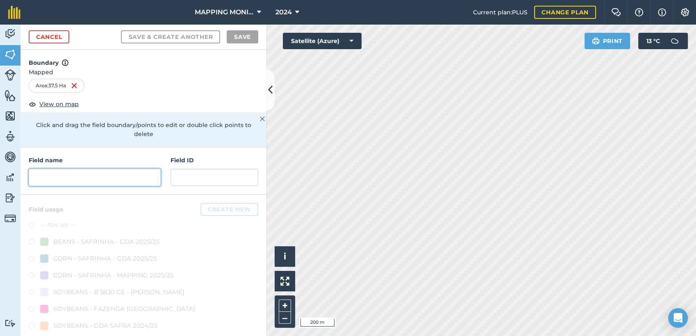
click at [97, 181] on input "text" at bounding box center [95, 177] width 132 height 17
paste input "MAPPING SAFRINHA - [PERSON_NAME] - PONTAL - [GEOGRAPHIC_DATA] 01"
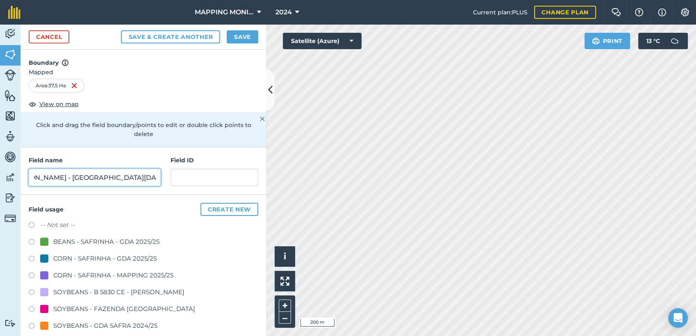
scroll to position [0, 120]
type input "MAPPING SAFRINHA - [PERSON_NAME] - [GEOGRAPHIC_DATA][DATE] - [GEOGRAPHIC_DATA] …"
click at [102, 271] on div "CORN - SAFRINHA - MAPPING 2025/25" at bounding box center [113, 275] width 120 height 10
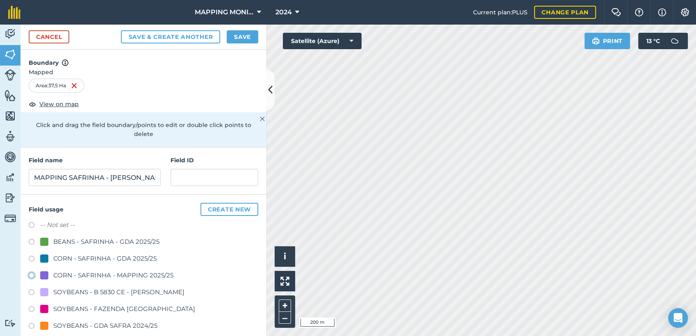
radio input "true"
click at [249, 36] on button "Save" at bounding box center [243, 36] width 32 height 13
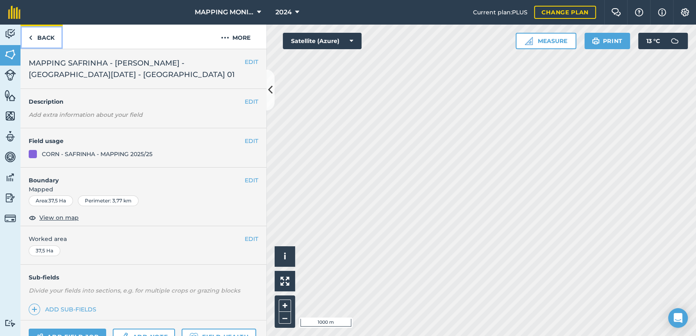
click at [41, 37] on link "Back" at bounding box center [41, 37] width 42 height 24
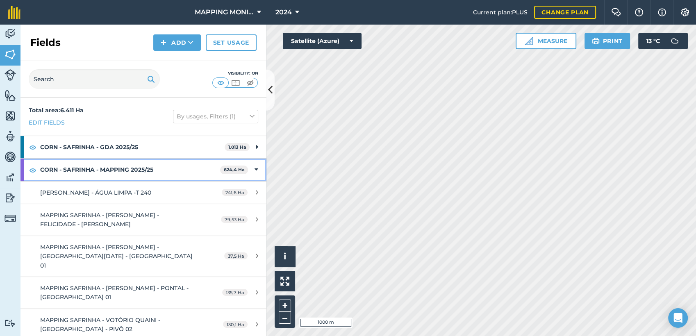
click at [254, 170] on icon at bounding box center [256, 169] width 4 height 9
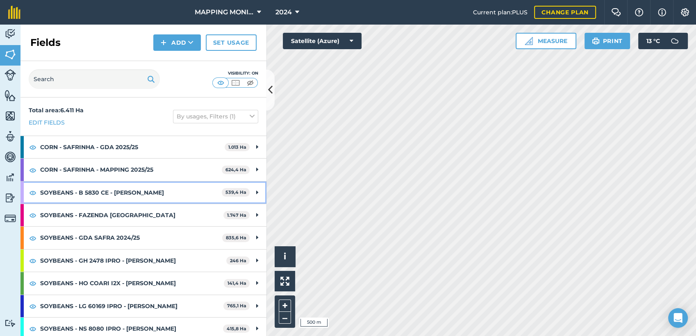
click at [254, 191] on div "SOYBEANS - B 5830 CE - [PERSON_NAME] 539,4 Ha" at bounding box center [143, 193] width 246 height 22
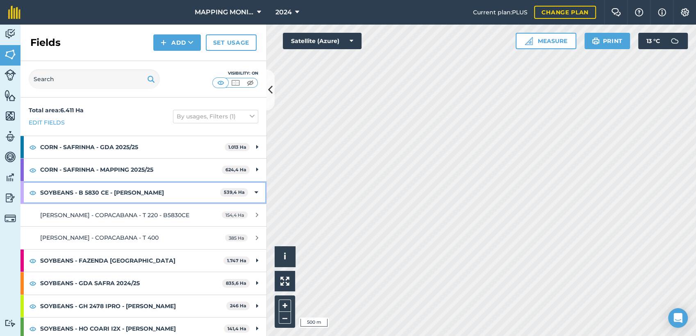
click at [254, 194] on icon at bounding box center [256, 192] width 4 height 9
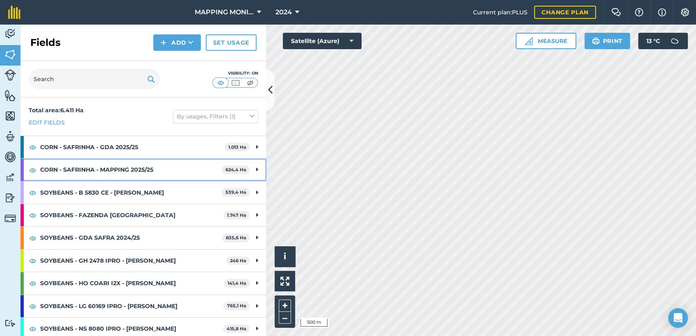
click at [252, 170] on div "CORN - SAFRINHA - MAPPING 2025/25 624,4 Ha" at bounding box center [143, 170] width 246 height 22
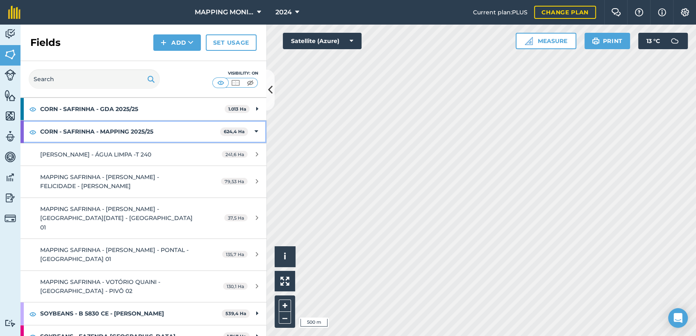
scroll to position [45, 0]
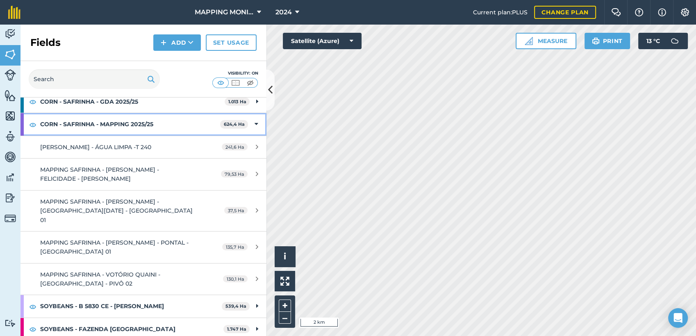
drag, startPoint x: 246, startPoint y: 124, endPoint x: 265, endPoint y: 129, distance: 19.5
click at [247, 125] on div "CORN - SAFRINHA - MAPPING 2025/25 624,4 Ha" at bounding box center [143, 124] width 246 height 22
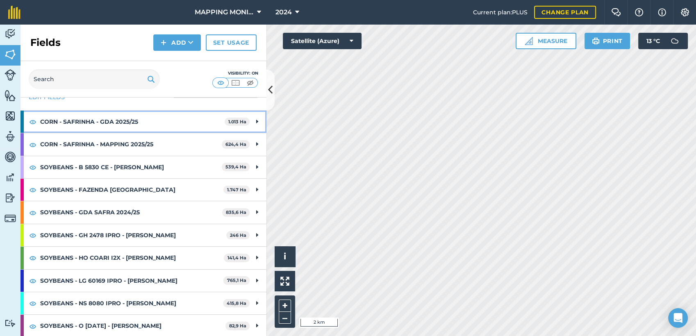
click at [121, 119] on strong "CORN - SAFRINHA - GDA 2025/25" at bounding box center [132, 122] width 184 height 22
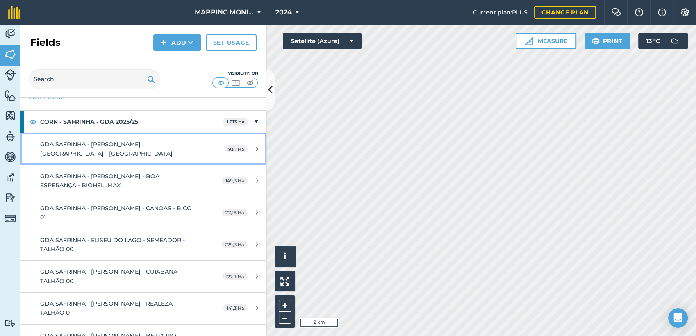
click at [117, 149] on div "GDA SAFRINHA - [PERSON_NAME][GEOGRAPHIC_DATA] - [GEOGRAPHIC_DATA]" at bounding box center [117, 149] width 154 height 18
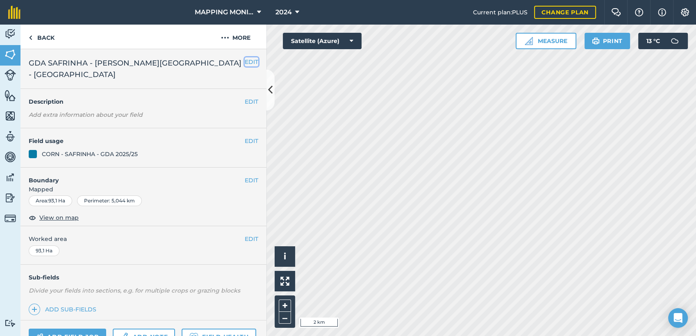
click at [245, 64] on button "EDIT" at bounding box center [252, 61] width 14 height 9
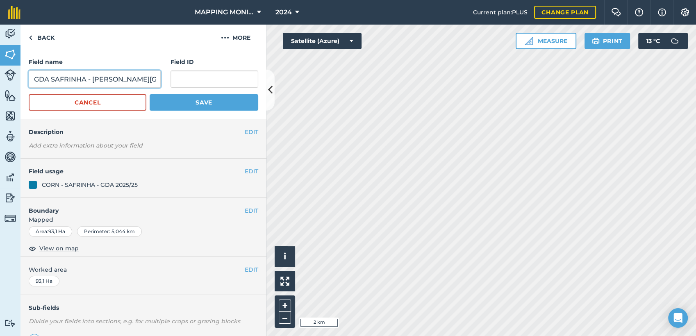
click at [138, 77] on input "GDA SAFRINHA - [PERSON_NAME][GEOGRAPHIC_DATA] - [GEOGRAPHIC_DATA]" at bounding box center [95, 78] width 132 height 17
click at [73, 106] on button "Cancel" at bounding box center [88, 102] width 118 height 16
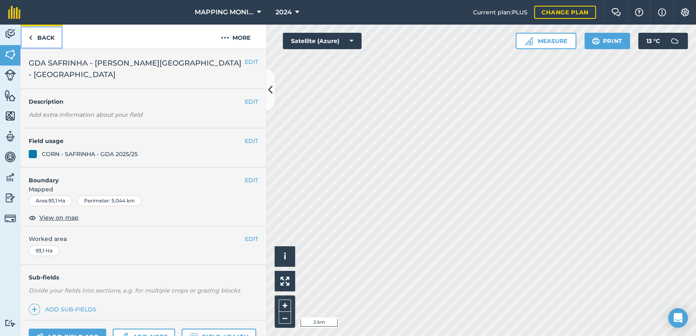
click at [42, 36] on link "Back" at bounding box center [41, 37] width 42 height 24
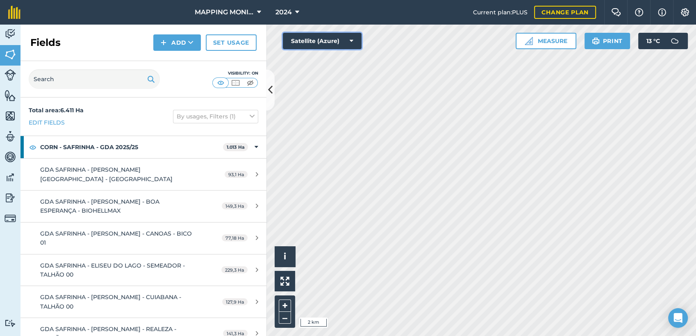
click at [349, 44] on icon at bounding box center [351, 41] width 4 height 8
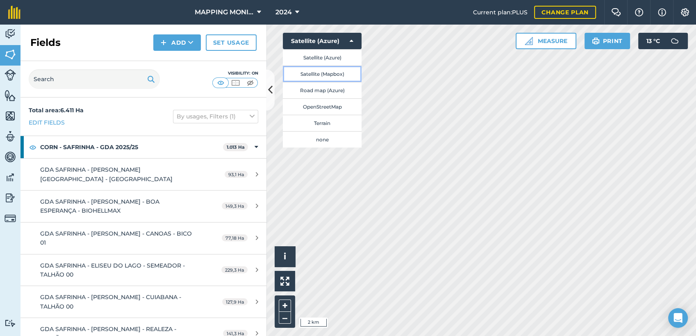
click at [339, 74] on button "Satellite (Mapbox)" at bounding box center [322, 74] width 79 height 16
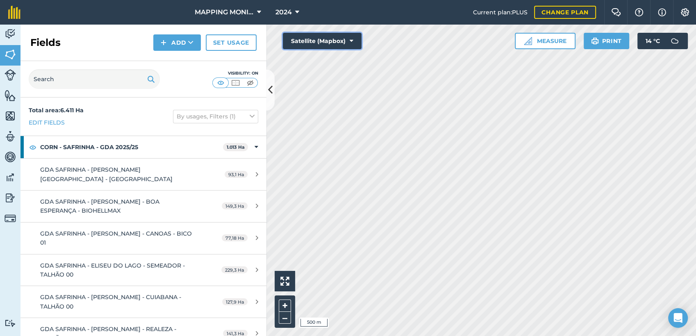
click at [352, 41] on icon at bounding box center [351, 41] width 4 height 8
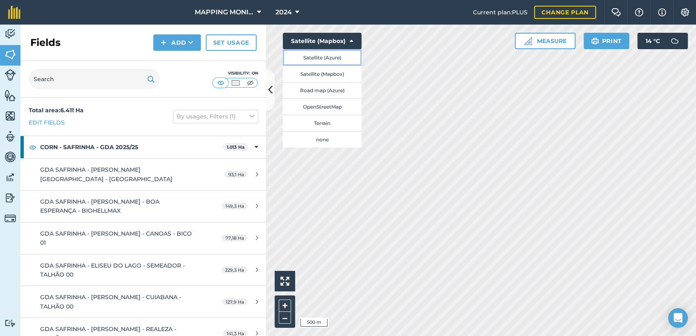
click at [334, 59] on button "Satellite (Azure)" at bounding box center [322, 57] width 79 height 16
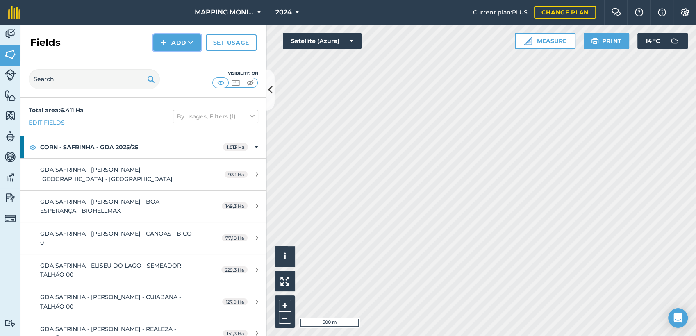
click at [191, 41] on icon at bounding box center [190, 43] width 5 height 8
click at [184, 61] on link "Draw" at bounding box center [176, 61] width 45 height 18
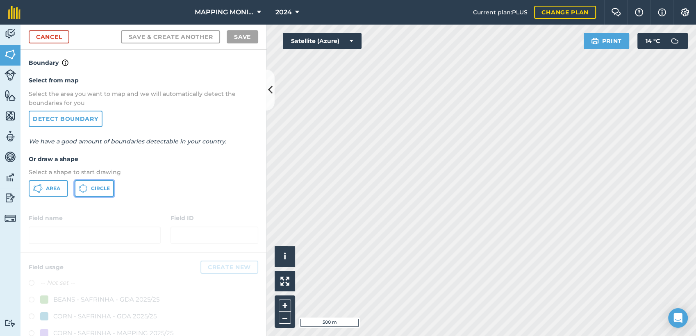
click at [107, 182] on button "Circle" at bounding box center [94, 188] width 39 height 16
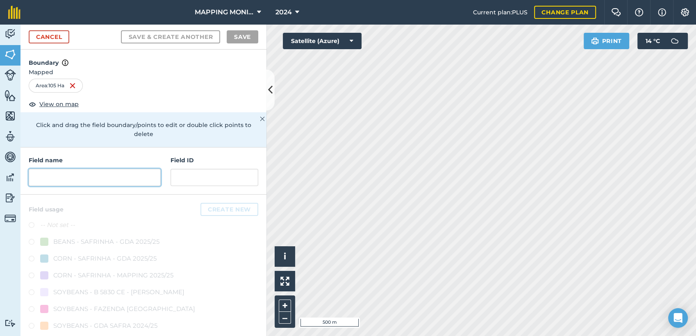
click at [96, 177] on input "text" at bounding box center [95, 177] width 132 height 17
paste input "GDA SAFRINHA - [PERSON_NAME][GEOGRAPHIC_DATA] - [GEOGRAPHIC_DATA]"
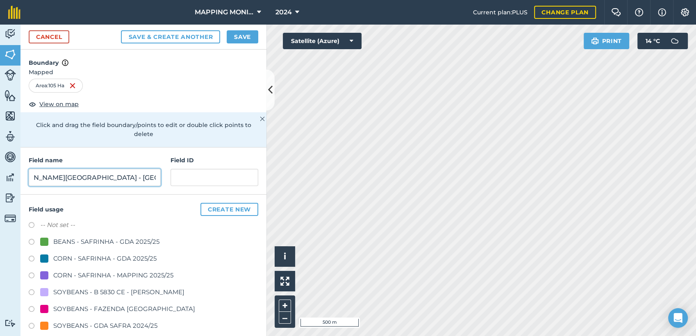
type input "GDA SAFRINHA - [PERSON_NAME][GEOGRAPHIC_DATA] - [GEOGRAPHIC_DATA]"
click at [31, 241] on label at bounding box center [34, 243] width 11 height 8
radio input "true"
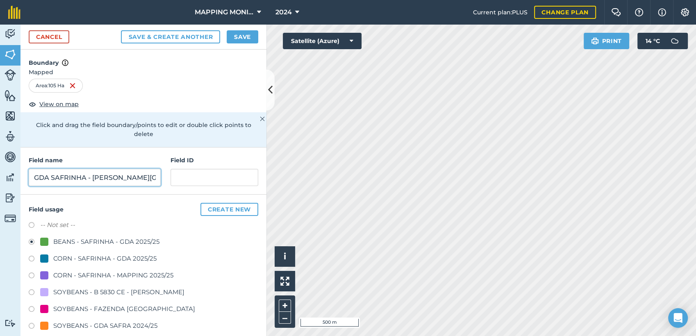
click at [85, 177] on input "GDA SAFRINHA - [PERSON_NAME][GEOGRAPHIC_DATA] - [GEOGRAPHIC_DATA]" at bounding box center [95, 177] width 132 height 17
type input "GDA SAFRINHA - [PERSON_NAME] - ARMAZÉM - PIVÔ 01"
click at [247, 37] on button "Save" at bounding box center [243, 36] width 32 height 13
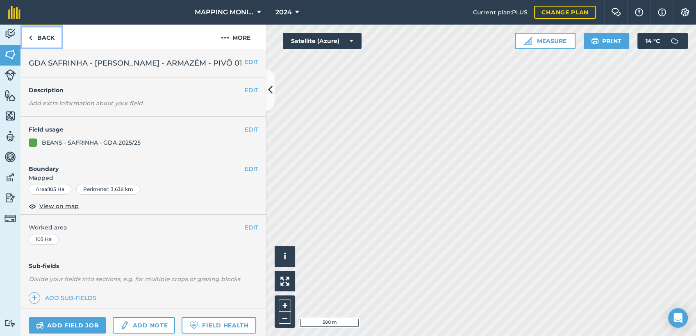
click at [36, 41] on link "Back" at bounding box center [41, 37] width 42 height 24
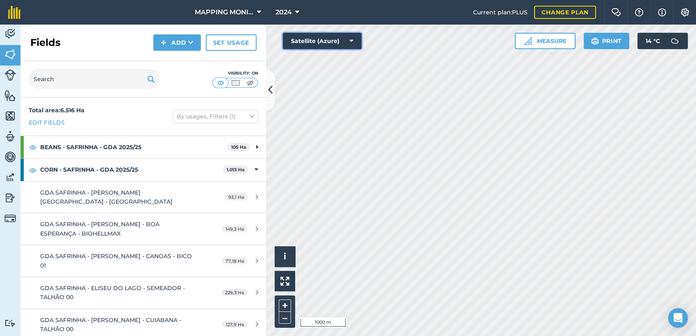
click at [346, 41] on button "Satellite (Azure)" at bounding box center [322, 41] width 79 height 16
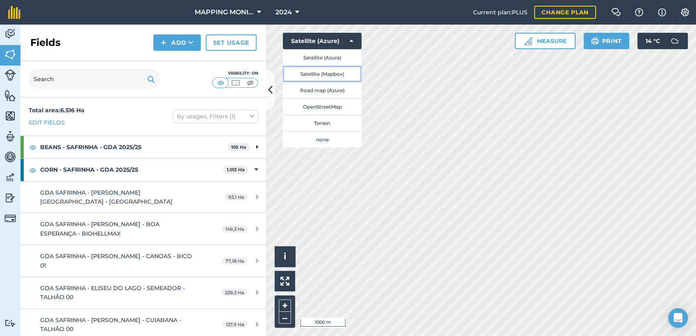
click at [334, 77] on button "Satellite (Mapbox)" at bounding box center [322, 74] width 79 height 16
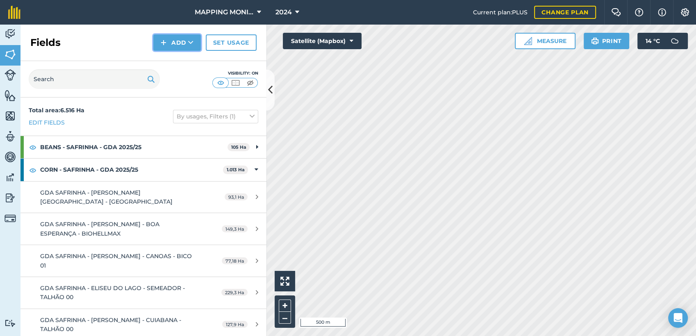
click at [188, 45] on button "Add" at bounding box center [177, 42] width 48 height 16
click at [175, 60] on link "Draw" at bounding box center [176, 61] width 45 height 18
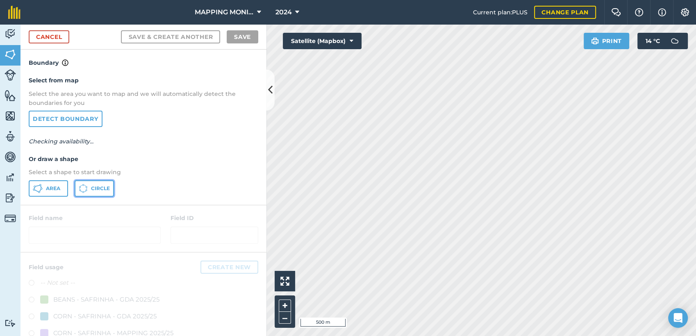
click at [101, 187] on span "Circle" at bounding box center [100, 188] width 19 height 7
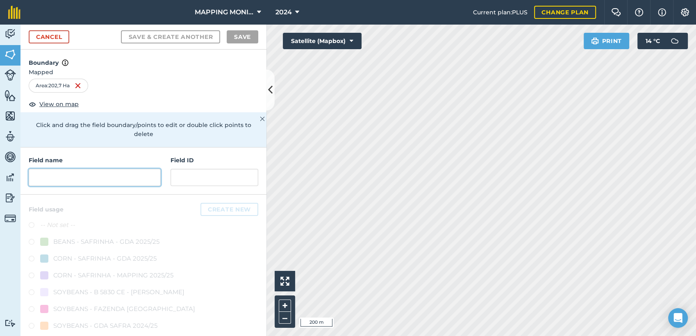
click at [126, 177] on input "text" at bounding box center [95, 177] width 132 height 17
paste input "GDA SAFRINHA - [PERSON_NAME][GEOGRAPHIC_DATA] - [GEOGRAPHIC_DATA]"
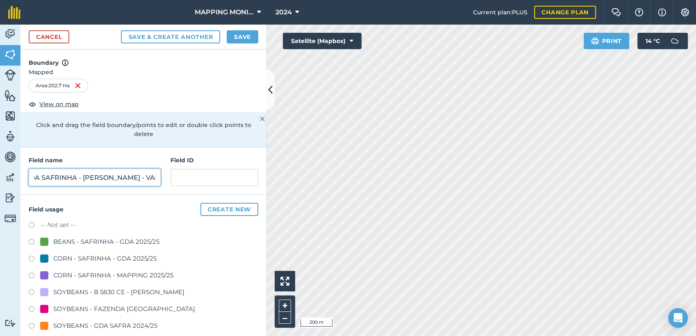
scroll to position [0, 14]
type input "GDA SAFRINHA - [PERSON_NAME] - VAEE - PIVÔ 01"
click at [123, 242] on div "BEANS - SAFRINHA - GDA 2025/25" at bounding box center [106, 242] width 106 height 10
radio input "true"
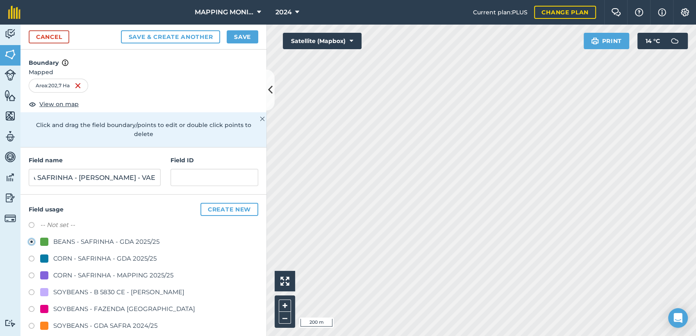
scroll to position [0, 0]
click at [251, 36] on button "Save" at bounding box center [243, 36] width 32 height 13
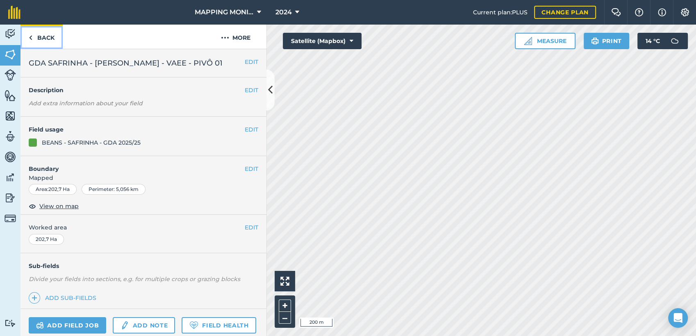
click at [49, 37] on link "Back" at bounding box center [41, 37] width 42 height 24
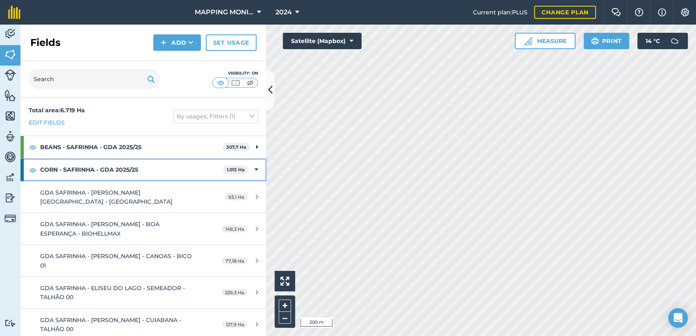
click at [254, 169] on icon at bounding box center [256, 169] width 4 height 9
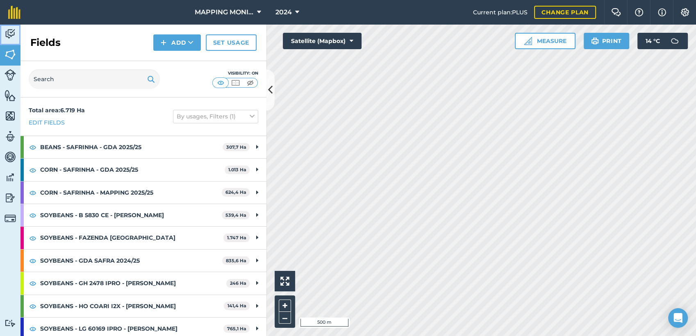
click at [2, 32] on link "Activity" at bounding box center [10, 35] width 20 height 20
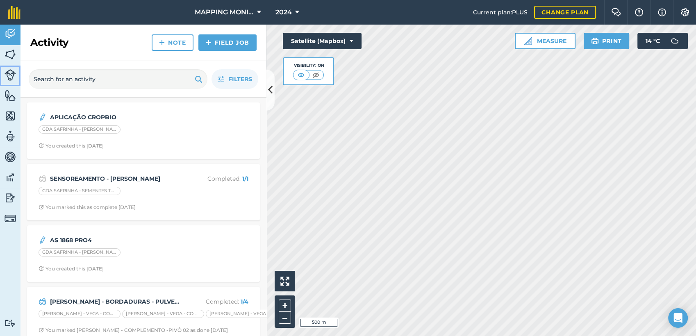
click at [5, 73] on img at bounding box center [10, 74] width 11 height 11
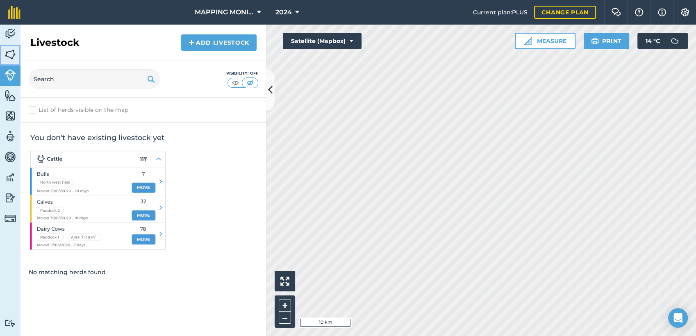
click at [9, 51] on img at bounding box center [10, 54] width 11 height 12
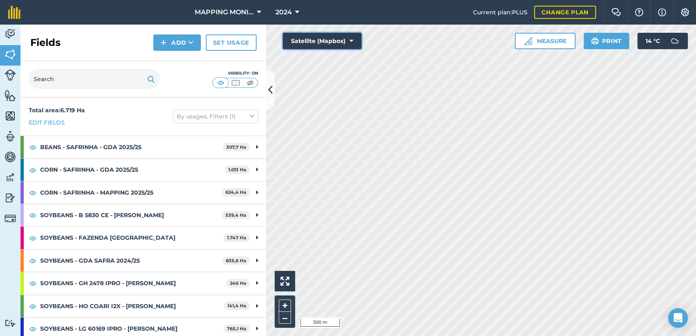
click at [353, 42] on icon at bounding box center [351, 41] width 4 height 8
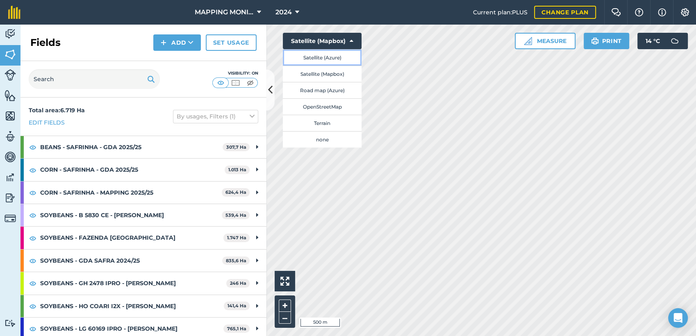
click at [338, 57] on button "Satellite (Azure)" at bounding box center [322, 57] width 79 height 16
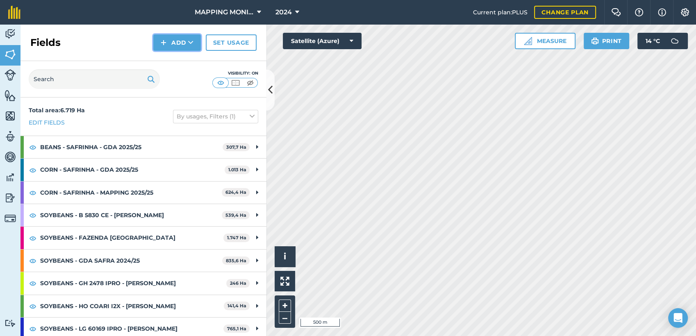
click at [193, 42] on icon at bounding box center [190, 43] width 5 height 8
click at [186, 61] on link "Draw" at bounding box center [176, 61] width 45 height 18
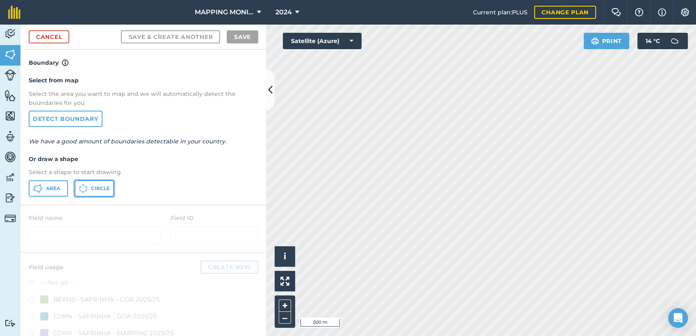
drag, startPoint x: 97, startPoint y: 184, endPoint x: 251, endPoint y: 198, distance: 155.1
click at [97, 185] on span "Circle" at bounding box center [100, 188] width 19 height 7
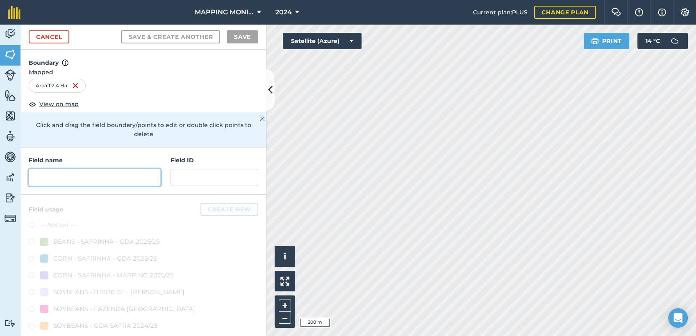
drag, startPoint x: 80, startPoint y: 170, endPoint x: 85, endPoint y: 171, distance: 5.3
click at [80, 171] on input "text" at bounding box center [95, 177] width 132 height 17
paste input "GDA SAFRINHA - [PERSON_NAME][GEOGRAPHIC_DATA] - [GEOGRAPHIC_DATA]"
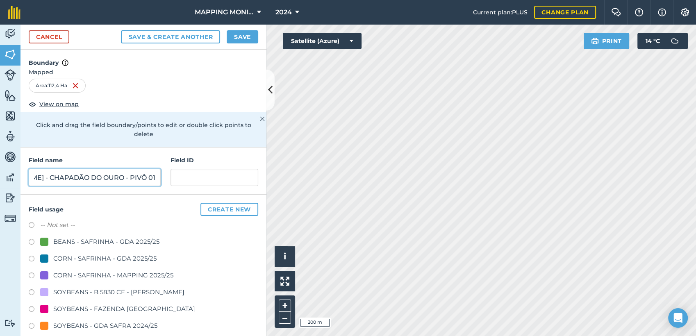
scroll to position [0, 114]
type input "GDA SAFRINHA - [PERSON_NAME] - CHAPADÃO DO OURO - PIVÔ 01"
click at [136, 239] on div "BEANS - SAFRINHA - GDA 2025/25" at bounding box center [106, 242] width 106 height 10
radio input "true"
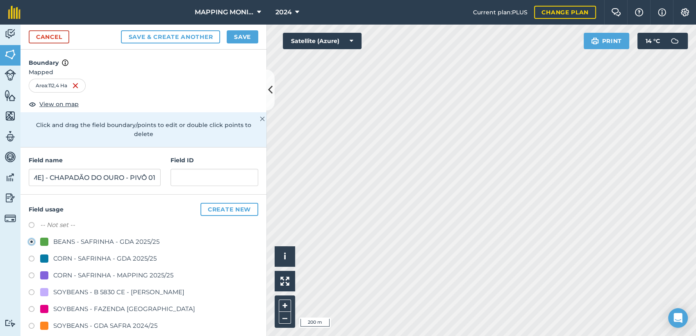
scroll to position [0, 0]
click at [246, 36] on button "Save" at bounding box center [243, 36] width 32 height 13
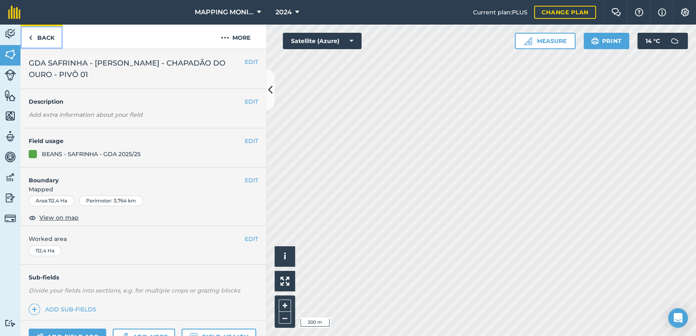
click at [48, 38] on link "Back" at bounding box center [41, 37] width 42 height 24
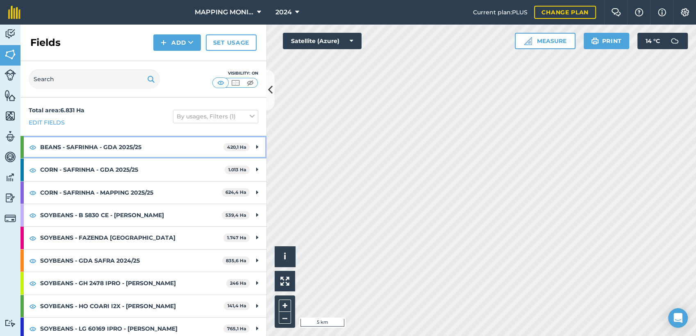
click at [256, 145] on icon at bounding box center [257, 147] width 2 height 9
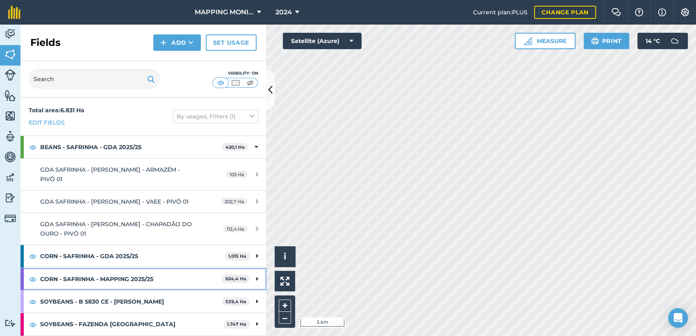
click at [256, 284] on icon at bounding box center [257, 279] width 2 height 9
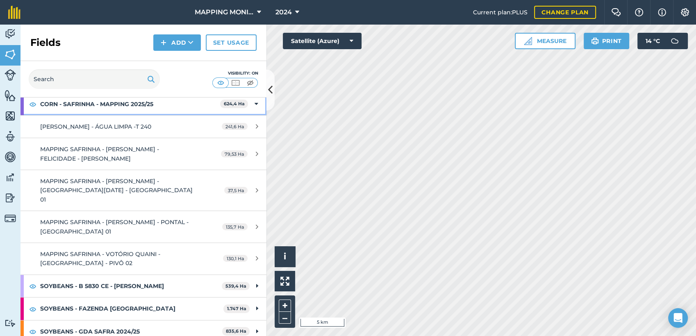
scroll to position [182, 0]
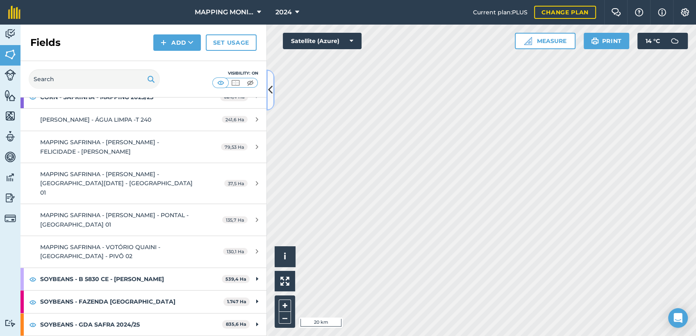
click at [269, 87] on icon at bounding box center [270, 90] width 5 height 14
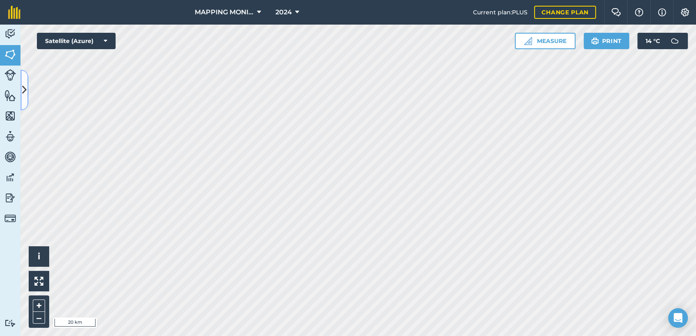
click at [25, 82] on button at bounding box center [24, 90] width 8 height 41
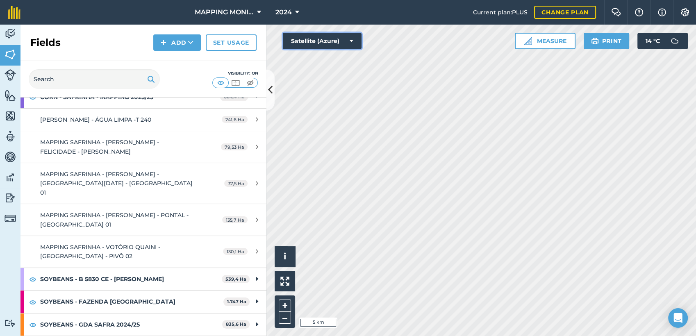
click at [348, 41] on button "Satellite (Azure)" at bounding box center [322, 41] width 79 height 16
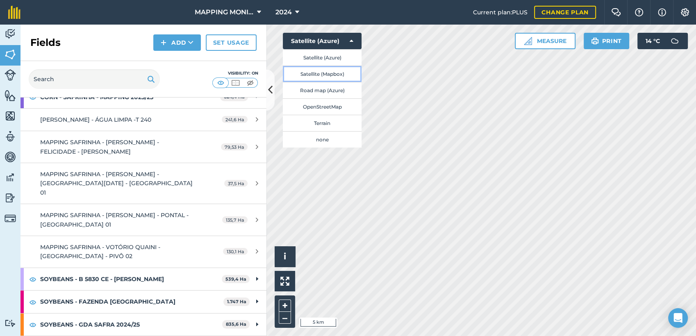
click at [335, 70] on button "Satellite (Mapbox)" at bounding box center [322, 74] width 79 height 16
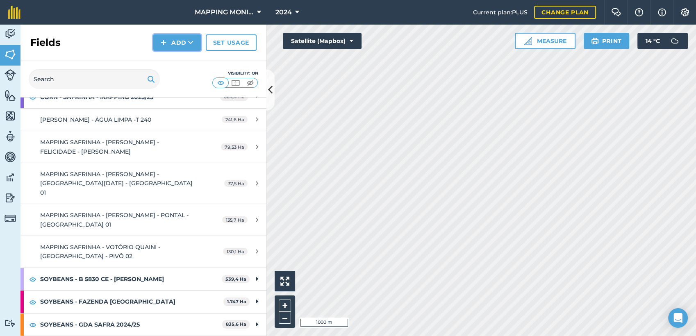
click at [193, 43] on icon at bounding box center [190, 43] width 5 height 8
click at [187, 63] on link "Draw" at bounding box center [176, 61] width 45 height 18
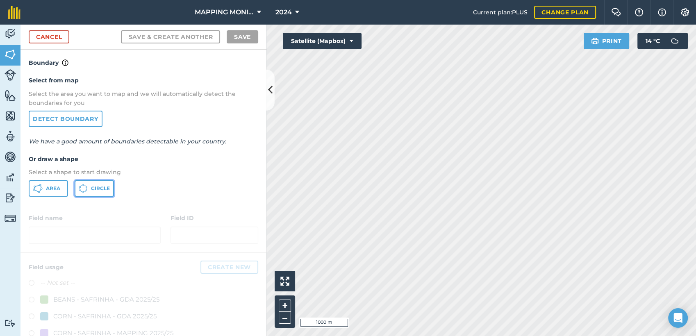
click at [99, 185] on span "Circle" at bounding box center [100, 188] width 19 height 7
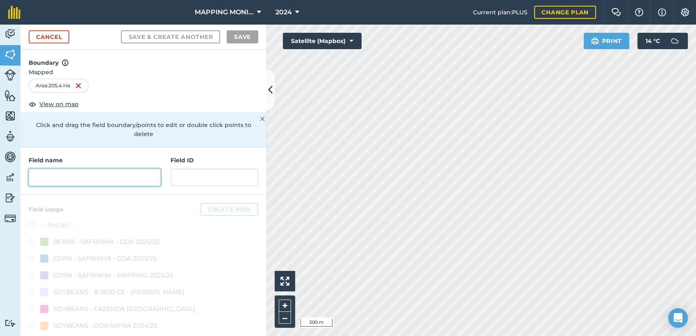
drag, startPoint x: 111, startPoint y: 179, endPoint x: 116, endPoint y: 176, distance: 5.1
click at [112, 178] on input "text" at bounding box center [95, 177] width 132 height 17
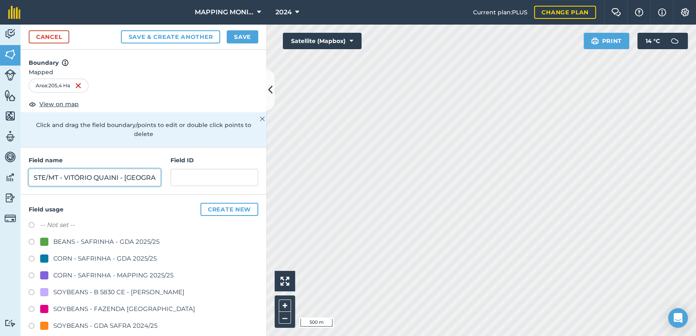
scroll to position [0, 69]
type input "PRIMAVERA DO LESTE/MT - VITÓRIO QUAINI - [GEOGRAPHIC_DATA]"
click at [249, 36] on button "Save" at bounding box center [243, 36] width 32 height 13
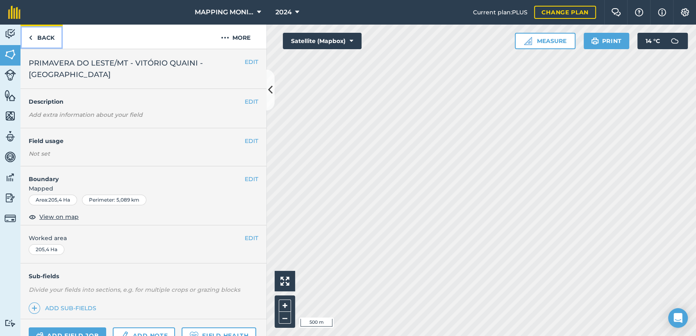
click at [41, 31] on link "Back" at bounding box center [41, 37] width 42 height 24
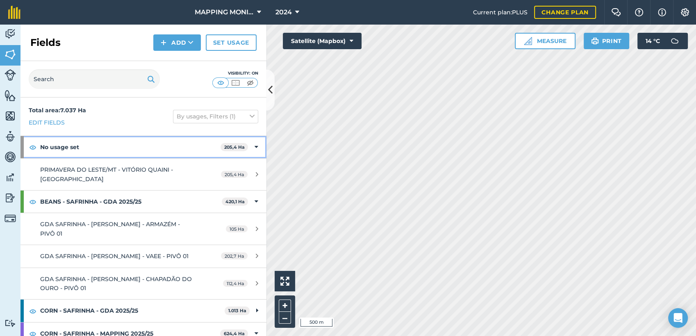
click at [71, 149] on strong "No usage set" at bounding box center [130, 147] width 180 height 22
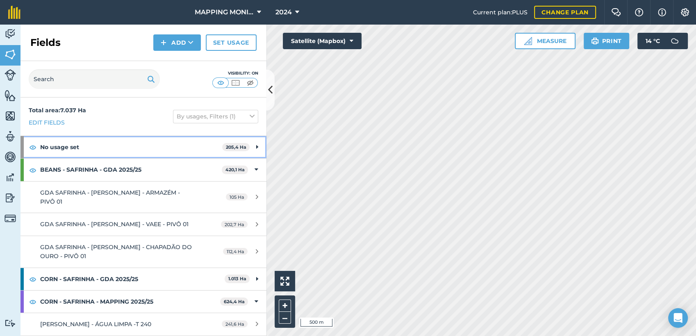
click at [256, 146] on icon at bounding box center [257, 147] width 2 height 9
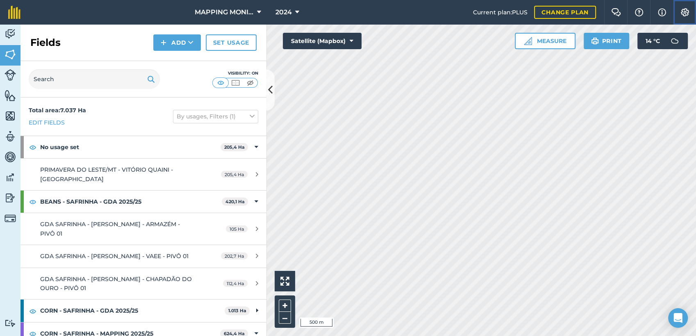
click at [681, 14] on img at bounding box center [685, 12] width 10 height 8
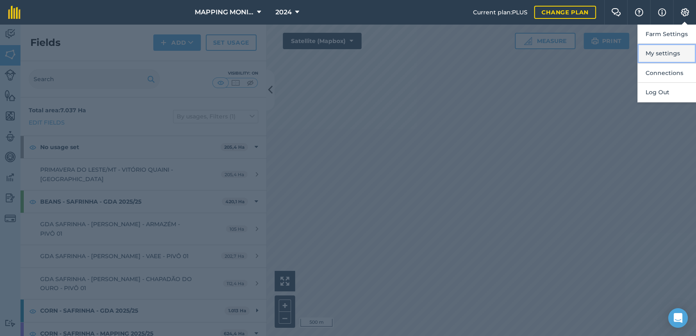
click at [665, 51] on button "My settings" at bounding box center [666, 53] width 59 height 19
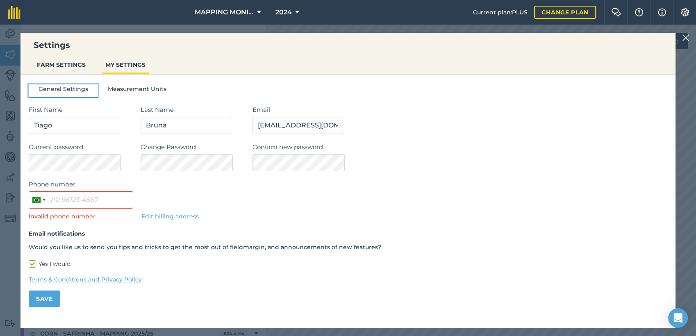
click at [65, 91] on button "General Settings" at bounding box center [63, 90] width 69 height 12
click at [78, 63] on button "FARM SETTINGS" at bounding box center [61, 65] width 55 height 16
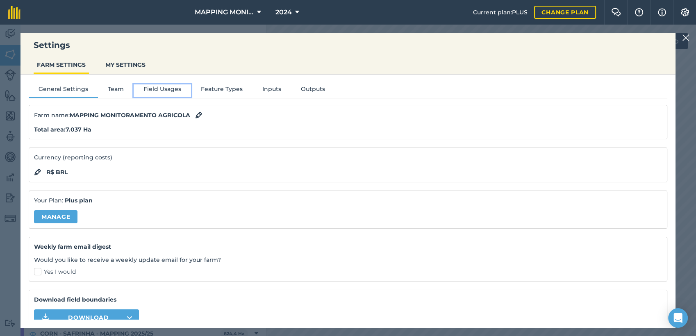
click at [159, 87] on button "Field Usages" at bounding box center [162, 90] width 57 height 12
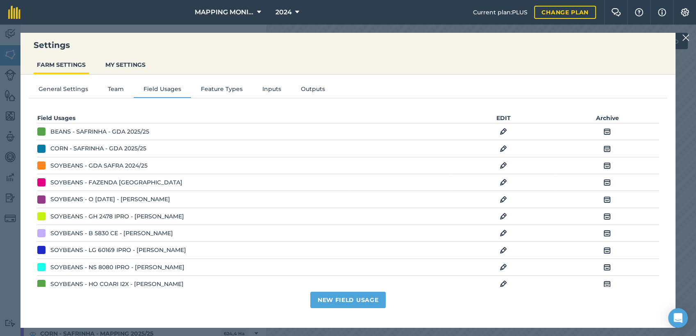
click at [683, 38] on img at bounding box center [685, 38] width 7 height 10
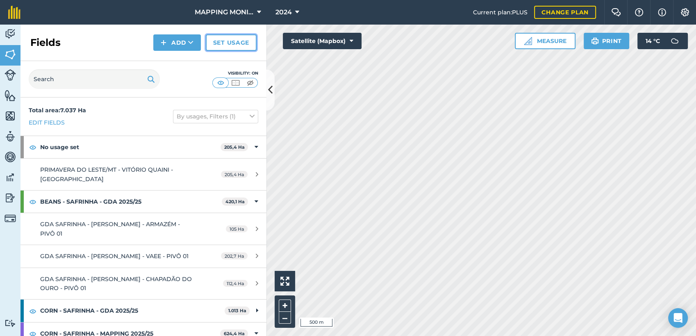
click at [228, 42] on link "Set usage" at bounding box center [231, 42] width 51 height 16
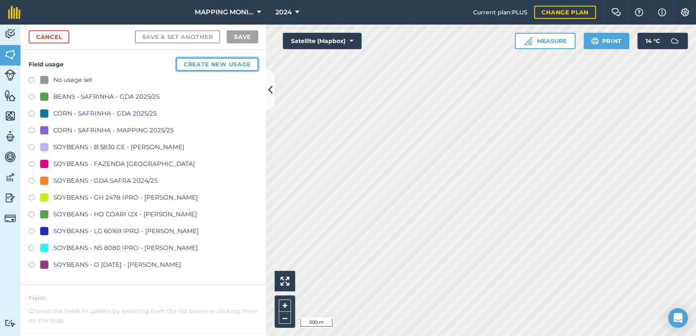
click at [226, 66] on button "Create new usage" at bounding box center [217, 64] width 82 height 13
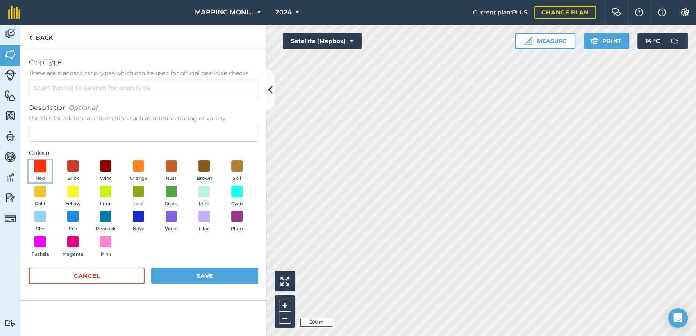
click at [41, 168] on span at bounding box center [40, 166] width 13 height 13
click at [84, 87] on input "Crop Type These are standard crop types which can be used for official pesticid…" at bounding box center [143, 87] width 229 height 17
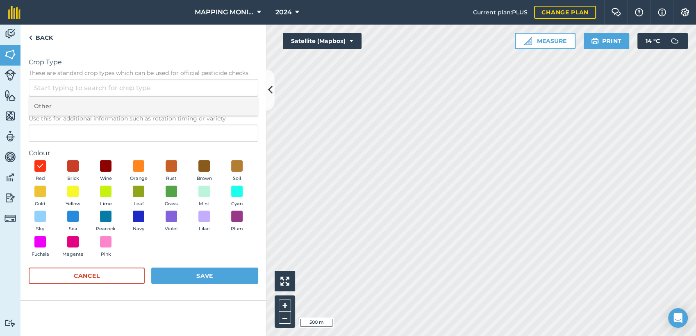
click at [170, 111] on li "Other" at bounding box center [143, 106] width 229 height 19
type input "Other"
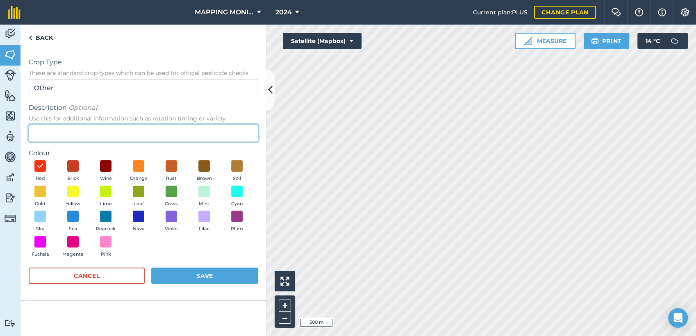
drag, startPoint x: 100, startPoint y: 132, endPoint x: 120, endPoint y: 129, distance: 19.8
click at [102, 132] on input "Description Optional Use this for additional information such as rotation timin…" at bounding box center [143, 133] width 229 height 17
type input "A CADASTRAR"
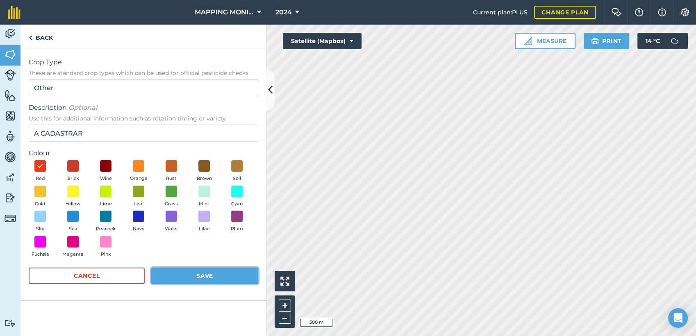
click at [213, 271] on button "Save" at bounding box center [204, 276] width 107 height 16
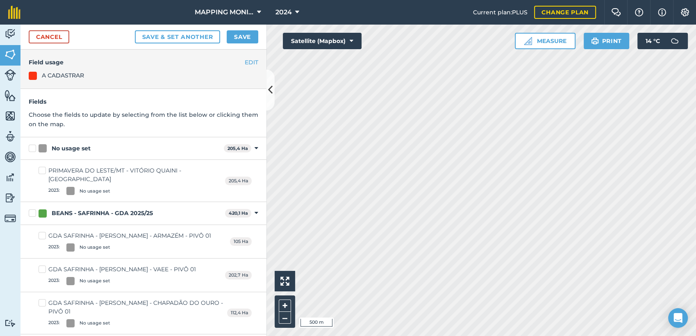
click at [61, 170] on div "PRIMAVERA DO LESTE/MT - VITÓRIO QUAINI - [GEOGRAPHIC_DATA]" at bounding box center [136, 174] width 177 height 17
click at [41, 168] on label "PRIMAVERA DO LESTE/MT - VITÓRIO QUAINI - [GEOGRAPHIC_DATA] 2023 : No usage set" at bounding box center [132, 180] width 186 height 29
click at [41, 168] on input "PRIMAVERA DO LESTE/MT - VITÓRIO QUAINI - [GEOGRAPHIC_DATA] 2023 : No usage set" at bounding box center [41, 168] width 5 height 5
checkbox input "true"
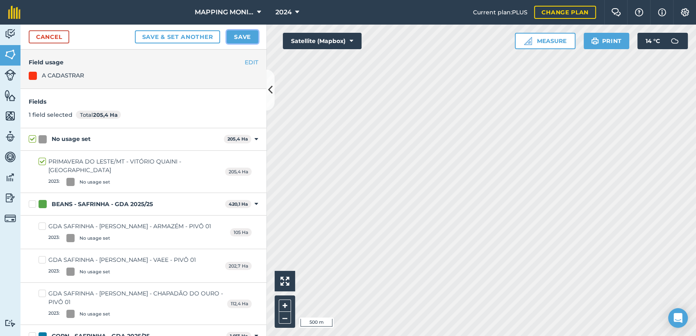
click at [240, 38] on button "Save" at bounding box center [243, 36] width 32 height 13
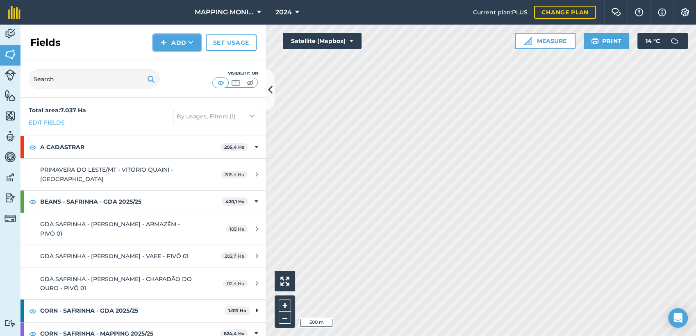
click at [191, 41] on icon at bounding box center [190, 43] width 5 height 8
click at [187, 57] on link "Draw" at bounding box center [176, 61] width 45 height 18
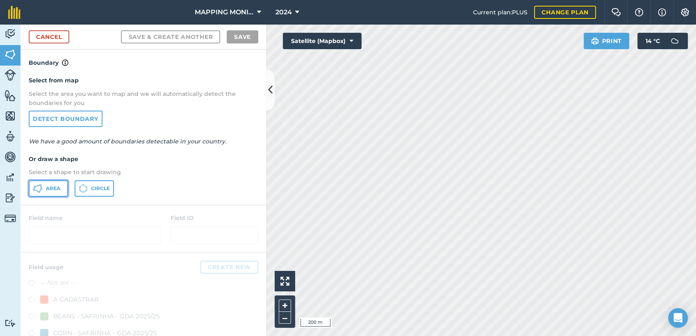
click at [49, 190] on span "Area" at bounding box center [53, 188] width 14 height 7
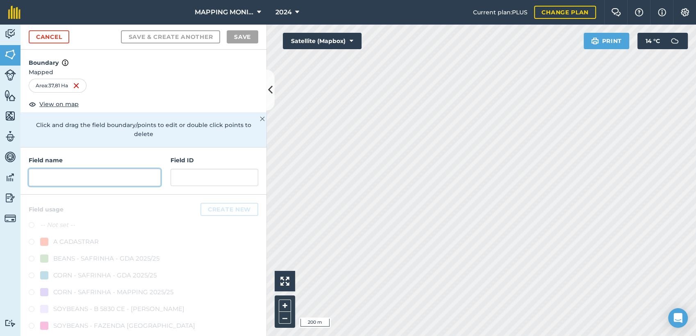
click at [103, 177] on input "text" at bounding box center [95, 177] width 132 height 17
paste input "GDA SAFRINHA - [PERSON_NAME][GEOGRAPHIC_DATA] - [GEOGRAPHIC_DATA]"
type input "GDA SAFRINHA - [PERSON_NAME][GEOGRAPHIC_DATA] - [GEOGRAPHIC_DATA]"
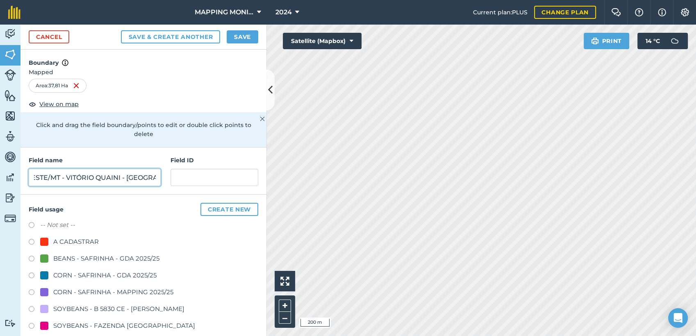
scroll to position [0, 69]
type input "PRIMAVERA DO LESTE/MT - VITÓRIO QUAINI - [GEOGRAPHIC_DATA]"
click at [244, 34] on button "Save" at bounding box center [243, 36] width 32 height 13
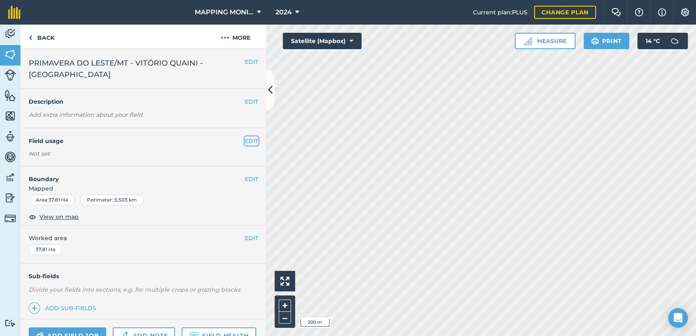
click at [246, 138] on button "EDIT" at bounding box center [252, 140] width 14 height 9
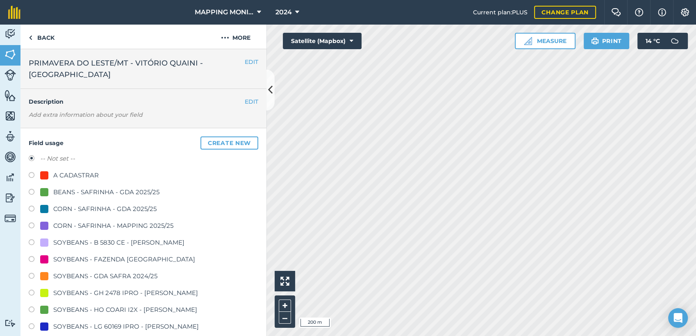
click at [54, 177] on div "A CADASTRAR" at bounding box center [75, 175] width 45 height 10
radio input "true"
radio input "false"
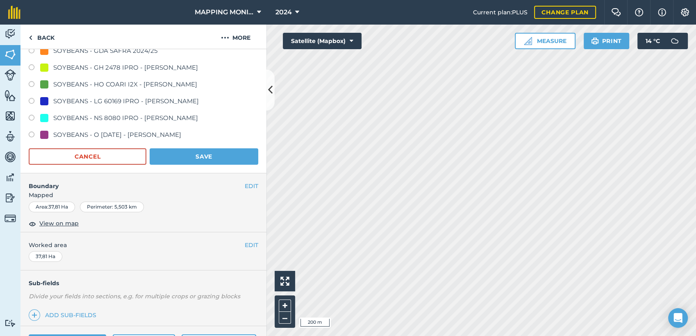
scroll to position [227, 0]
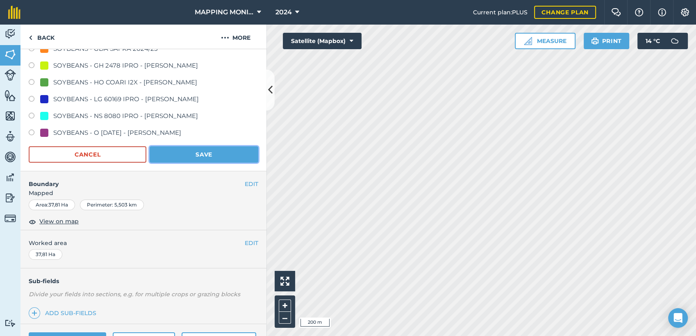
click at [221, 156] on button "Save" at bounding box center [204, 154] width 109 height 16
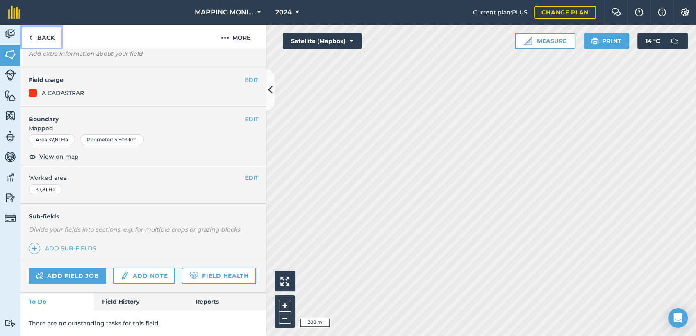
click at [51, 38] on link "Back" at bounding box center [41, 37] width 42 height 24
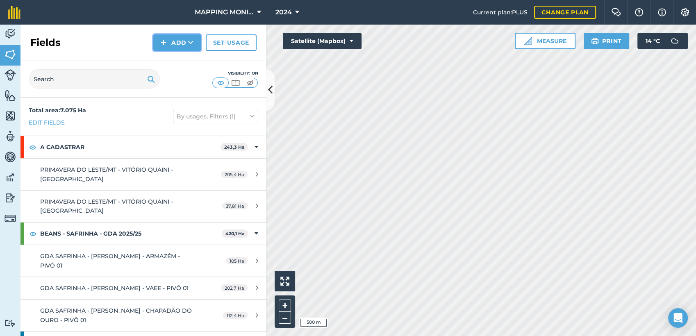
click at [191, 39] on icon at bounding box center [190, 43] width 5 height 8
click at [182, 67] on link "Draw" at bounding box center [176, 61] width 45 height 18
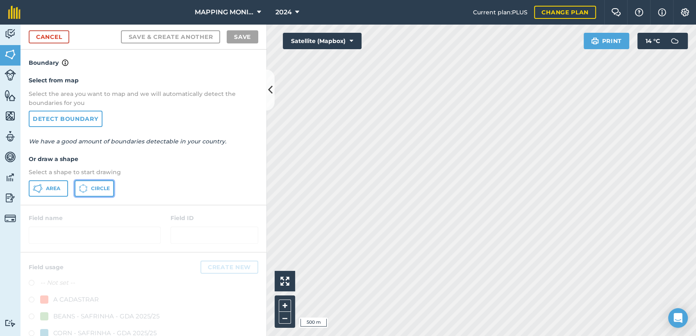
click at [93, 187] on span "Circle" at bounding box center [100, 188] width 19 height 7
click at [355, 40] on button "Satellite (Mapbox)" at bounding box center [322, 41] width 79 height 16
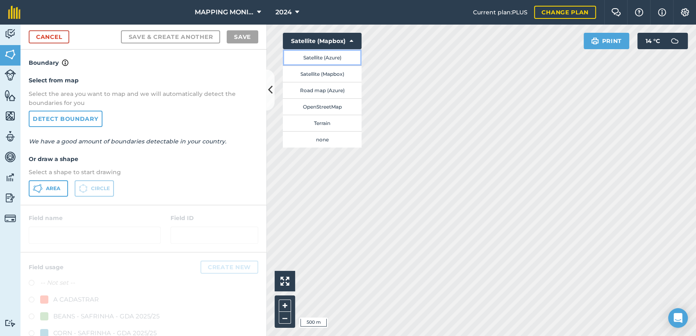
click at [341, 59] on button "Satellite (Azure)" at bounding box center [322, 57] width 79 height 16
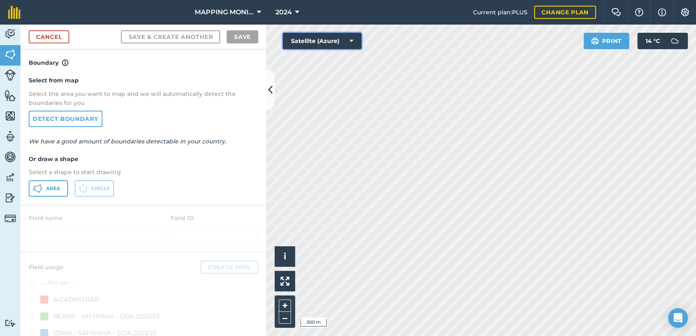
click at [355, 41] on button "Satellite (Azure)" at bounding box center [322, 41] width 79 height 16
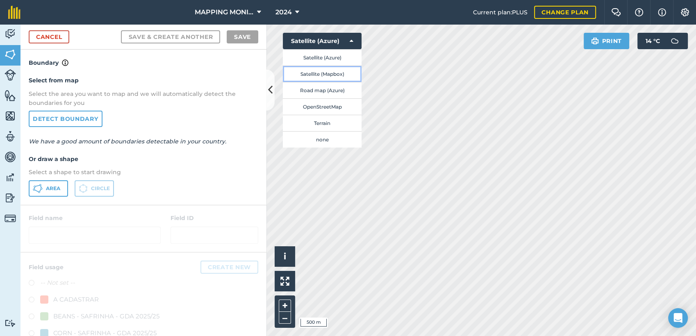
click at [338, 77] on button "Satellite (Mapbox)" at bounding box center [322, 74] width 79 height 16
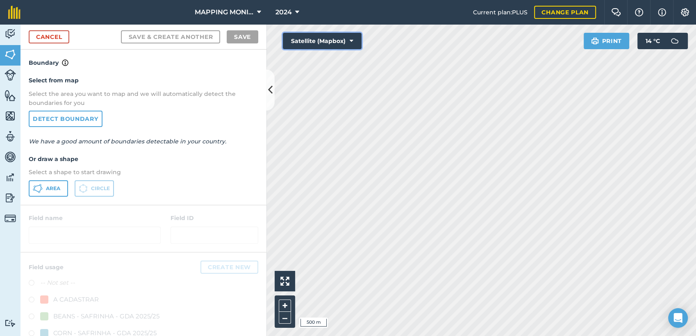
click at [355, 42] on button "Satellite (Mapbox)" at bounding box center [322, 41] width 79 height 16
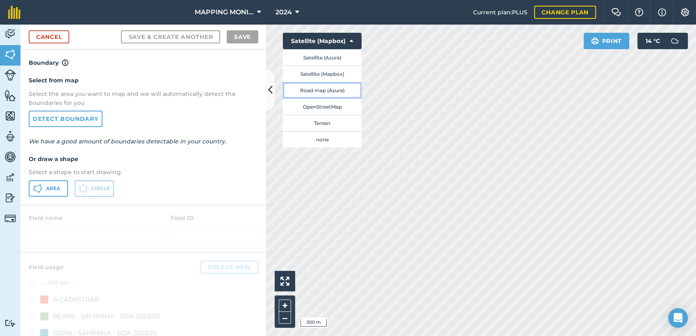
click at [343, 93] on button "Road map (Azure)" at bounding box center [322, 90] width 79 height 16
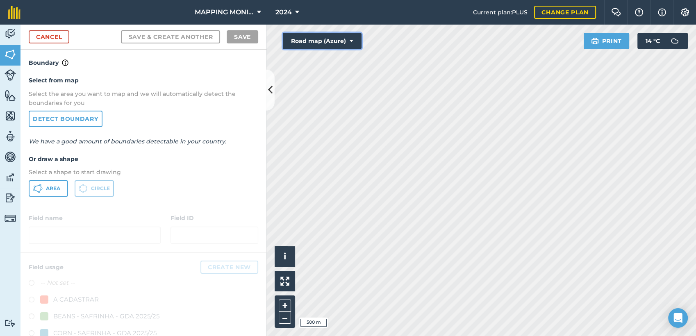
click at [353, 42] on button "Road map (Azure)" at bounding box center [322, 41] width 79 height 16
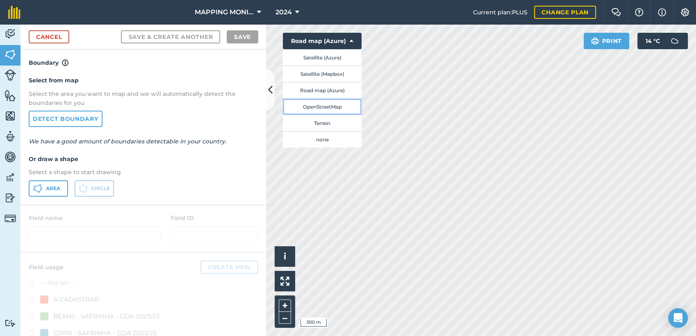
click at [341, 105] on button "OpenStreetMap" at bounding box center [322, 106] width 79 height 16
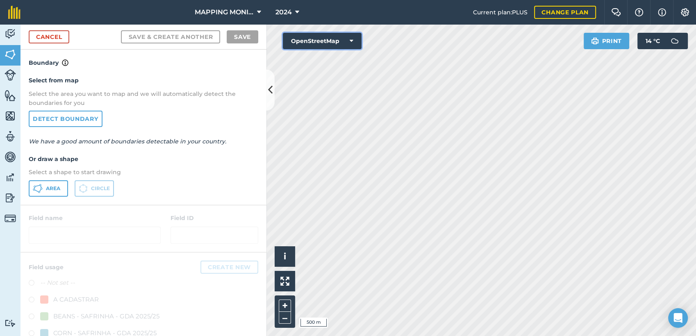
click at [348, 38] on button "OpenStreetMap" at bounding box center [322, 41] width 79 height 16
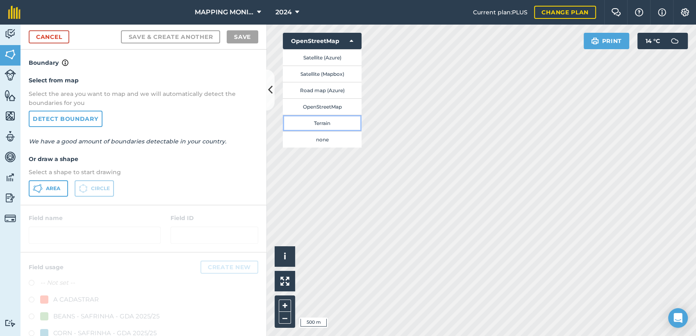
click at [339, 123] on button "Terrain" at bounding box center [322, 123] width 79 height 16
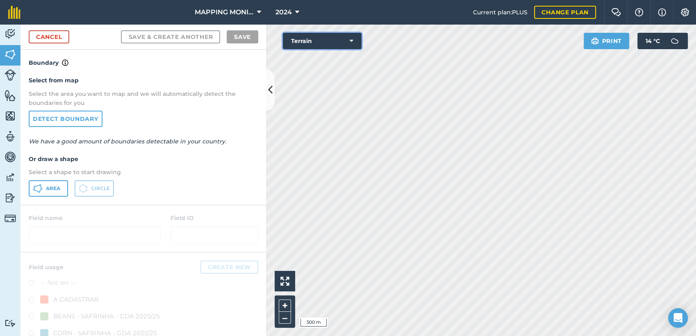
click at [352, 40] on icon at bounding box center [351, 41] width 4 height 8
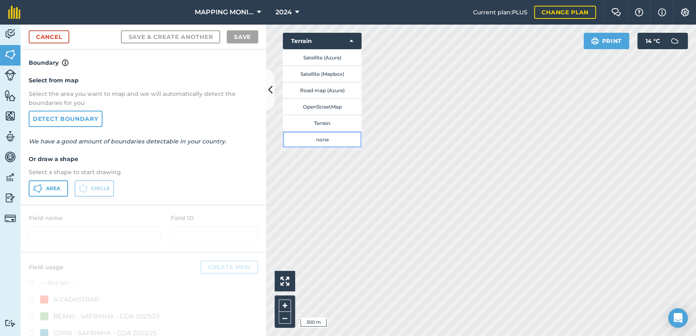
click at [343, 141] on button "none" at bounding box center [322, 139] width 79 height 16
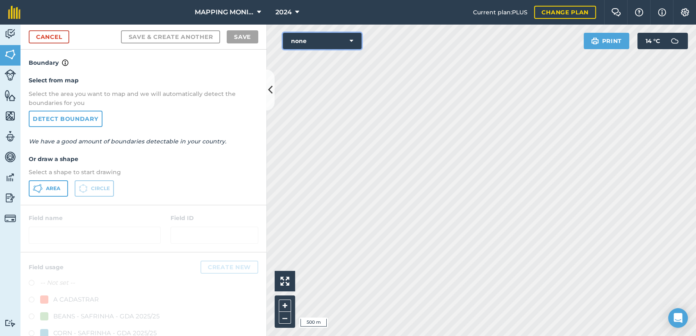
click at [353, 38] on button "none" at bounding box center [322, 41] width 79 height 16
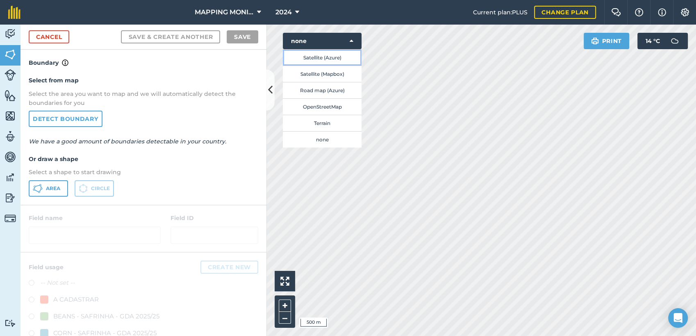
click at [334, 59] on button "Satellite (Azure)" at bounding box center [322, 57] width 79 height 16
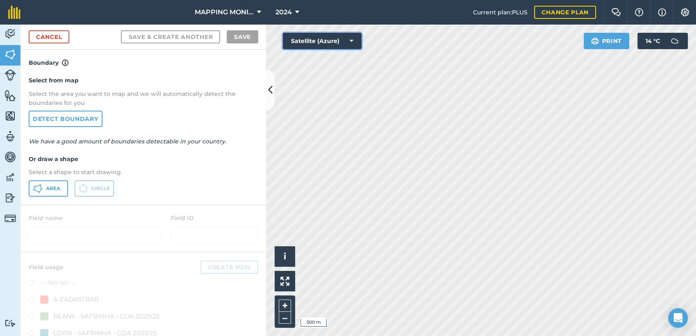
click at [352, 42] on icon at bounding box center [351, 41] width 4 height 8
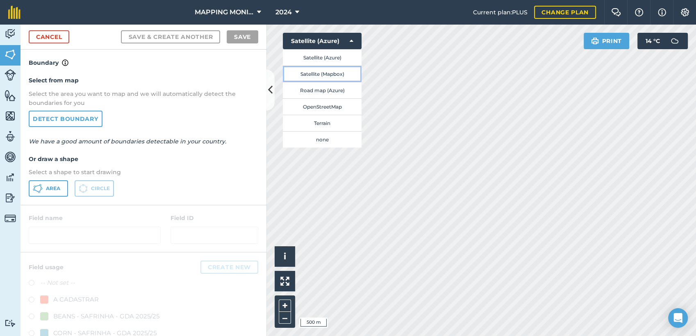
click at [346, 73] on button "Satellite (Mapbox)" at bounding box center [322, 74] width 79 height 16
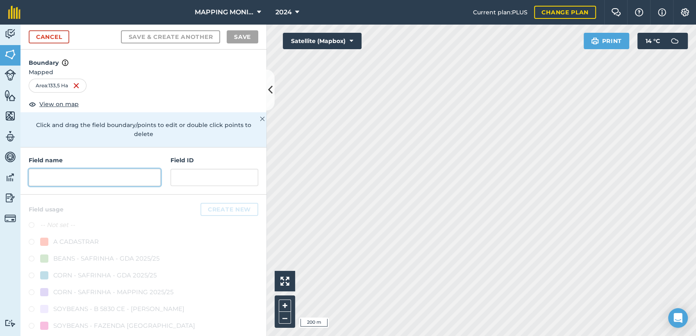
click at [126, 175] on input "text" at bounding box center [95, 177] width 132 height 17
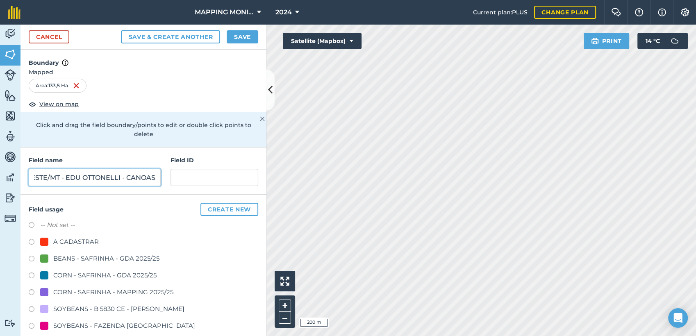
scroll to position [0, 67]
type input "PRIMAVERA DO LESTE/MT - EDU OTTONELLI - CANOAS"
click at [79, 244] on div "A CADASTRAR" at bounding box center [75, 242] width 45 height 10
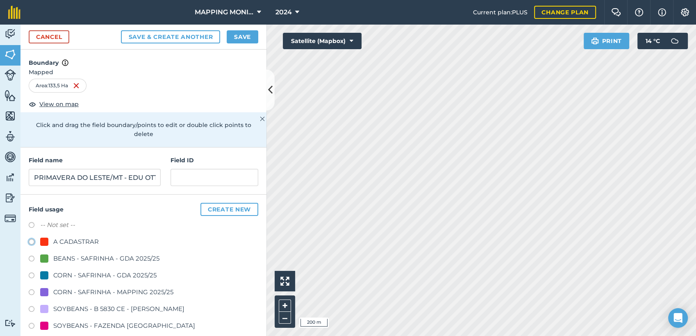
radio input "true"
click at [241, 35] on button "Save" at bounding box center [243, 36] width 32 height 13
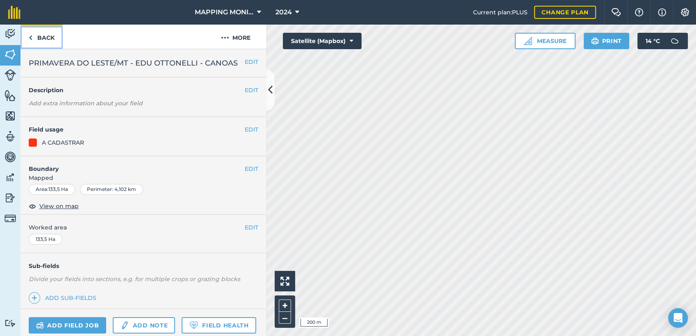
click at [50, 36] on link "Back" at bounding box center [41, 37] width 42 height 24
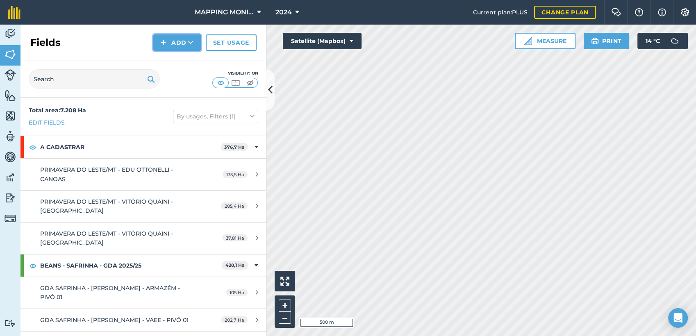
click at [189, 46] on icon at bounding box center [190, 43] width 5 height 8
click at [184, 63] on link "Draw" at bounding box center [176, 61] width 45 height 18
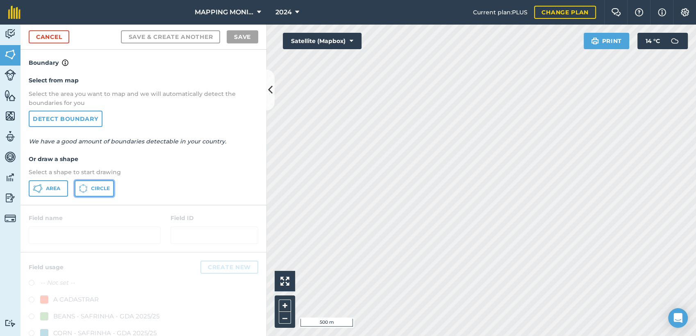
click at [102, 188] on span "Circle" at bounding box center [100, 188] width 19 height 7
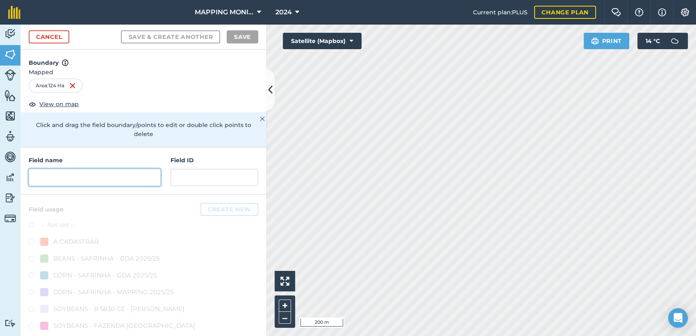
click at [95, 177] on input "text" at bounding box center [95, 177] width 132 height 17
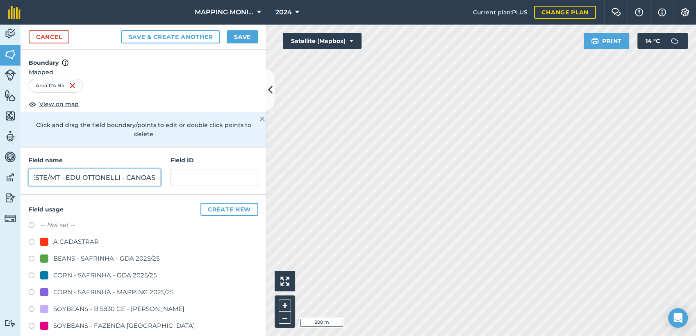
scroll to position [0, 67]
type input "PRIMAVERA DO LESTE/MT - EDU OTTONELLI - CANOAS"
click at [90, 241] on div "A CADASTRAR" at bounding box center [75, 242] width 45 height 10
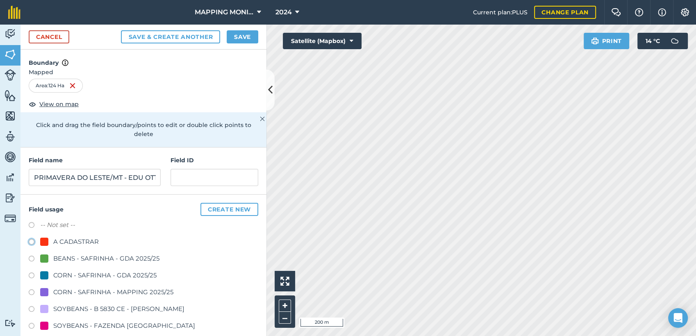
radio input "true"
click at [244, 34] on button "Save" at bounding box center [243, 36] width 32 height 13
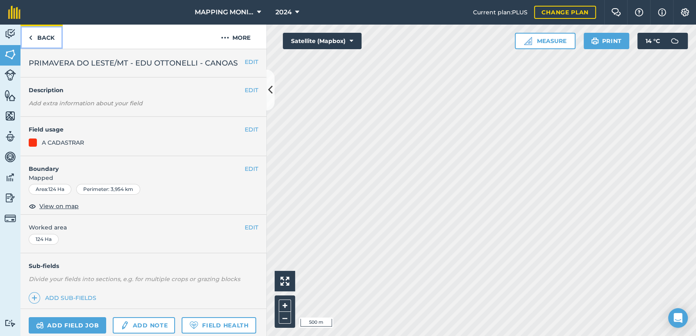
click at [48, 34] on link "Back" at bounding box center [41, 37] width 42 height 24
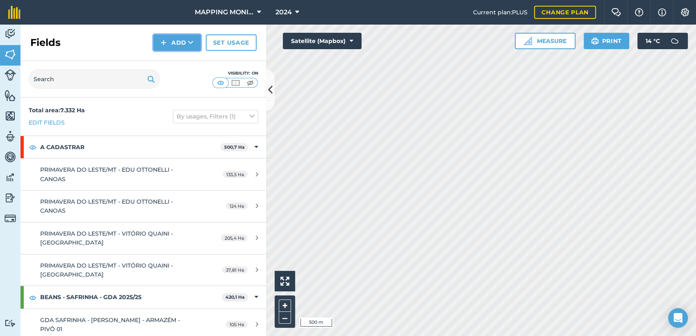
click at [188, 41] on button "Add" at bounding box center [177, 42] width 48 height 16
click at [186, 58] on link "Draw" at bounding box center [176, 61] width 45 height 18
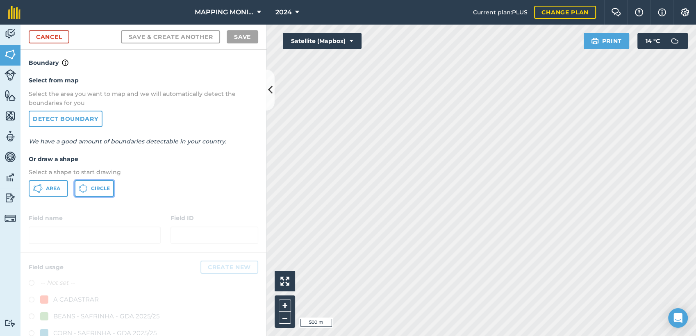
click at [104, 185] on span "Circle" at bounding box center [100, 188] width 19 height 7
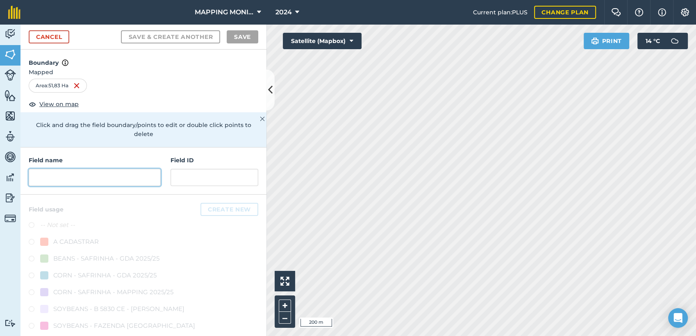
click at [115, 179] on input "text" at bounding box center [95, 177] width 132 height 17
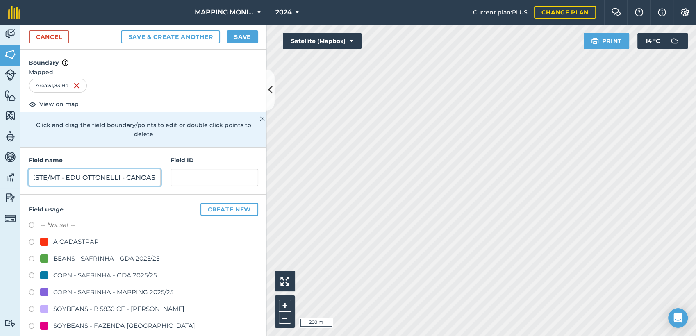
scroll to position [0, 67]
type input "PRIMAVERA DO LESTE/MT - EDU OTTONELLI - CANOAS"
click at [92, 238] on div "A CADASTRAR" at bounding box center [75, 242] width 45 height 10
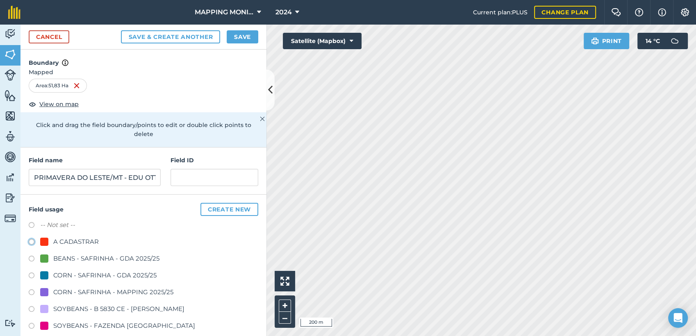
radio input "true"
click at [231, 35] on button "Save" at bounding box center [243, 36] width 32 height 13
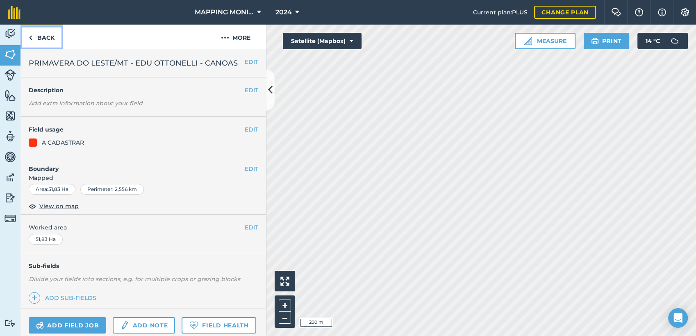
click at [47, 37] on link "Back" at bounding box center [41, 37] width 42 height 24
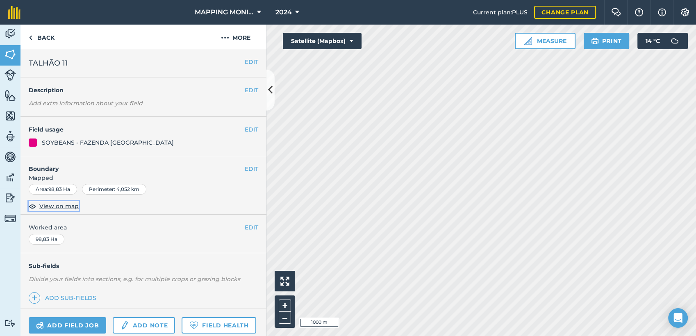
click at [69, 206] on span "View on map" at bounding box center [58, 206] width 39 height 9
click at [52, 35] on link "Back" at bounding box center [41, 37] width 42 height 24
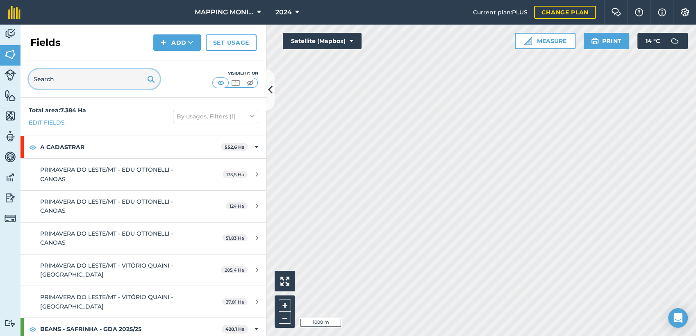
click at [76, 77] on input "text" at bounding box center [94, 79] width 131 height 20
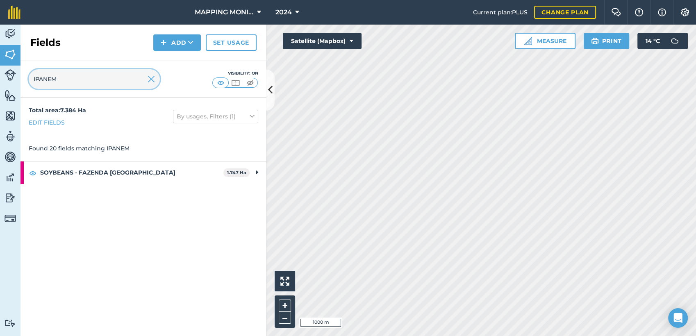
type input "IPANEM"
click at [150, 81] on img at bounding box center [150, 79] width 7 height 10
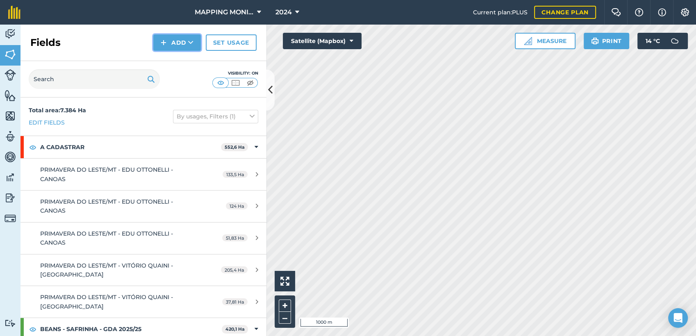
click at [191, 41] on icon at bounding box center [190, 43] width 5 height 8
click at [182, 61] on link "Draw" at bounding box center [176, 61] width 45 height 18
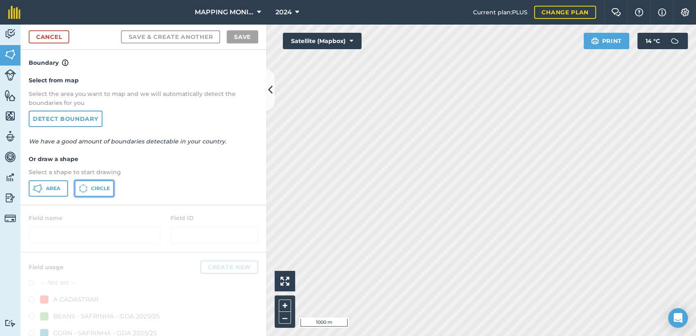
click at [100, 188] on span "Circle" at bounding box center [100, 188] width 19 height 7
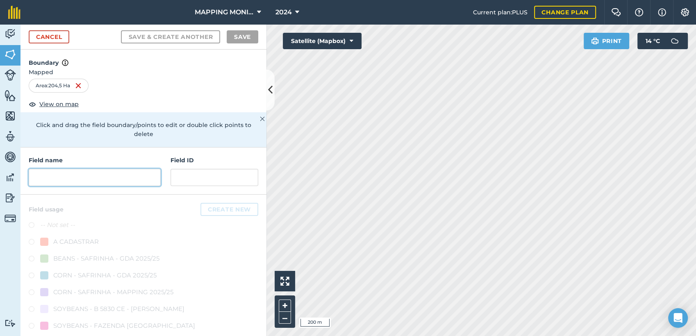
click at [105, 175] on input "text" at bounding box center [95, 177] width 132 height 17
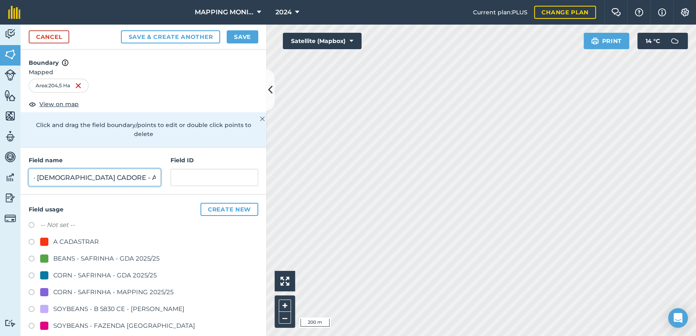
scroll to position [0, 95]
type input "PRIMAVERA DO LESTE/MT - [DEMOGRAPHIC_DATA] CADORE - ASA BRANCA"
click at [79, 238] on div "A CADASTRAR" at bounding box center [75, 242] width 45 height 10
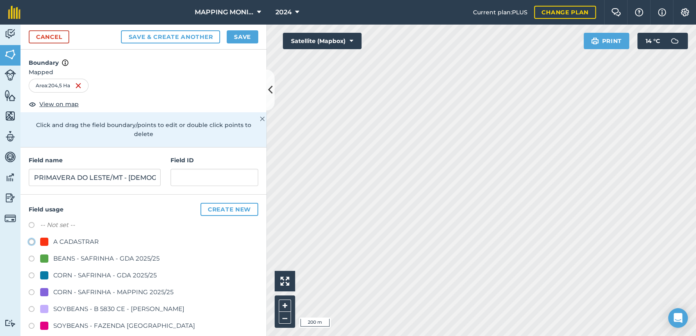
radio input "true"
click at [254, 35] on button "Save" at bounding box center [243, 36] width 32 height 13
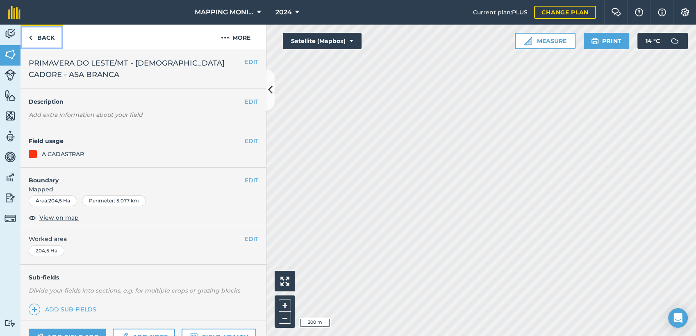
click at [42, 39] on link "Back" at bounding box center [41, 37] width 42 height 24
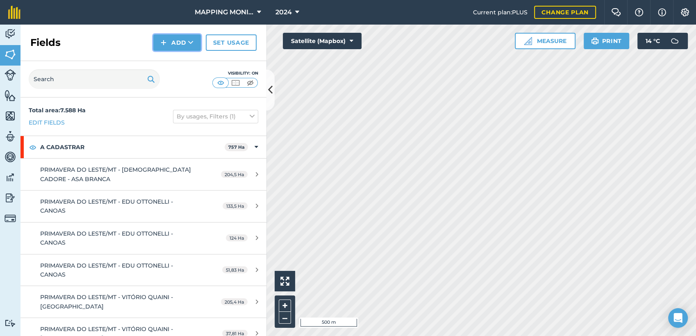
click at [193, 43] on icon at bounding box center [190, 43] width 5 height 8
click at [182, 57] on link "Draw" at bounding box center [176, 61] width 45 height 18
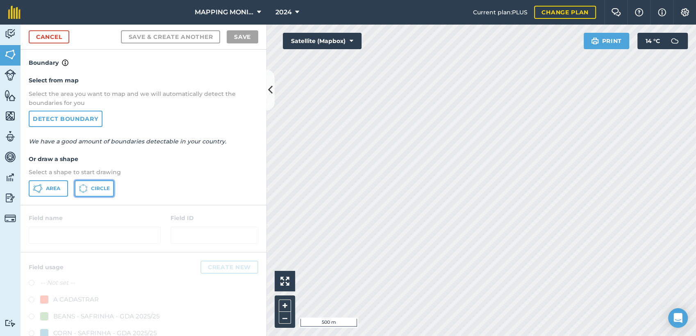
drag, startPoint x: 94, startPoint y: 187, endPoint x: 123, endPoint y: 183, distance: 29.4
click at [94, 187] on span "Circle" at bounding box center [100, 188] width 19 height 7
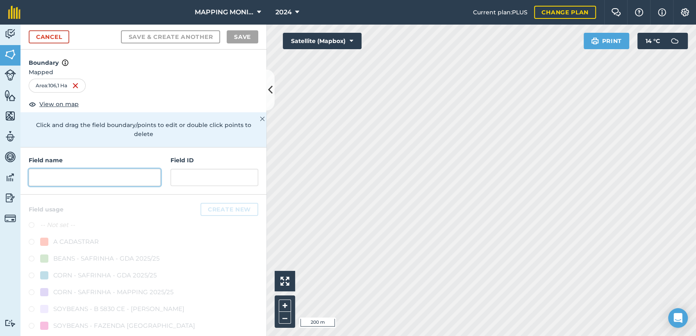
drag, startPoint x: 82, startPoint y: 172, endPoint x: 157, endPoint y: 175, distance: 75.1
click at [85, 171] on input "text" at bounding box center [95, 177] width 132 height 17
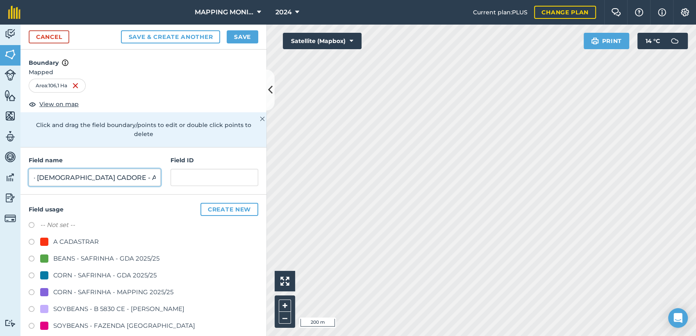
scroll to position [0, 95]
type input "PRIMAVERA DO LESTE/MT - [DEMOGRAPHIC_DATA] CADORE - ASA BRANCA"
click at [83, 244] on div "A CADASTRAR" at bounding box center [75, 242] width 45 height 10
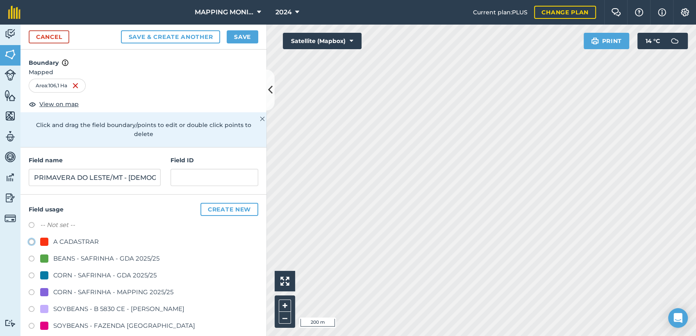
radio input "true"
click at [240, 34] on button "Save" at bounding box center [243, 36] width 32 height 13
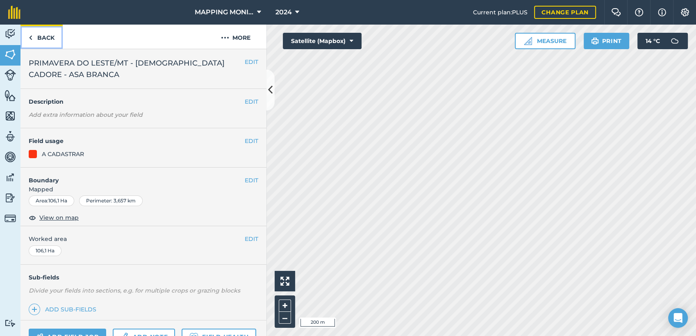
click at [46, 37] on link "Back" at bounding box center [41, 37] width 42 height 24
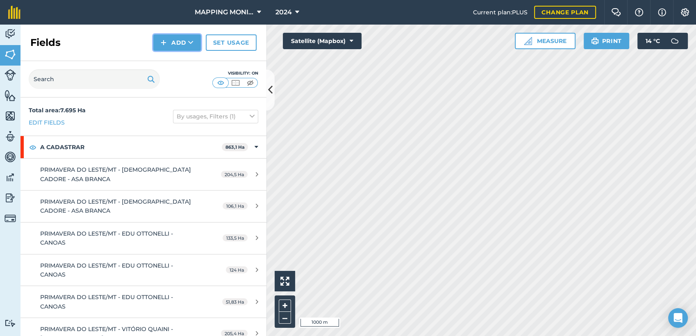
click at [191, 42] on icon at bounding box center [190, 43] width 5 height 8
click at [176, 62] on link "Draw" at bounding box center [176, 61] width 45 height 18
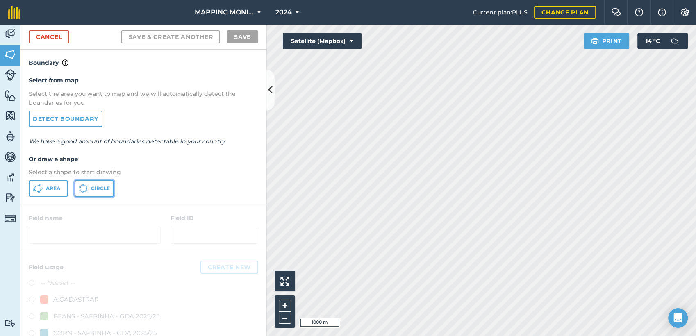
click at [108, 186] on span "Circle" at bounding box center [100, 188] width 19 height 7
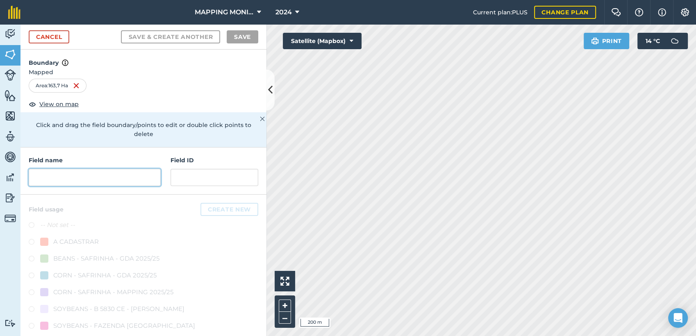
click at [66, 177] on input "text" at bounding box center [95, 177] width 132 height 17
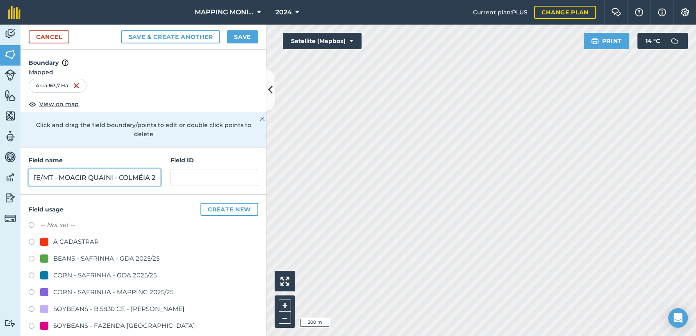
scroll to position [0, 74]
type input "PRIMAVERA DO LESTE/MT - MOACIR QUAINI - COLMÉIA 2"
click at [91, 238] on div "A CADASTRAR" at bounding box center [75, 242] width 45 height 10
radio input "true"
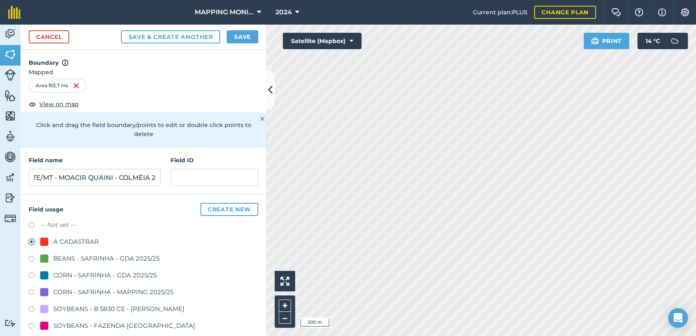
scroll to position [0, 0]
click at [247, 36] on button "Save" at bounding box center [243, 36] width 32 height 13
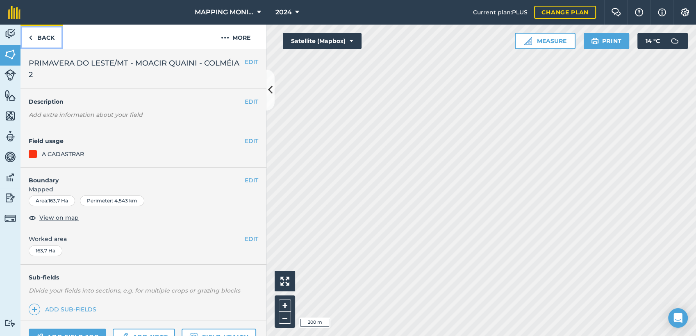
click at [43, 35] on link "Back" at bounding box center [41, 37] width 42 height 24
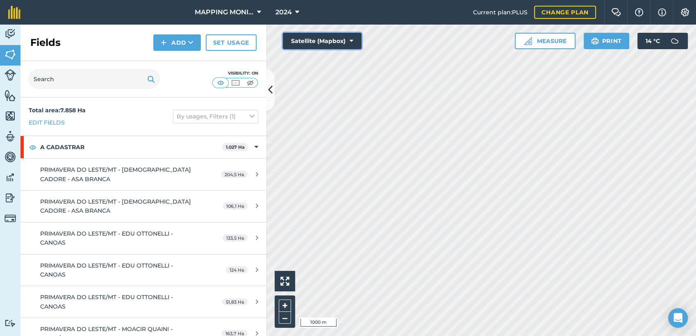
click at [350, 36] on button "Satellite (Mapbox)" at bounding box center [322, 41] width 79 height 16
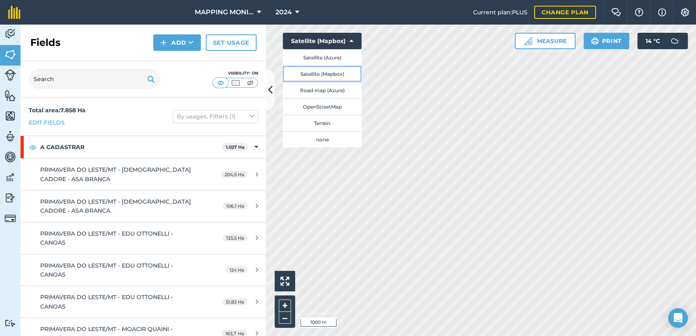
click at [337, 72] on button "Satellite (Mapbox)" at bounding box center [322, 74] width 79 height 16
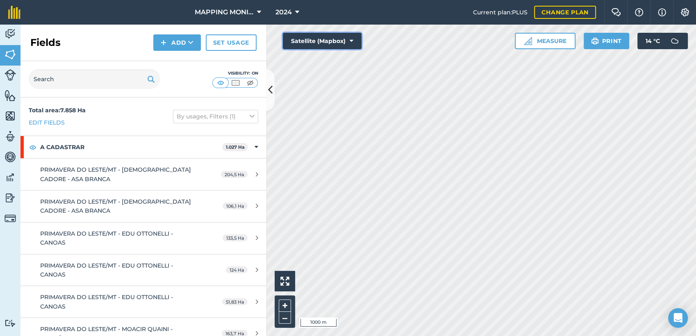
click at [348, 41] on button "Satellite (Mapbox)" at bounding box center [322, 41] width 79 height 16
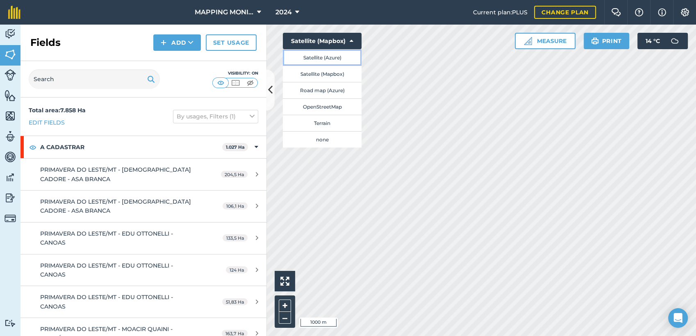
click at [344, 57] on button "Satellite (Azure)" at bounding box center [322, 57] width 79 height 16
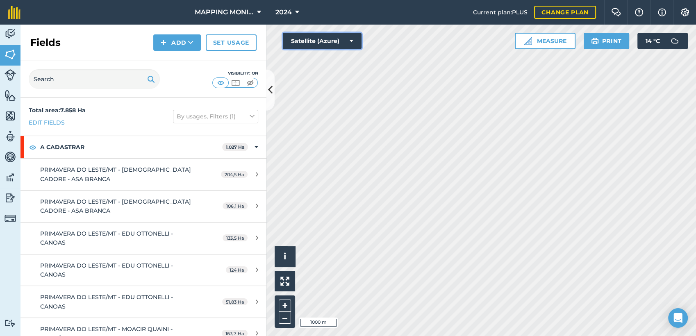
click at [352, 38] on icon at bounding box center [351, 41] width 4 height 8
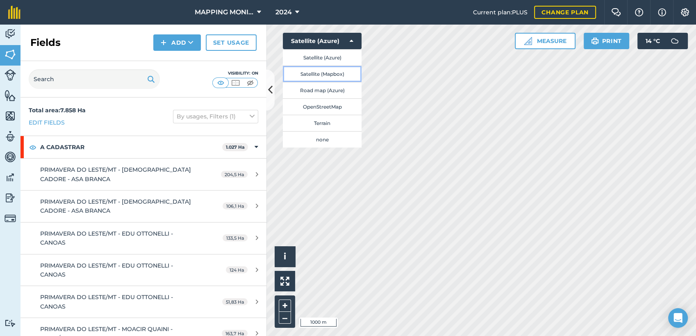
click at [347, 72] on button "Satellite (Mapbox)" at bounding box center [322, 74] width 79 height 16
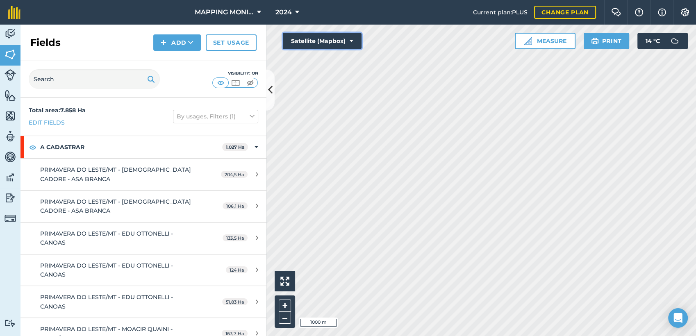
click at [354, 44] on button "Satellite (Mapbox)" at bounding box center [322, 41] width 79 height 16
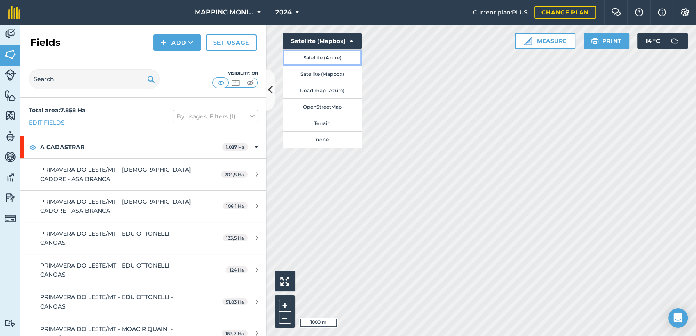
click at [335, 56] on button "Satellite (Azure)" at bounding box center [322, 57] width 79 height 16
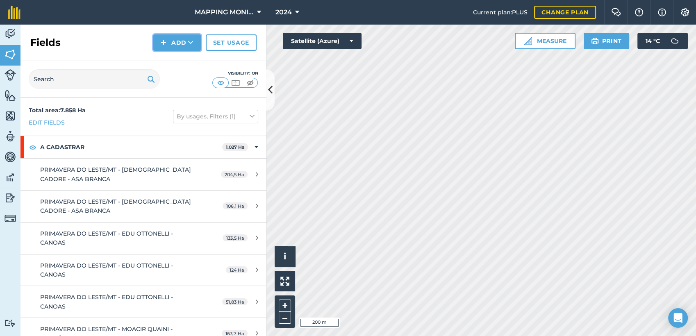
click at [193, 40] on icon at bounding box center [190, 43] width 5 height 8
click at [184, 57] on link "Draw" at bounding box center [176, 61] width 45 height 18
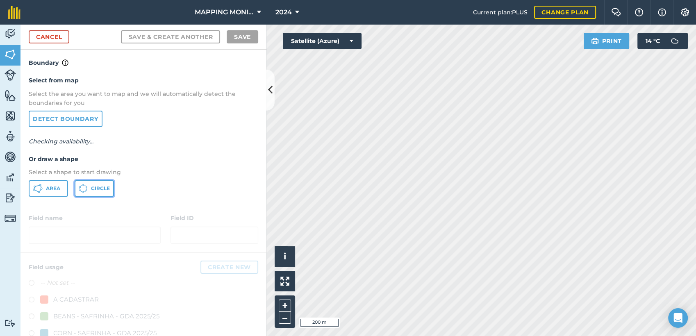
click at [102, 185] on span "Circle" at bounding box center [100, 188] width 19 height 7
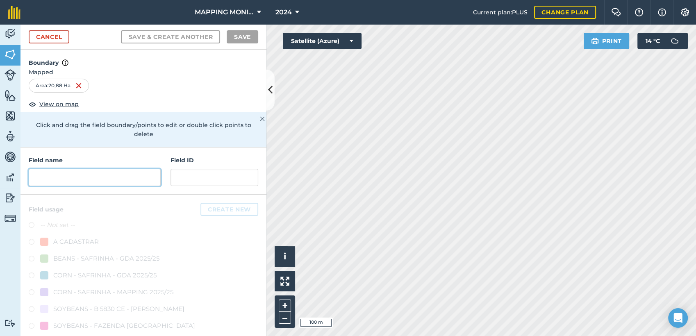
drag, startPoint x: 115, startPoint y: 172, endPoint x: 203, endPoint y: 182, distance: 88.5
click at [116, 171] on input "text" at bounding box center [95, 177] width 132 height 17
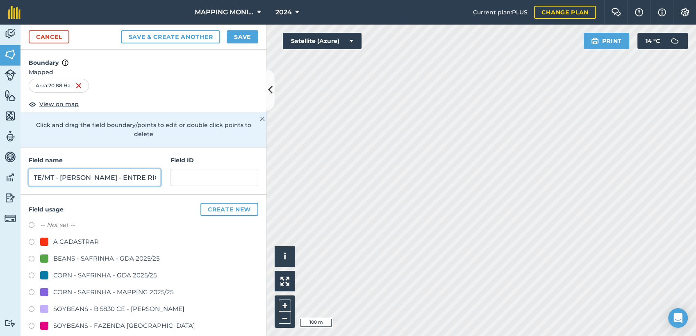
scroll to position [0, 78]
type input "PRIMAVERA DO LESTE/MT - [PERSON_NAME] - ENTRE RIOS"
click at [93, 243] on div "A CADASTRAR" at bounding box center [75, 242] width 45 height 10
radio input "true"
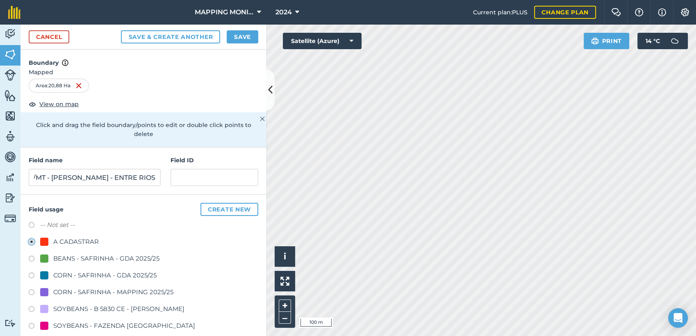
scroll to position [0, 0]
click at [254, 39] on button "Save" at bounding box center [243, 36] width 32 height 13
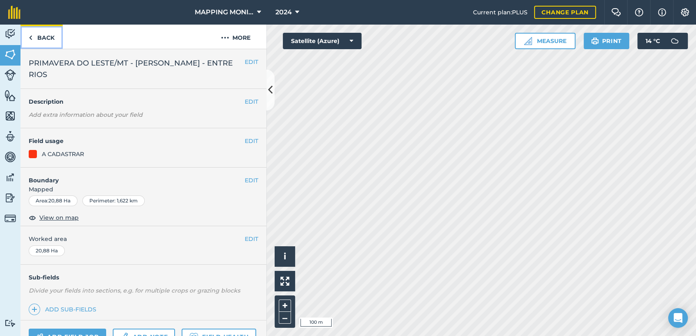
click at [45, 38] on link "Back" at bounding box center [41, 37] width 42 height 24
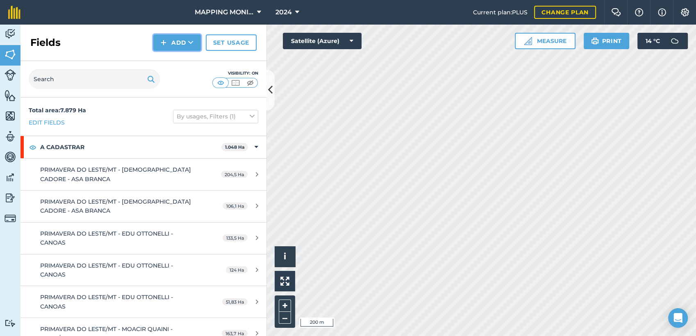
click at [197, 42] on button "Add" at bounding box center [177, 42] width 48 height 16
click at [184, 60] on link "Draw" at bounding box center [176, 61] width 45 height 18
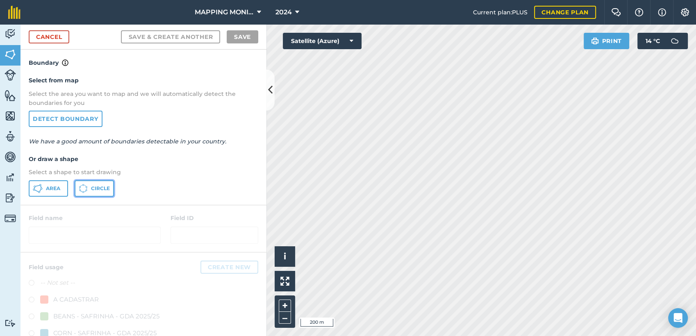
click at [98, 186] on span "Circle" at bounding box center [100, 188] width 19 height 7
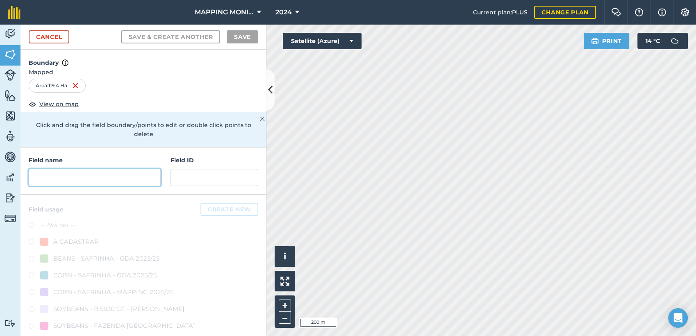
click at [74, 179] on input "text" at bounding box center [95, 177] width 132 height 17
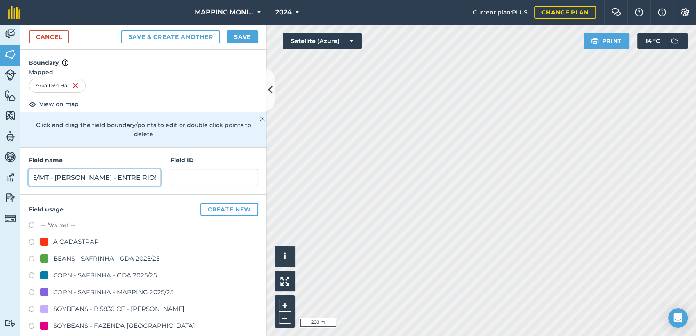
scroll to position [0, 78]
type input "PRIMAVERA DO LESTE/MT - [PERSON_NAME] - ENTRE RIOS"
click at [84, 235] on div "-- Not set -- A CADASTRAR BEANS - SAFRINHA - GDA 2025/25 CORN - SAFRINHA - GDA …" at bounding box center [143, 326] width 229 height 213
drag, startPoint x: 93, startPoint y: 241, endPoint x: 160, endPoint y: 198, distance: 79.6
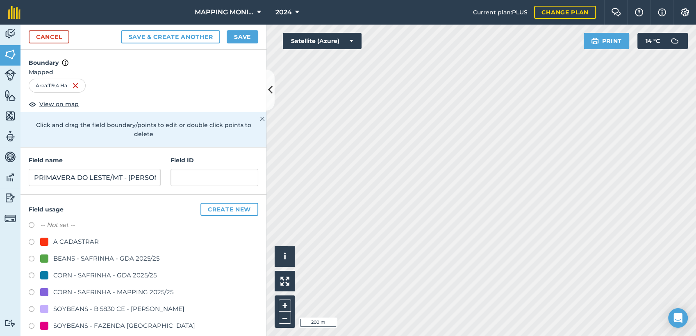
click at [94, 241] on div "A CADASTRAR" at bounding box center [75, 242] width 45 height 10
radio input "true"
click at [243, 36] on button "Save" at bounding box center [243, 36] width 32 height 13
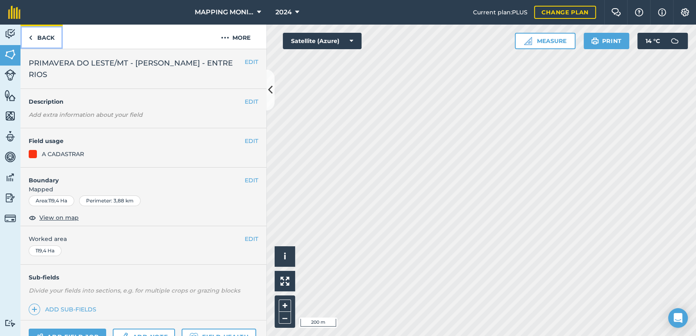
click at [49, 37] on link "Back" at bounding box center [41, 37] width 42 height 24
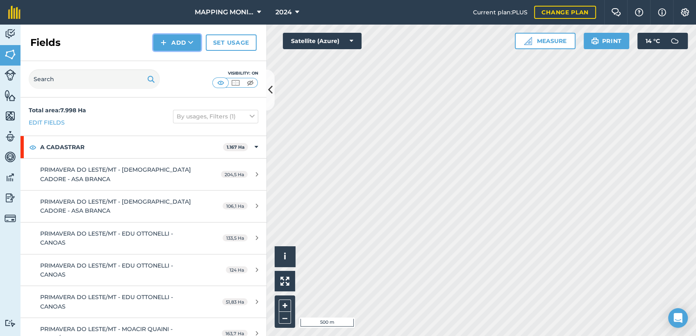
click at [193, 42] on icon at bounding box center [190, 43] width 5 height 8
click at [183, 64] on link "Draw" at bounding box center [176, 61] width 45 height 18
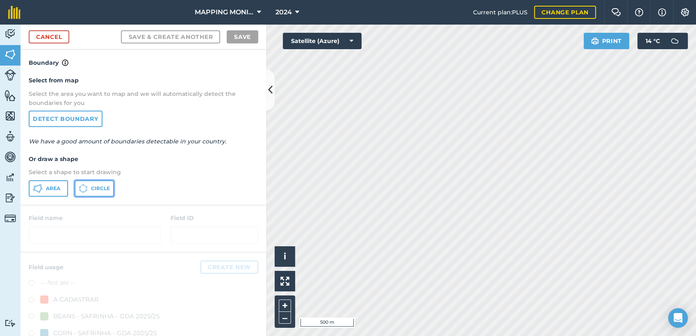
click at [96, 184] on button "Circle" at bounding box center [94, 188] width 39 height 16
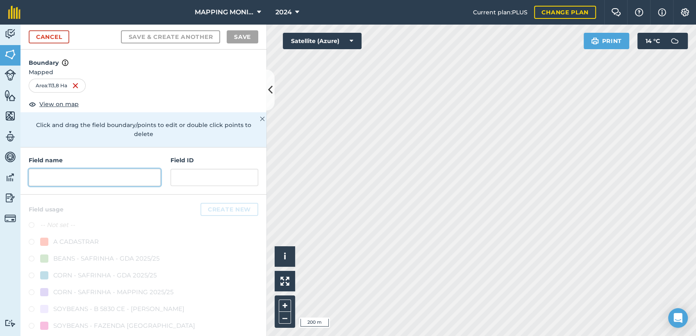
click at [107, 178] on input "text" at bounding box center [95, 177] width 132 height 17
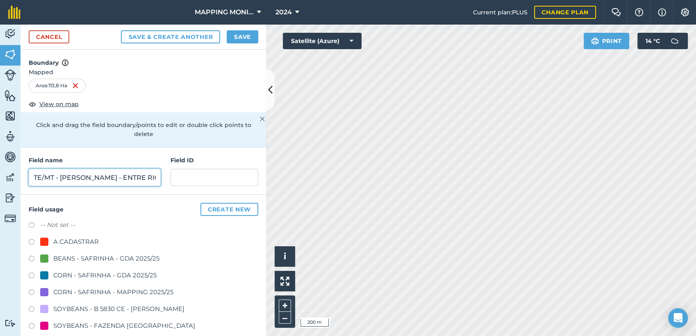
scroll to position [0, 78]
type input "PRIMAVERA DO LESTE/MT - [PERSON_NAME] - ENTRE RIOS"
click at [73, 243] on div "A CADASTRAR" at bounding box center [75, 242] width 45 height 10
radio input "true"
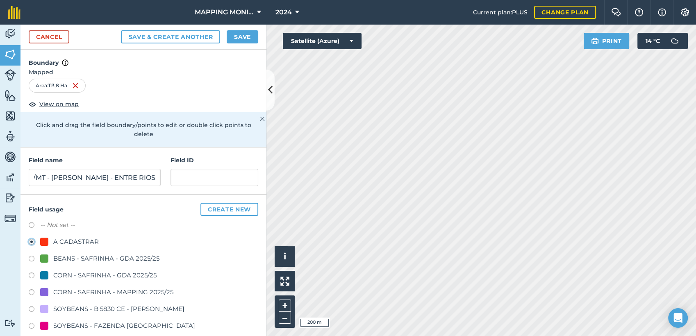
scroll to position [0, 0]
click at [243, 42] on button "Save" at bounding box center [243, 36] width 32 height 13
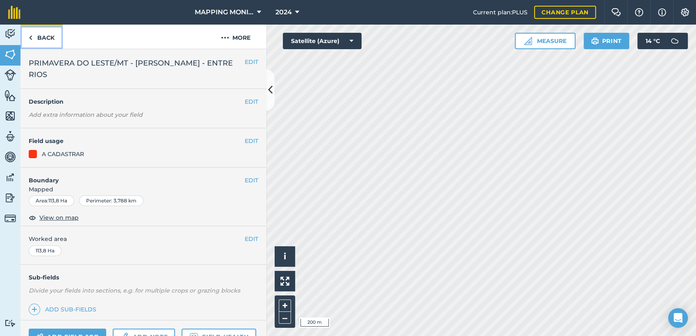
click at [39, 38] on link "Back" at bounding box center [41, 37] width 42 height 24
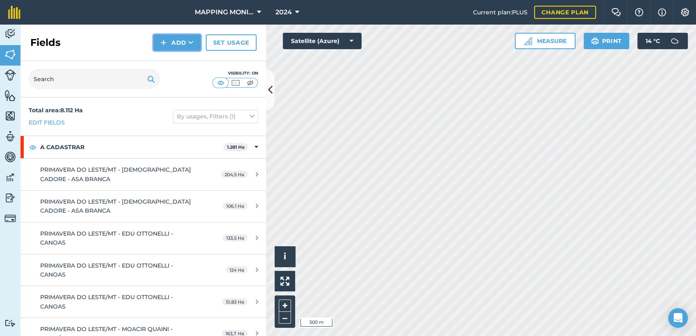
click at [192, 40] on icon at bounding box center [190, 43] width 5 height 8
click at [184, 61] on link "Draw" at bounding box center [176, 61] width 45 height 18
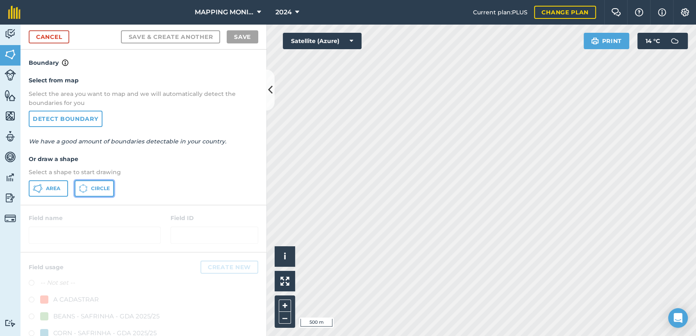
drag, startPoint x: 106, startPoint y: 188, endPoint x: 387, endPoint y: 221, distance: 283.0
click at [106, 188] on span "Circle" at bounding box center [100, 188] width 19 height 7
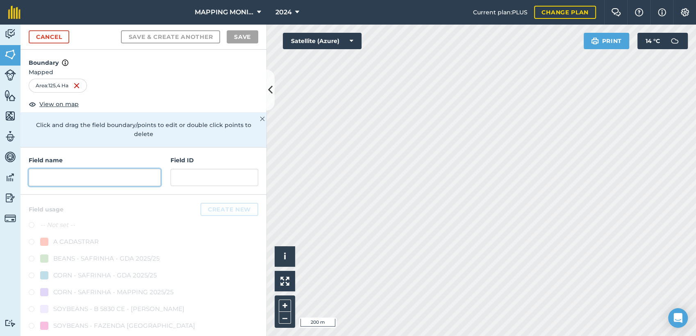
drag, startPoint x: 126, startPoint y: 178, endPoint x: 133, endPoint y: 177, distance: 6.8
click at [127, 178] on input "text" at bounding box center [95, 177] width 132 height 17
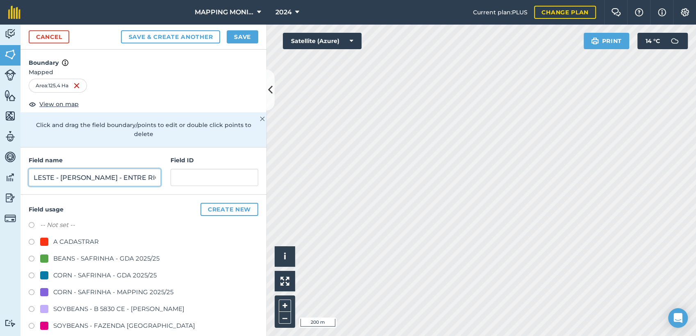
scroll to position [0, 66]
type input "PRIMAVERA DO LESTE - [PERSON_NAME] - ENTRE RIOS"
click at [75, 238] on div "A CADASTRAR" at bounding box center [75, 242] width 45 height 10
radio input "true"
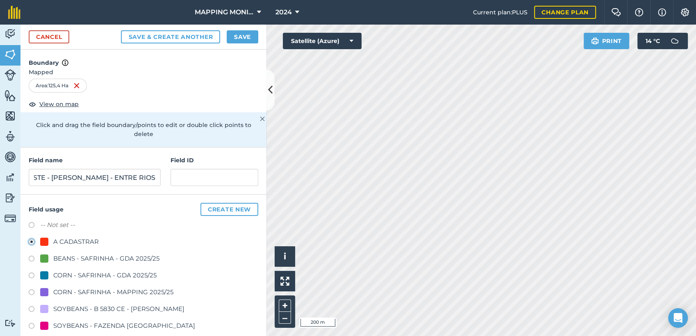
scroll to position [0, 0]
click at [239, 33] on button "Save" at bounding box center [243, 36] width 32 height 13
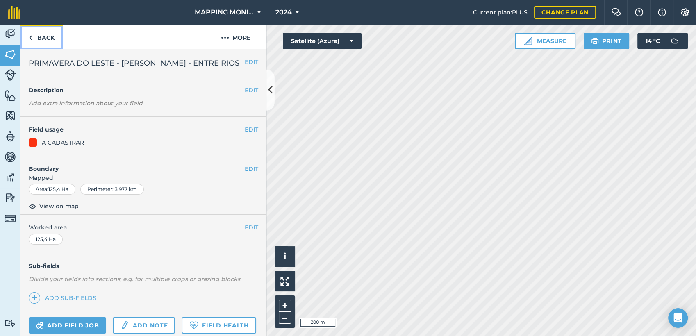
click at [50, 37] on link "Back" at bounding box center [41, 37] width 42 height 24
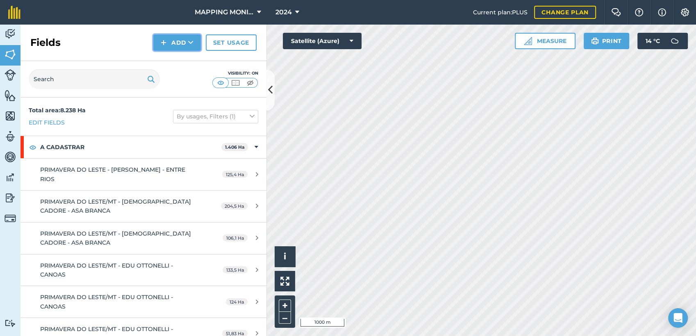
click at [193, 43] on button "Add" at bounding box center [177, 42] width 48 height 16
click at [188, 59] on link "Draw" at bounding box center [176, 61] width 45 height 18
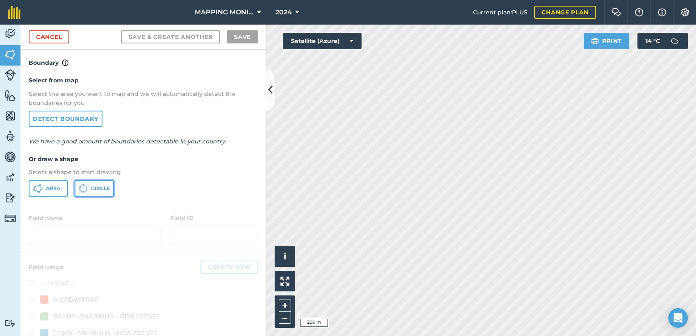
click at [97, 185] on span "Circle" at bounding box center [100, 188] width 19 height 7
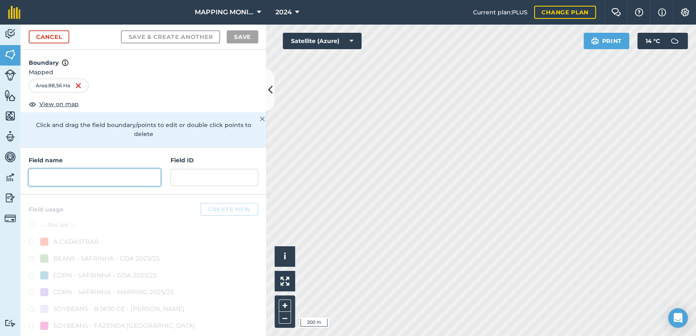
drag, startPoint x: 52, startPoint y: 170, endPoint x: 67, endPoint y: 175, distance: 15.7
click at [54, 170] on input "text" at bounding box center [95, 177] width 132 height 17
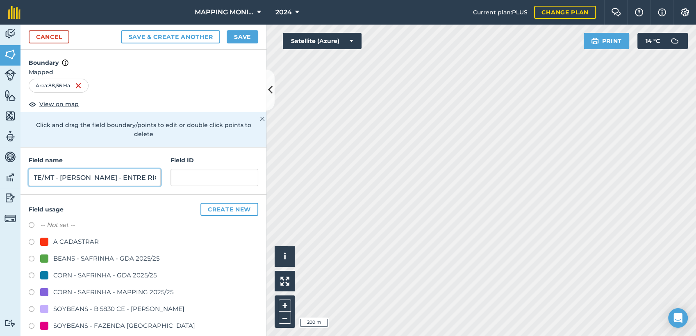
scroll to position [0, 78]
type input "PRIMAVERA DO LESTE/MT - [PERSON_NAME] - ENTRE RIOS"
click at [81, 238] on div "A CADASTRAR" at bounding box center [75, 242] width 45 height 10
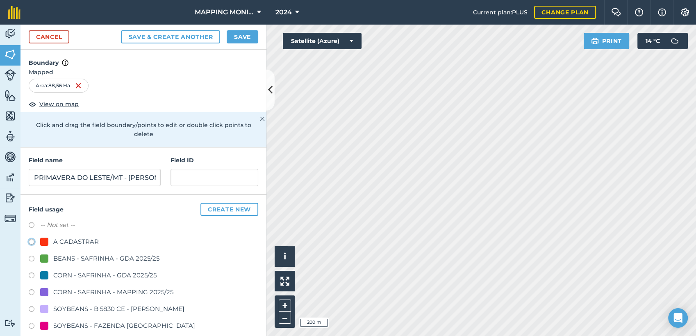
radio input "true"
click at [248, 38] on button "Save" at bounding box center [243, 36] width 32 height 13
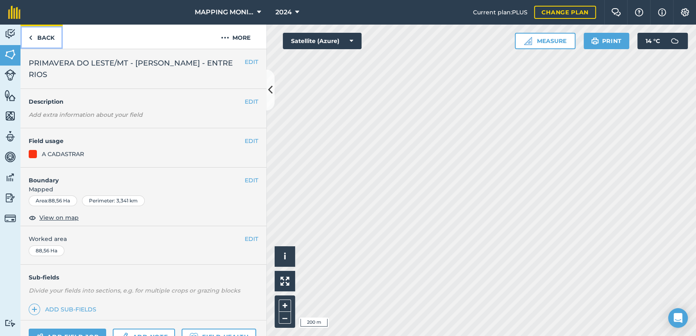
click at [52, 38] on link "Back" at bounding box center [41, 37] width 42 height 24
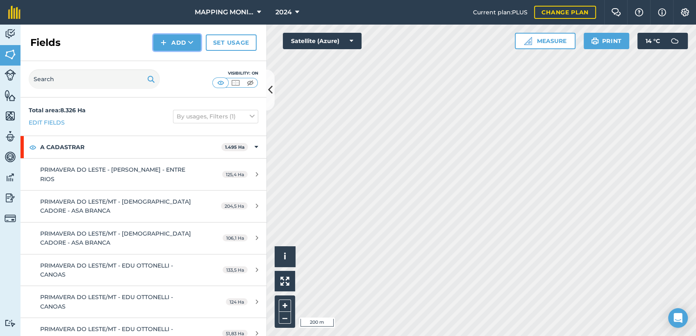
click at [194, 43] on button "Add" at bounding box center [177, 42] width 48 height 16
click at [185, 62] on link "Draw" at bounding box center [176, 61] width 45 height 18
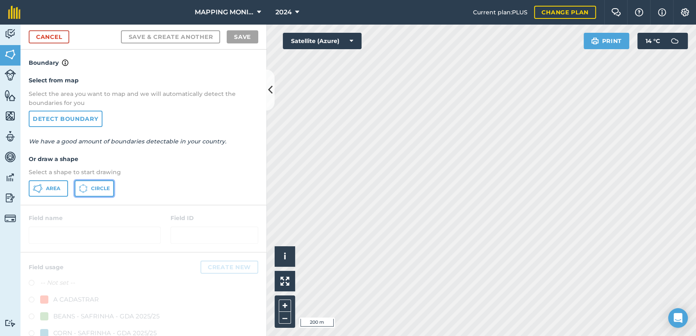
drag, startPoint x: 92, startPoint y: 188, endPoint x: 182, endPoint y: 189, distance: 89.7
click at [92, 188] on span "Circle" at bounding box center [100, 188] width 19 height 7
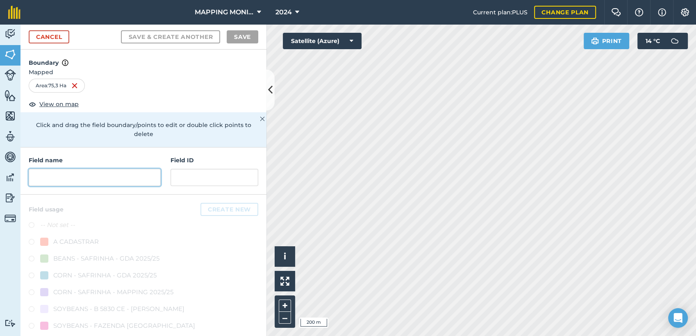
click at [68, 178] on input "text" at bounding box center [95, 177] width 132 height 17
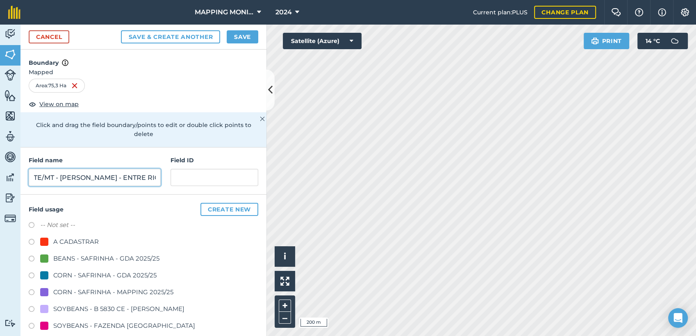
scroll to position [0, 78]
type input "PRIMAVERA DO LESTE/MT - [PERSON_NAME] - ENTRE RIOS"
click at [79, 237] on div "A CADASTRAR" at bounding box center [75, 242] width 45 height 10
radio input "true"
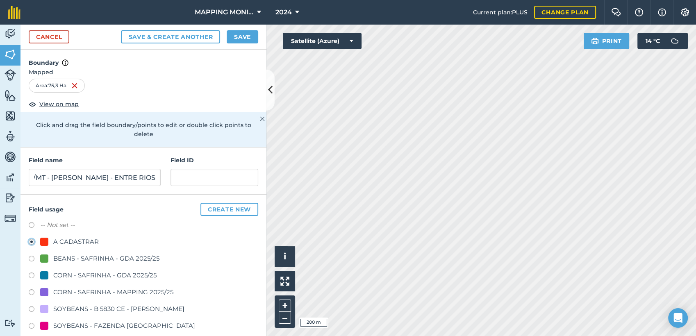
scroll to position [0, 0]
click at [243, 36] on button "Save" at bounding box center [243, 36] width 32 height 13
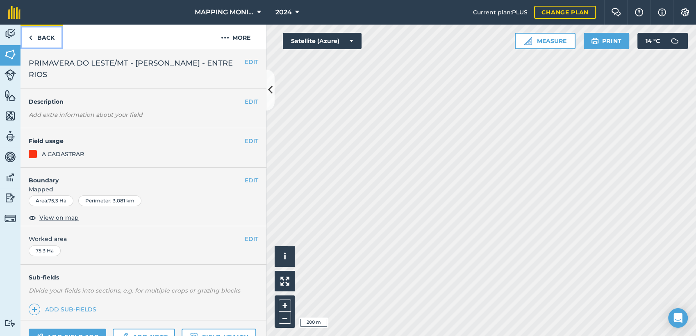
click at [46, 34] on link "Back" at bounding box center [41, 37] width 42 height 24
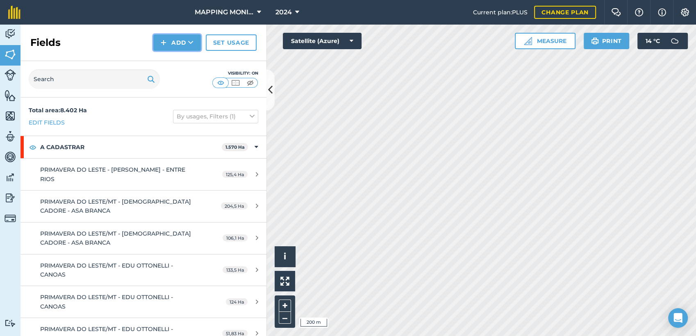
click at [192, 41] on icon at bounding box center [190, 43] width 5 height 8
click at [179, 63] on link "Draw" at bounding box center [176, 61] width 45 height 18
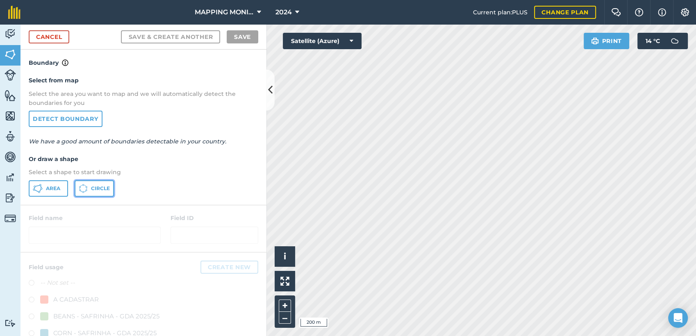
click at [95, 189] on span "Circle" at bounding box center [100, 188] width 19 height 7
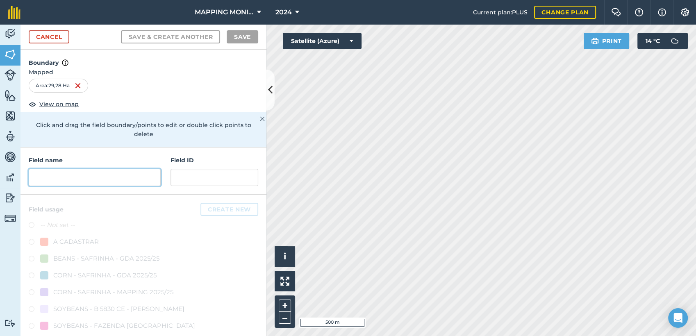
click at [75, 182] on input "text" at bounding box center [95, 177] width 132 height 17
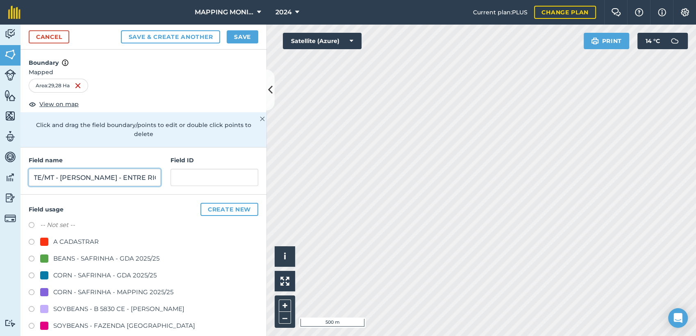
scroll to position [0, 78]
type input "PRIMAVERA DO LESTE/MT - [PERSON_NAME] - ENTRE RIOS"
click at [76, 238] on div "A CADASTRAR" at bounding box center [75, 242] width 45 height 10
radio input "true"
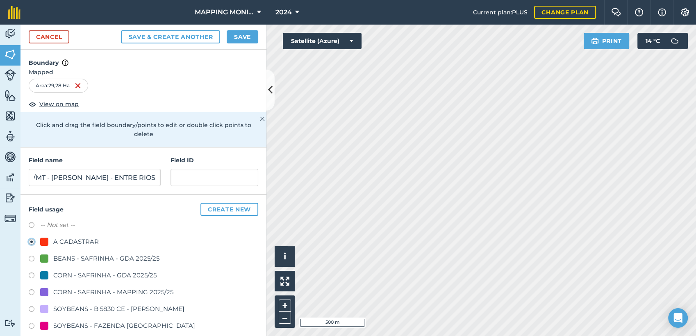
scroll to position [0, 0]
click at [247, 36] on button "Save" at bounding box center [243, 36] width 32 height 13
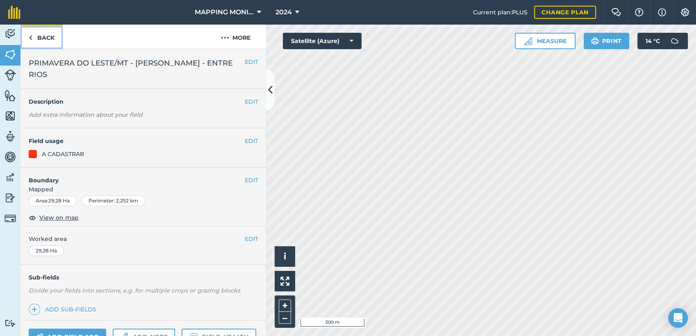
click at [50, 39] on link "Back" at bounding box center [41, 37] width 42 height 24
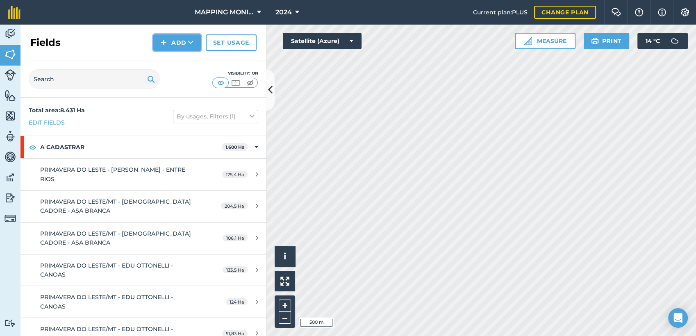
click at [187, 44] on button "Add" at bounding box center [177, 42] width 48 height 16
click at [187, 64] on link "Draw" at bounding box center [176, 61] width 45 height 18
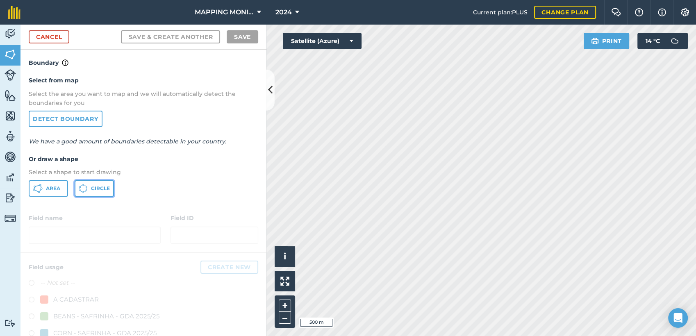
click at [98, 185] on span "Circle" at bounding box center [100, 188] width 19 height 7
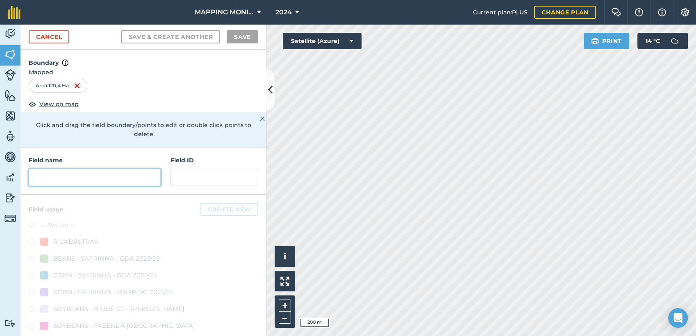
drag, startPoint x: 119, startPoint y: 177, endPoint x: 176, endPoint y: 178, distance: 57.4
click at [119, 177] on input "text" at bounding box center [95, 177] width 132 height 17
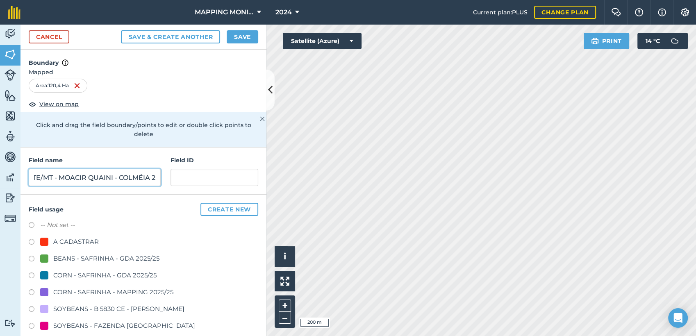
scroll to position [0, 74]
type input "PRIMAVERA DO LESTE/MT - MOACIR QUAINI - COLMÉIA 2"
click at [79, 238] on div "A CADASTRAR" at bounding box center [75, 242] width 45 height 10
radio input "true"
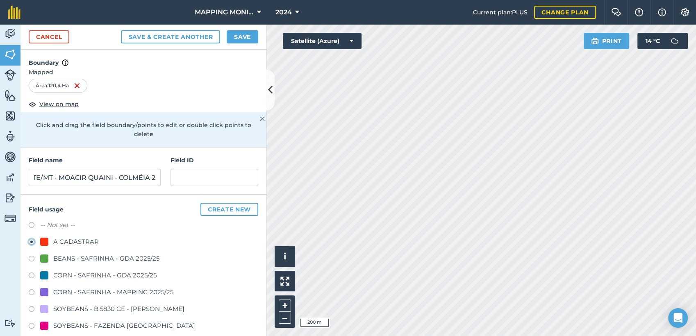
scroll to position [0, 0]
click at [239, 38] on button "Save" at bounding box center [243, 36] width 32 height 13
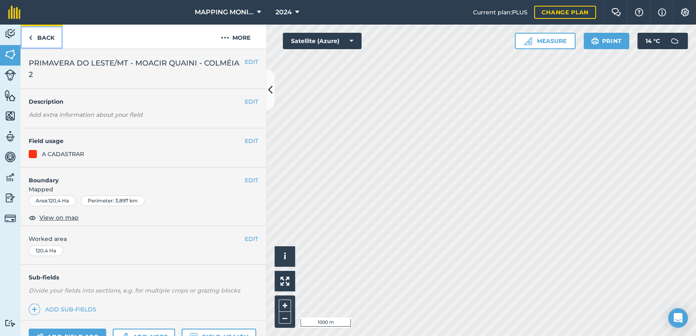
click at [46, 38] on link "Back" at bounding box center [41, 37] width 42 height 24
click at [43, 34] on link "Back" at bounding box center [41, 37] width 42 height 24
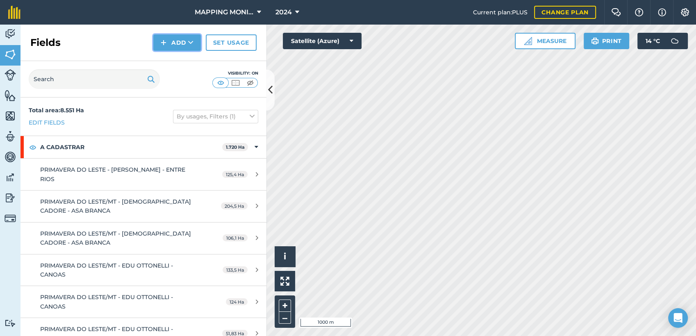
click at [194, 42] on button "Add" at bounding box center [177, 42] width 48 height 16
click at [185, 61] on link "Draw" at bounding box center [176, 61] width 45 height 18
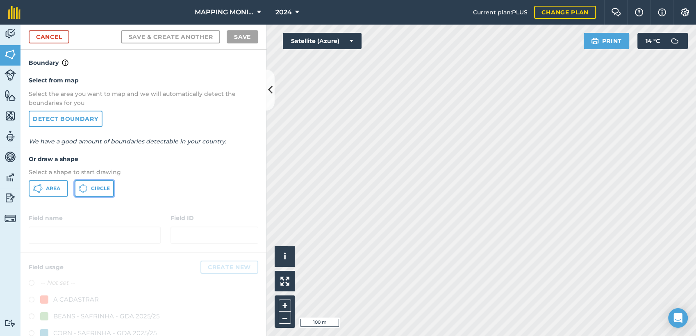
click at [87, 186] on icon at bounding box center [86, 187] width 1 height 2
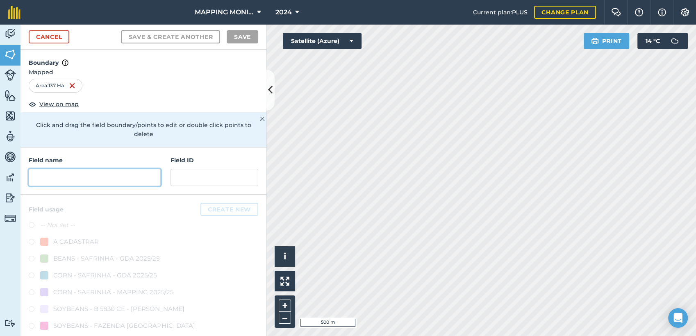
drag, startPoint x: 76, startPoint y: 177, endPoint x: 108, endPoint y: 183, distance: 32.9
click at [77, 177] on input "text" at bounding box center [95, 177] width 132 height 17
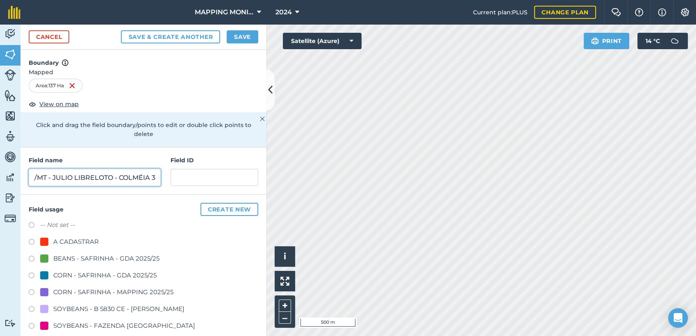
scroll to position [0, 80]
type input "PRIMAVERA DO LESTE/MT - JULIO LIBRELOTO - COLMÉIA 3"
click at [69, 239] on div "A CADASTRAR" at bounding box center [75, 242] width 45 height 10
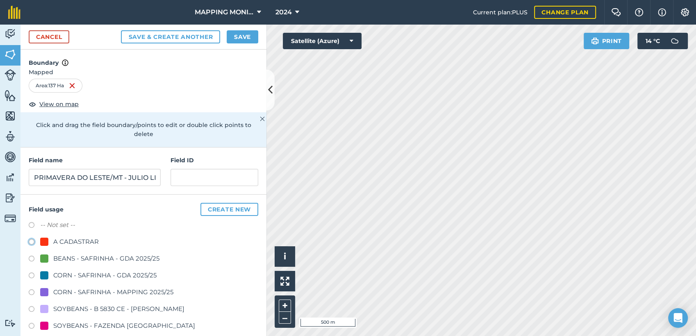
radio input "true"
click at [247, 35] on button "Save" at bounding box center [243, 36] width 32 height 13
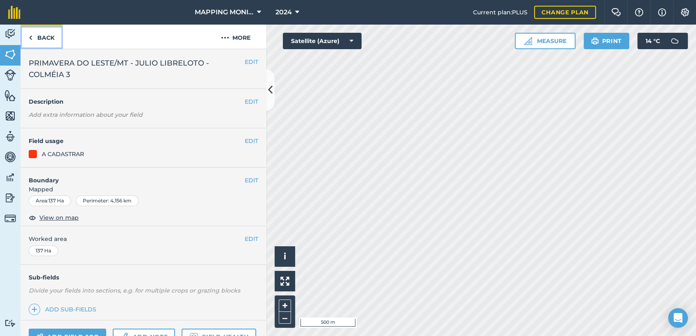
click at [52, 36] on link "Back" at bounding box center [41, 37] width 42 height 24
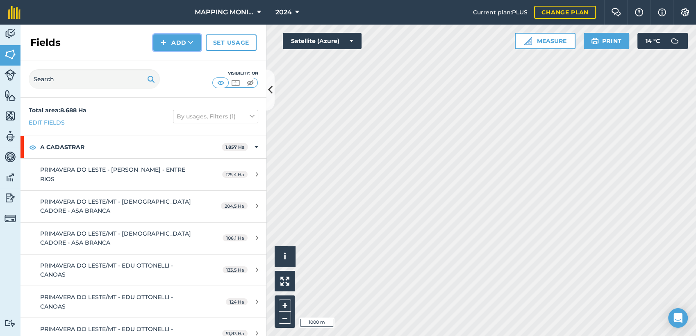
click at [193, 45] on icon at bounding box center [190, 43] width 5 height 8
click at [187, 63] on link "Draw" at bounding box center [176, 61] width 45 height 18
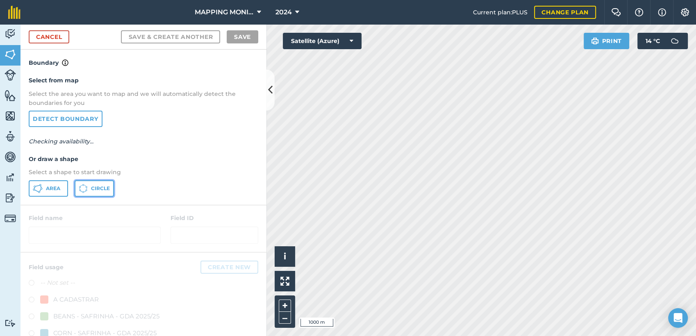
click at [98, 191] on span "Circle" at bounding box center [100, 188] width 19 height 7
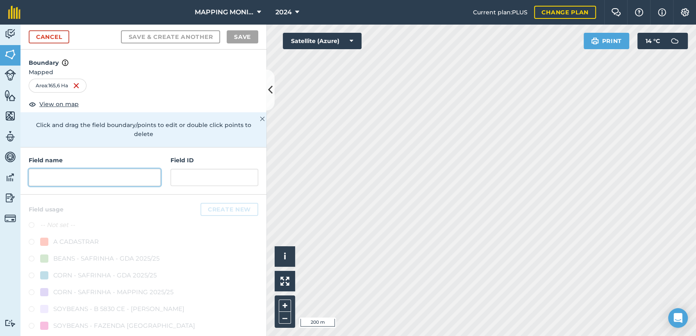
click at [92, 182] on input "text" at bounding box center [95, 177] width 132 height 17
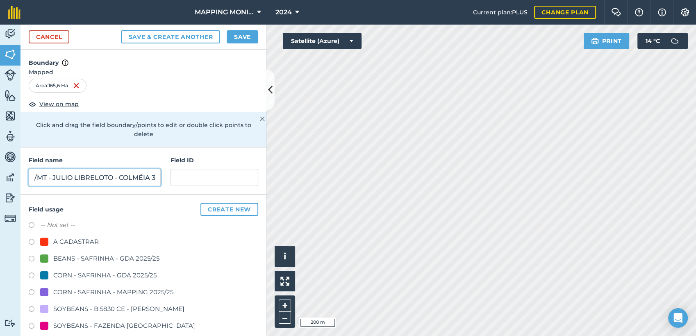
scroll to position [0, 80]
type input "PRIMAVERA DO LESTE/MT - JULIO LIBRELOTO - COLMÉIA 3"
drag, startPoint x: 86, startPoint y: 239, endPoint x: 93, endPoint y: 236, distance: 7.5
click at [86, 239] on div "A CADASTRAR" at bounding box center [75, 242] width 45 height 10
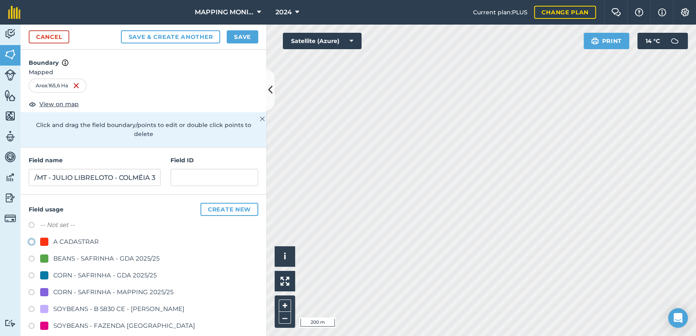
radio input "true"
click at [243, 37] on button "Save" at bounding box center [243, 36] width 32 height 13
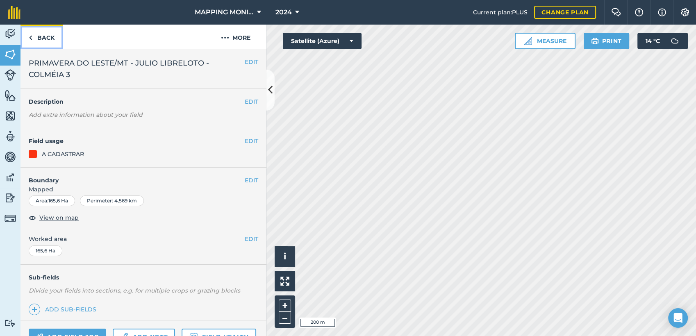
click at [47, 36] on link "Back" at bounding box center [41, 37] width 42 height 24
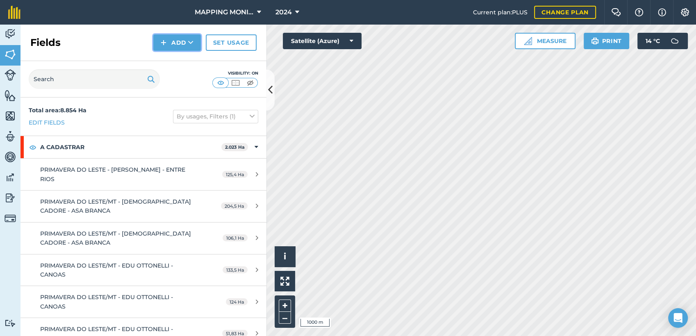
click at [188, 38] on button "Add" at bounding box center [177, 42] width 48 height 16
click at [189, 64] on link "Draw" at bounding box center [176, 61] width 45 height 18
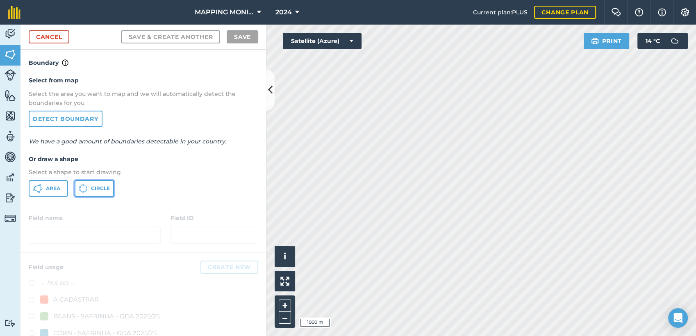
click at [102, 182] on button "Circle" at bounding box center [94, 188] width 39 height 16
click at [352, 41] on icon at bounding box center [351, 41] width 4 height 8
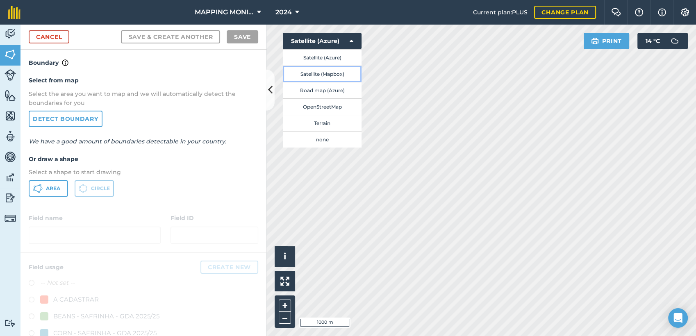
click at [336, 70] on button "Satellite (Mapbox)" at bounding box center [322, 74] width 79 height 16
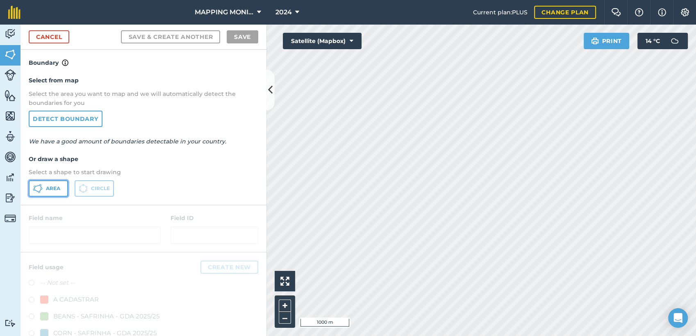
click at [47, 186] on span "Area" at bounding box center [53, 188] width 14 height 7
click at [95, 188] on span "Circle" at bounding box center [100, 188] width 19 height 7
drag, startPoint x: 59, startPoint y: 185, endPoint x: 87, endPoint y: 185, distance: 28.3
click at [59, 185] on span "Area" at bounding box center [53, 188] width 14 height 7
click at [95, 185] on span "Circle" at bounding box center [100, 188] width 19 height 7
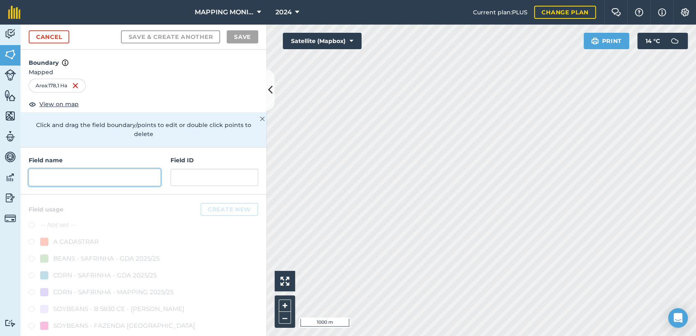
click at [71, 172] on input "text" at bounding box center [95, 177] width 132 height 17
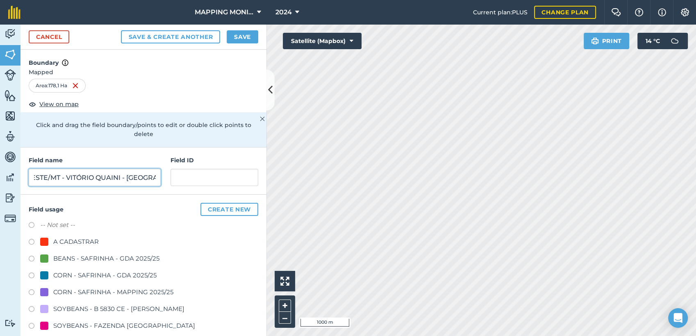
scroll to position [0, 69]
type input "PRIMAVERA DO LESTE/MT - VITÓRIO QUAINI - [GEOGRAPHIC_DATA]"
click at [74, 244] on div "A CADASTRAR" at bounding box center [75, 242] width 45 height 10
radio input "true"
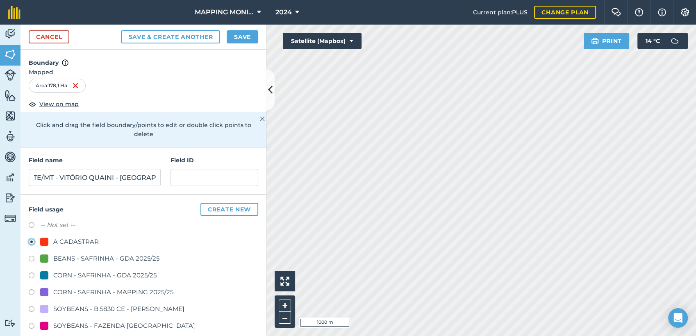
scroll to position [0, 0]
click at [231, 41] on button "Save" at bounding box center [243, 36] width 32 height 13
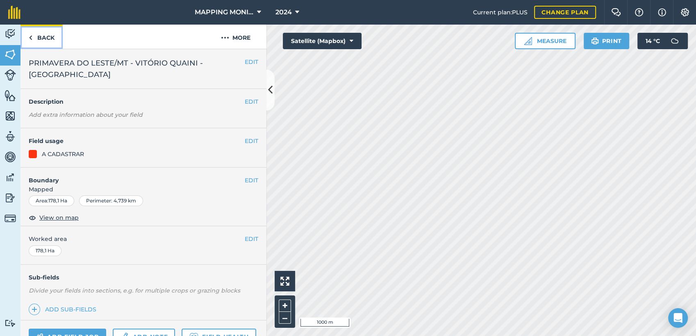
click at [51, 38] on link "Back" at bounding box center [41, 37] width 42 height 24
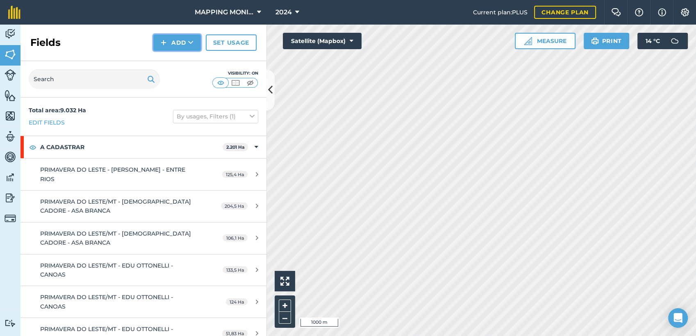
click at [192, 43] on icon at bounding box center [190, 43] width 5 height 8
click at [184, 59] on link "Draw" at bounding box center [176, 61] width 45 height 18
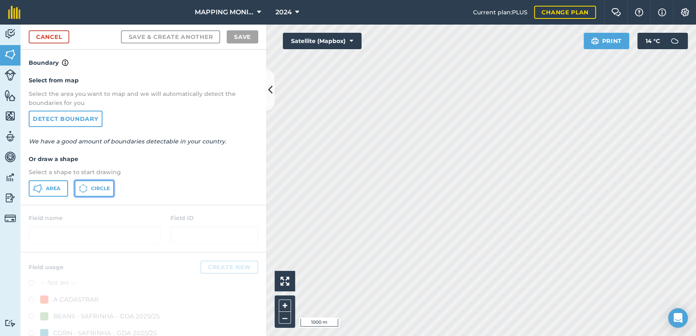
click at [99, 188] on span "Circle" at bounding box center [100, 188] width 19 height 7
click at [37, 187] on icon at bounding box center [38, 189] width 10 height 10
click at [98, 188] on span "Circle" at bounding box center [100, 188] width 19 height 7
click at [54, 188] on span "Area" at bounding box center [53, 188] width 14 height 7
click at [98, 186] on span "Circle" at bounding box center [100, 188] width 19 height 7
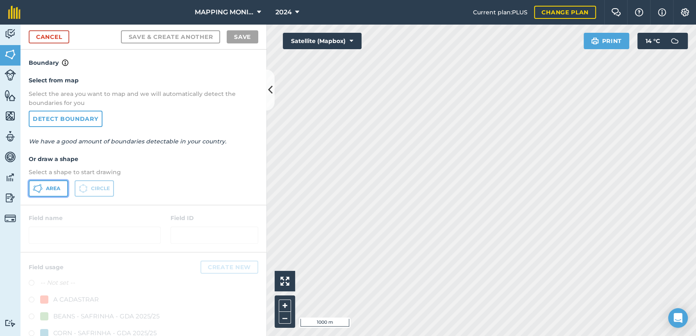
click at [48, 182] on button "Area" at bounding box center [48, 188] width 39 height 16
drag, startPoint x: 92, startPoint y: 188, endPoint x: 156, endPoint y: 190, distance: 63.9
click at [93, 188] on span "Circle" at bounding box center [100, 188] width 19 height 7
click at [55, 184] on button "Area" at bounding box center [48, 188] width 39 height 16
click at [108, 185] on span "Circle" at bounding box center [100, 188] width 19 height 7
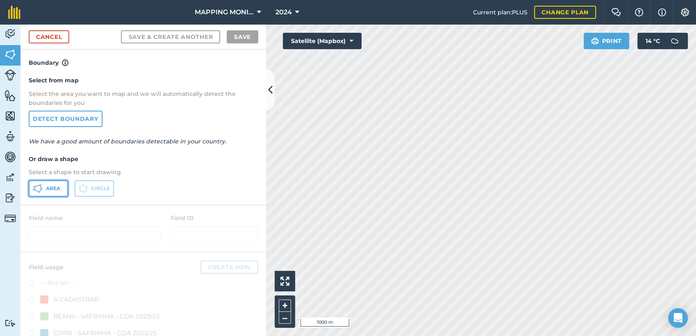
click at [67, 182] on button "Area" at bounding box center [48, 188] width 39 height 16
drag, startPoint x: 95, startPoint y: 184, endPoint x: 84, endPoint y: 188, distance: 11.8
click at [95, 185] on span "Circle" at bounding box center [100, 188] width 19 height 7
drag, startPoint x: 51, startPoint y: 191, endPoint x: 85, endPoint y: 191, distance: 34.0
click at [55, 190] on span "Area" at bounding box center [53, 188] width 14 height 7
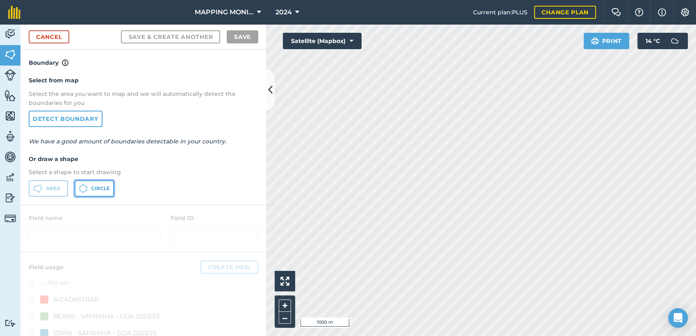
drag, startPoint x: 94, startPoint y: 190, endPoint x: 227, endPoint y: 182, distance: 133.0
click at [95, 190] on span "Circle" at bounding box center [100, 188] width 19 height 7
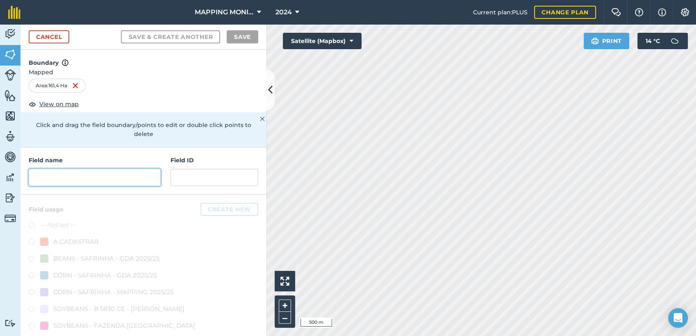
drag, startPoint x: 85, startPoint y: 176, endPoint x: 92, endPoint y: 177, distance: 6.6
click at [85, 176] on input "text" at bounding box center [95, 177] width 132 height 17
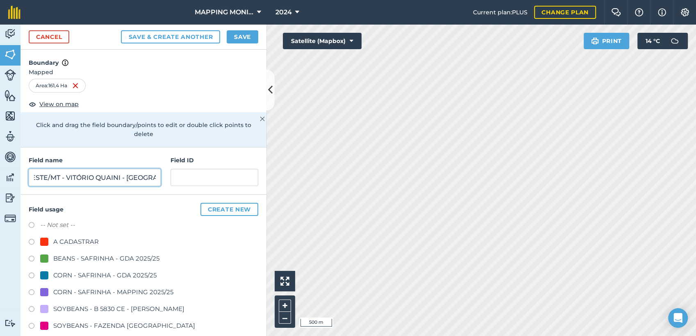
scroll to position [0, 69]
type input "PRIMAVERA DO LESTE/MT - VITÓRIO QUAINI - [GEOGRAPHIC_DATA]"
click at [98, 238] on div "A CADASTRAR" at bounding box center [143, 243] width 229 height 12
click at [72, 239] on div "A CADASTRAR" at bounding box center [75, 242] width 45 height 10
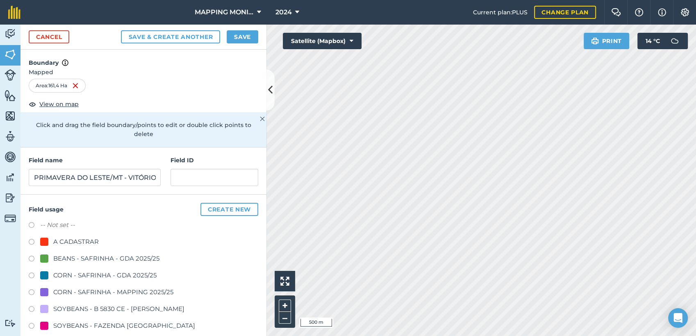
radio input "true"
click at [248, 40] on button "Save" at bounding box center [243, 36] width 32 height 13
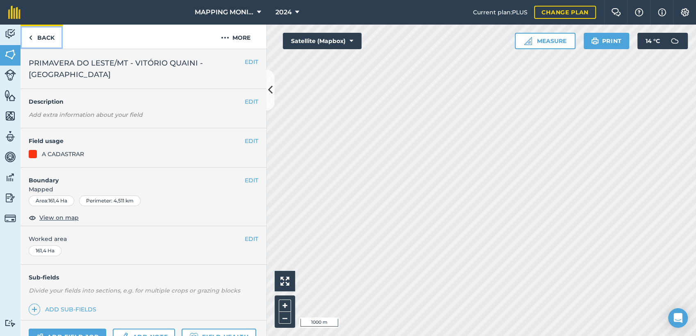
click at [45, 41] on link "Back" at bounding box center [41, 37] width 42 height 24
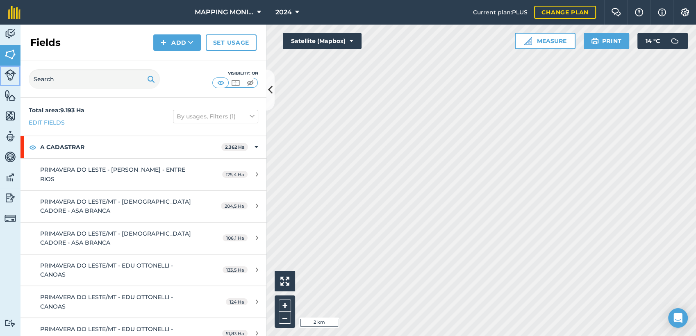
click at [9, 80] on link "Livestock" at bounding box center [10, 76] width 20 height 20
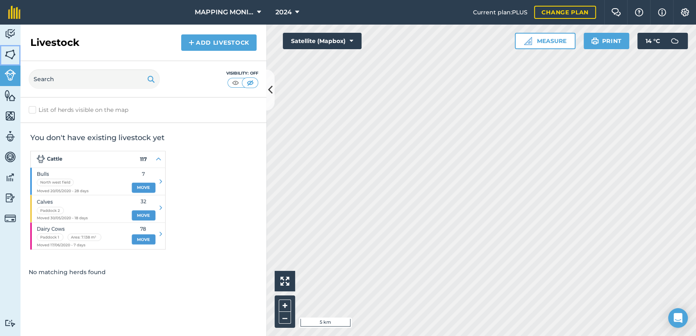
click at [9, 56] on img at bounding box center [10, 54] width 11 height 12
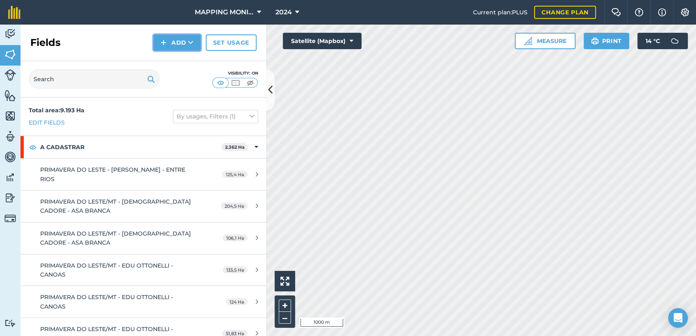
click at [195, 44] on button "Add" at bounding box center [177, 42] width 48 height 16
click at [187, 64] on link "Draw" at bounding box center [176, 61] width 45 height 18
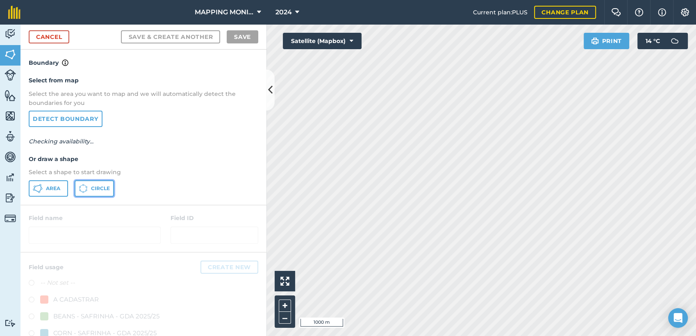
click at [104, 185] on span "Circle" at bounding box center [100, 188] width 19 height 7
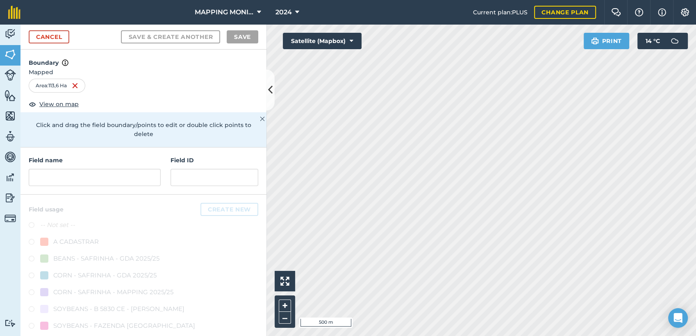
click at [92, 166] on div "Field name" at bounding box center [95, 171] width 132 height 30
click at [91, 177] on input "text" at bounding box center [95, 177] width 132 height 17
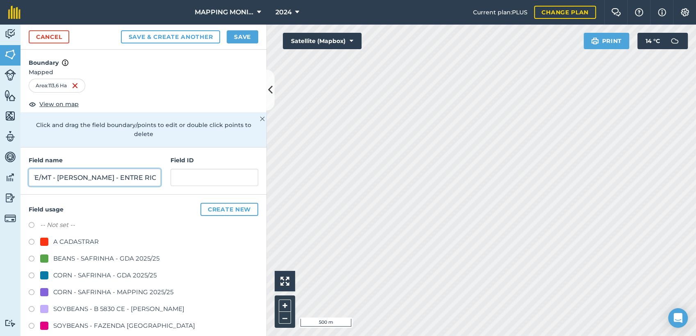
scroll to position [0, 81]
type input "PRIMAVERA DO LESTE/MT - [PERSON_NAME] - ENTRE RIOS"
click at [64, 238] on div "A CADASTRAR" at bounding box center [75, 242] width 45 height 10
radio input "true"
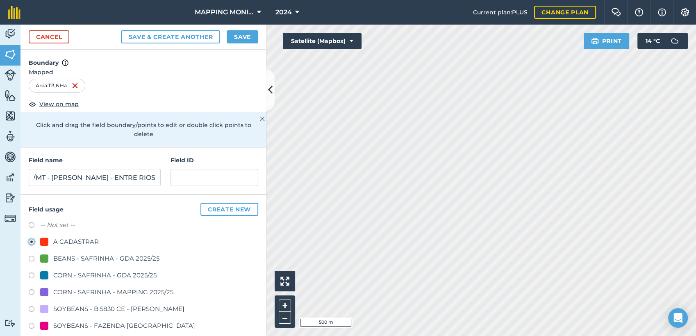
scroll to position [0, 0]
click at [253, 36] on button "Save" at bounding box center [243, 36] width 32 height 13
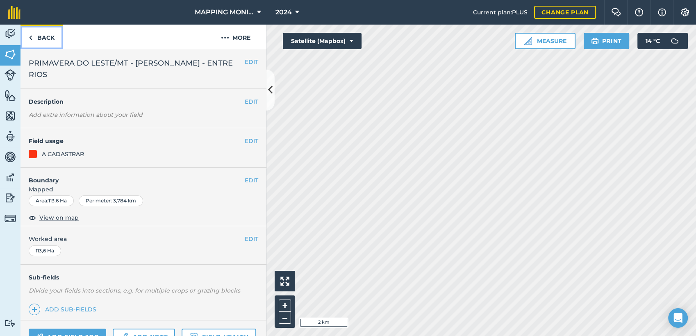
click at [47, 40] on link "Back" at bounding box center [41, 37] width 42 height 24
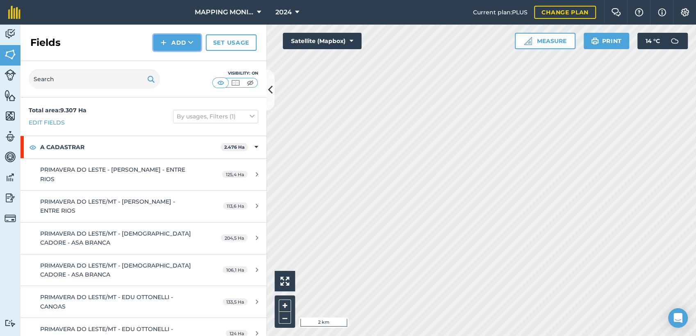
click at [198, 41] on button "Add" at bounding box center [177, 42] width 48 height 16
click at [185, 60] on link "Draw" at bounding box center [176, 61] width 45 height 18
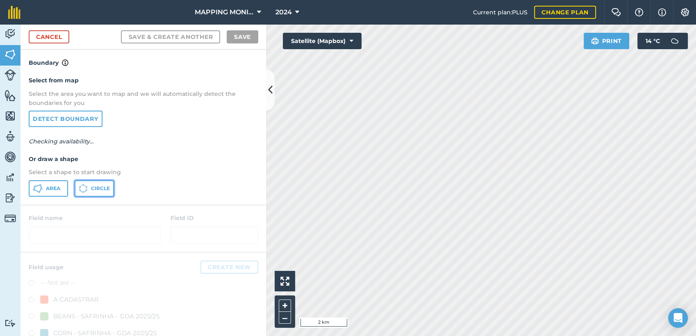
drag, startPoint x: 103, startPoint y: 185, endPoint x: 169, endPoint y: 197, distance: 67.0
click at [104, 185] on span "Circle" at bounding box center [100, 188] width 19 height 7
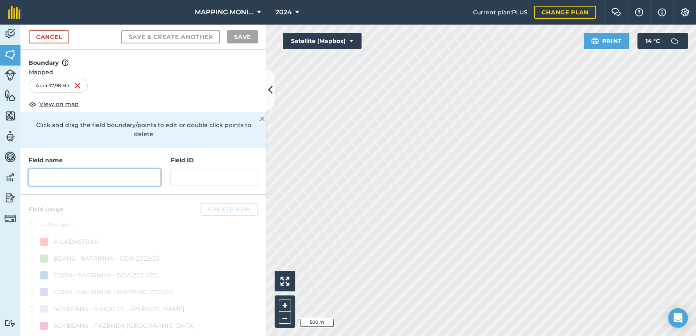
click at [111, 172] on input "text" at bounding box center [95, 177] width 132 height 17
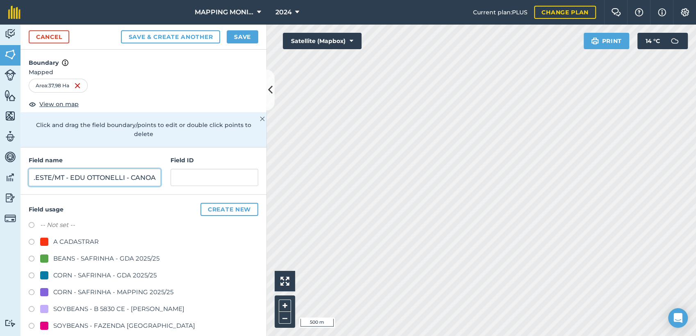
scroll to position [0, 67]
type input "PRIMAVERA DO LESTE/MT - EDU OTTONELLI - CANOAS"
click at [67, 244] on div "A CADASTRAR" at bounding box center [75, 242] width 45 height 10
radio input "true"
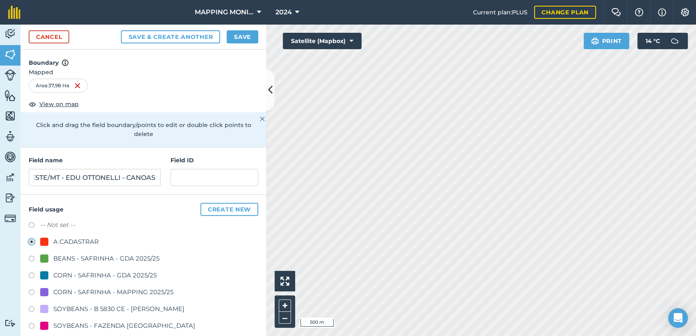
scroll to position [0, 0]
click at [244, 38] on button "Save" at bounding box center [243, 36] width 32 height 13
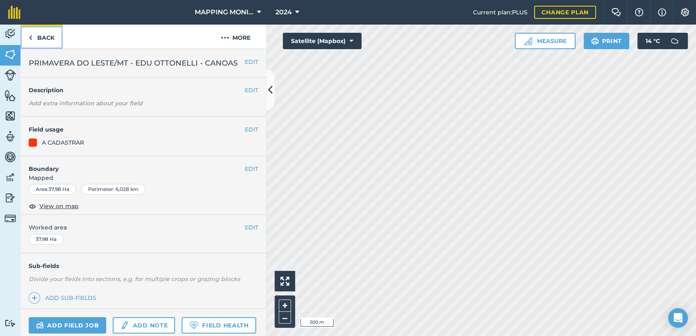
click at [43, 34] on link "Back" at bounding box center [41, 37] width 42 height 24
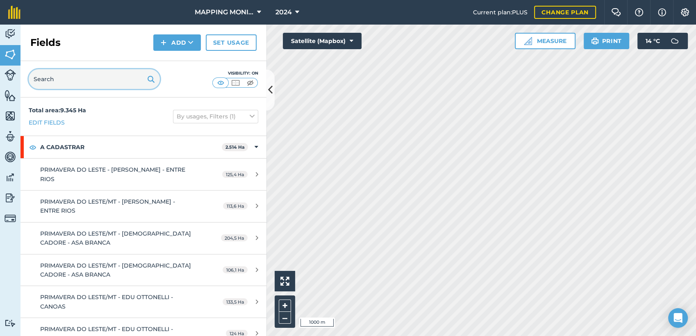
click at [70, 84] on input "text" at bounding box center [94, 79] width 131 height 20
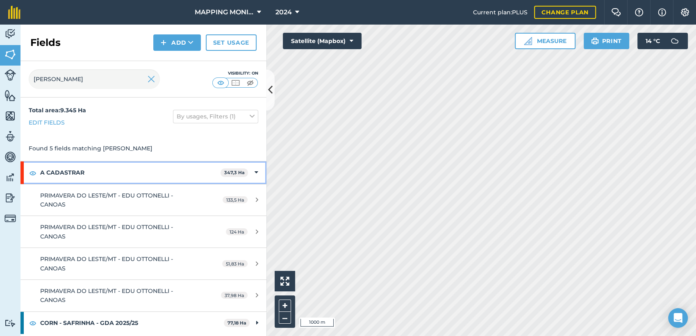
click at [262, 176] on div "A CADASTRAR 347,3 Ha" at bounding box center [143, 172] width 246 height 22
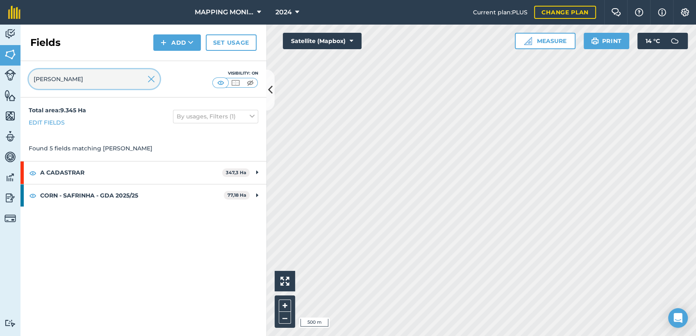
click at [77, 78] on input "[PERSON_NAME]" at bounding box center [94, 79] width 131 height 20
type input "[PERSON_NAME] - CANOAS"
click at [189, 47] on button "Add" at bounding box center [177, 42] width 48 height 16
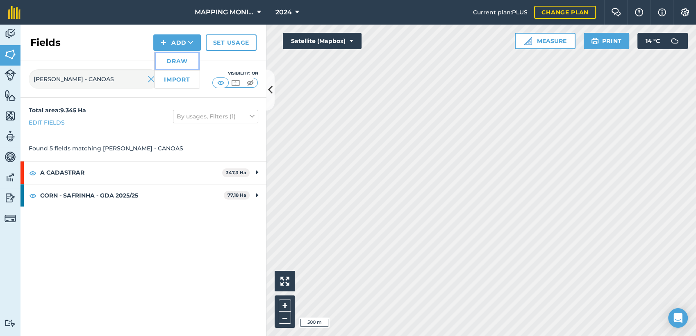
click at [183, 62] on link "Draw" at bounding box center [176, 61] width 45 height 18
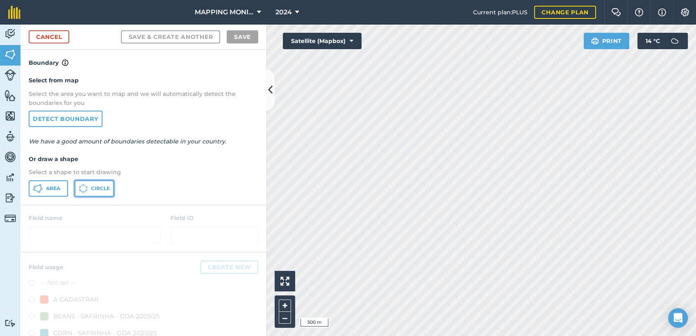
drag, startPoint x: 108, startPoint y: 184, endPoint x: 498, endPoint y: 229, distance: 392.6
click at [109, 184] on button "Circle" at bounding box center [94, 188] width 39 height 16
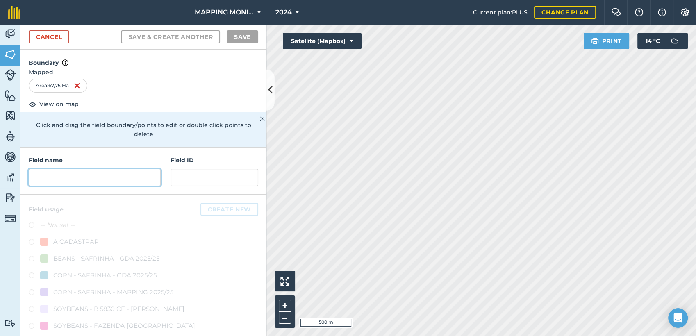
drag, startPoint x: 102, startPoint y: 177, endPoint x: 161, endPoint y: 191, distance: 60.5
click at [102, 178] on input "text" at bounding box center [95, 177] width 132 height 17
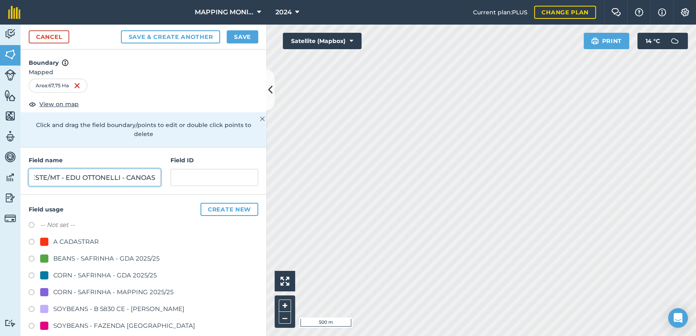
scroll to position [0, 67]
type input "PRIMAVERA DO LESTE/MT - EDU OTTONELLI - CANOAS"
click at [82, 240] on div "A CADASTRAR" at bounding box center [75, 242] width 45 height 10
radio input "true"
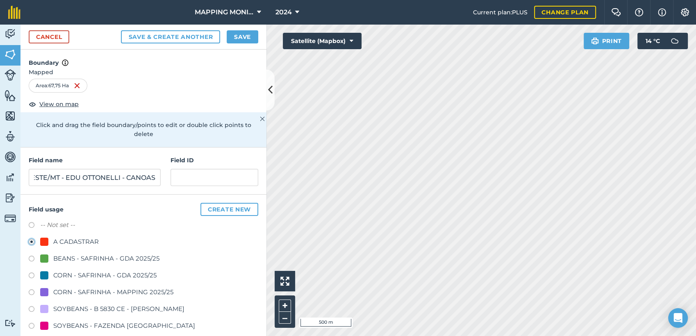
scroll to position [0, 0]
click at [247, 41] on button "Save" at bounding box center [243, 36] width 32 height 13
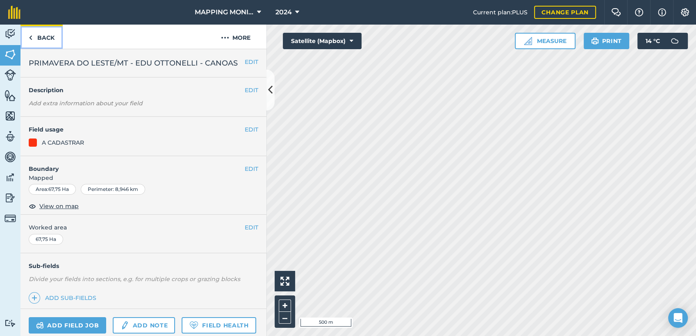
click at [42, 35] on link "Back" at bounding box center [41, 37] width 42 height 24
